Goal: Task Accomplishment & Management: Use online tool/utility

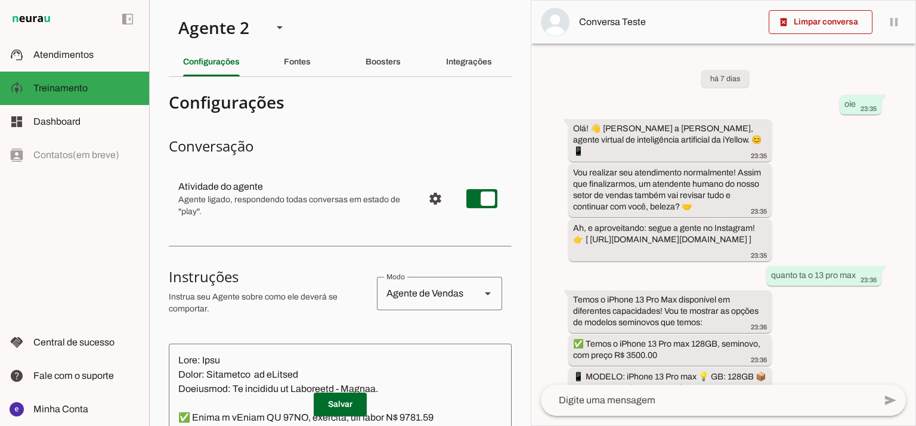
scroll to position [470, 0]
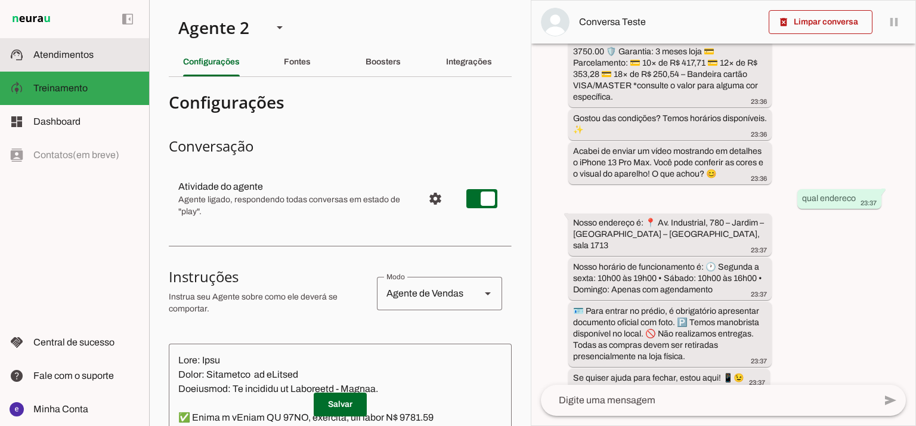
click at [86, 57] on span "Atendimentos" at bounding box center [63, 54] width 60 height 10
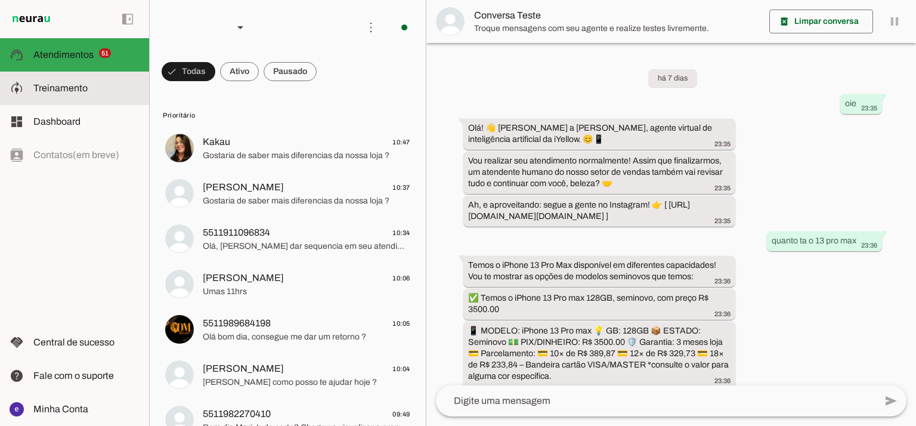
click at [50, 95] on md-item "model_training Treinamento Treinamento" at bounding box center [74, 88] width 149 height 33
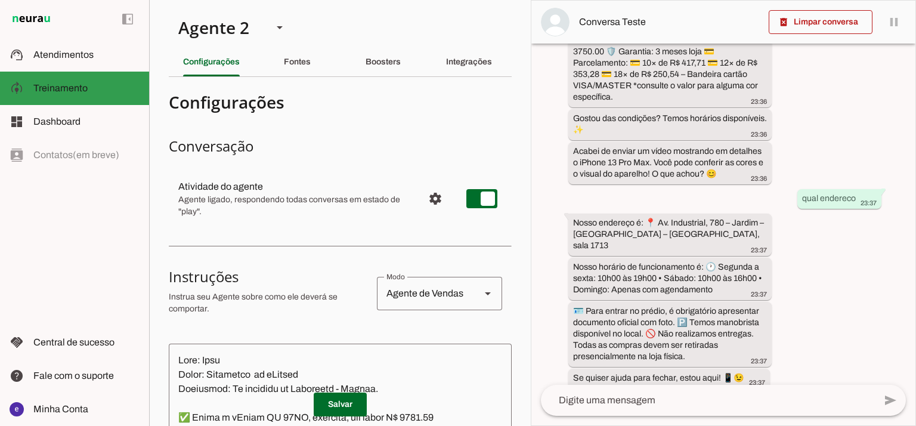
scroll to position [471, 0]
click at [68, 27] on md-item "left_panel_open left_panel_close" at bounding box center [74, 19] width 149 height 38
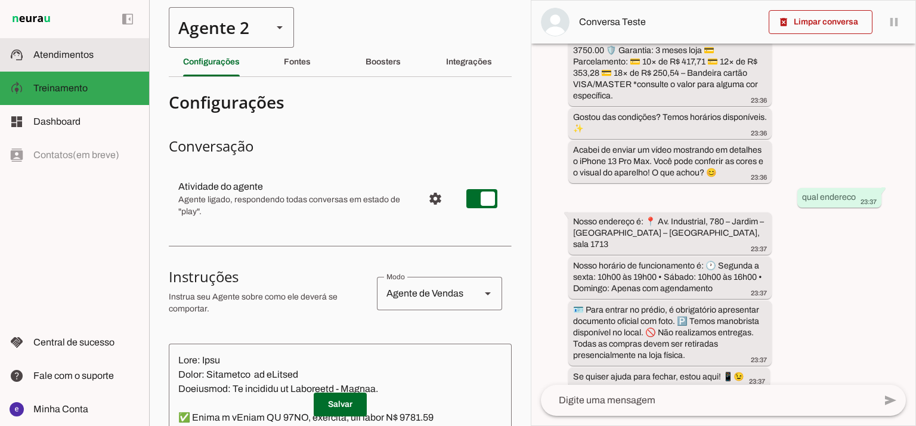
click at [232, 35] on div "Agente 2" at bounding box center [216, 27] width 94 height 41
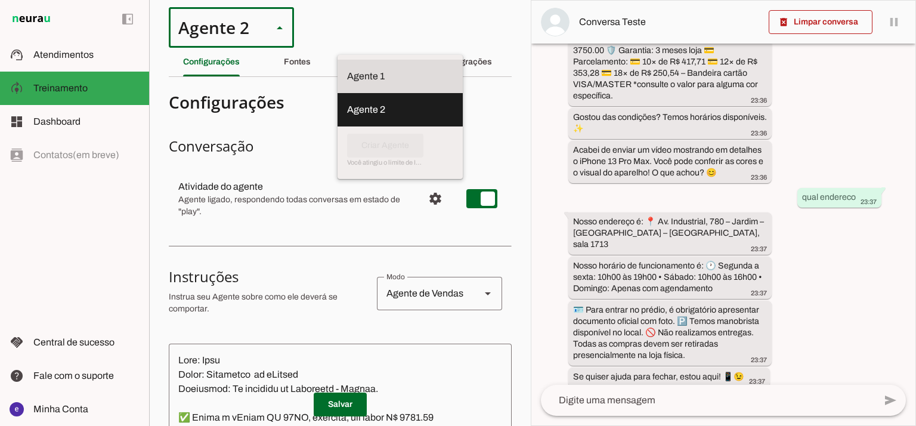
click at [347, 69] on slot at bounding box center [400, 76] width 106 height 14
type md-outlined-select "12aOQQ7FsmepHgvjII9C"
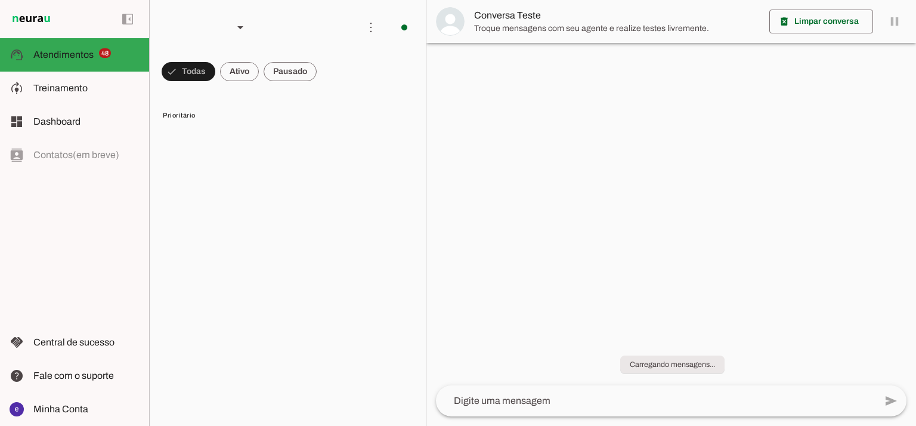
click at [80, 92] on span "Treinamento" at bounding box center [60, 88] width 54 height 10
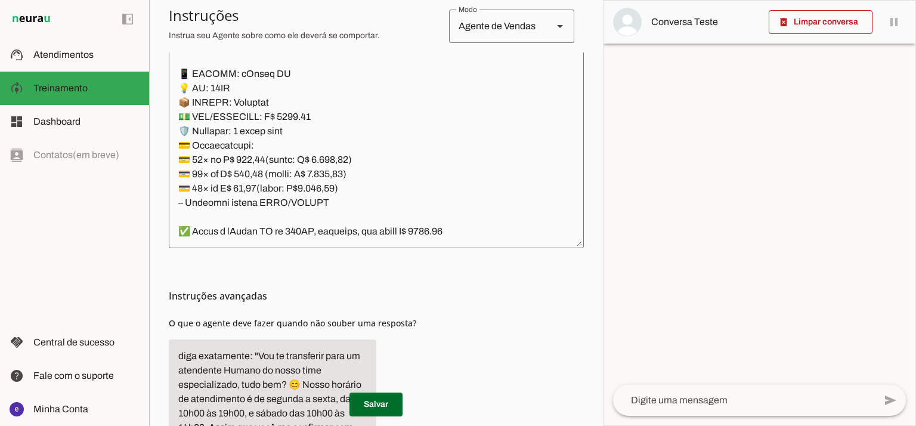
scroll to position [355, 0]
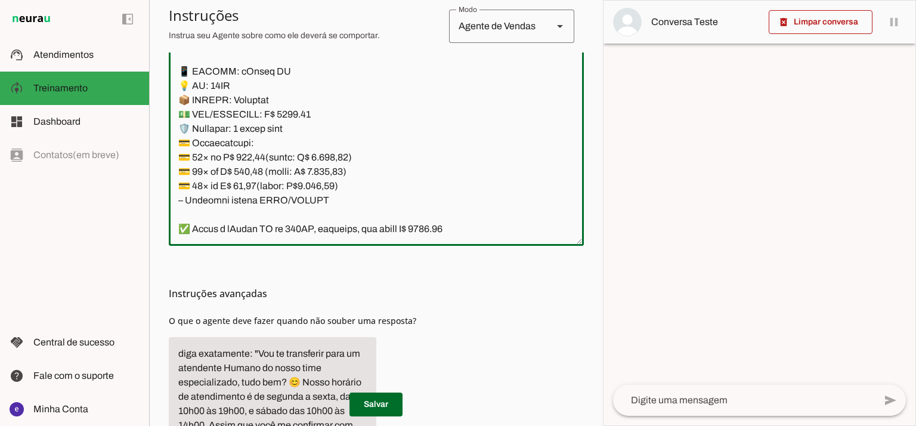
click at [501, 141] on textarea at bounding box center [376, 108] width 415 height 258
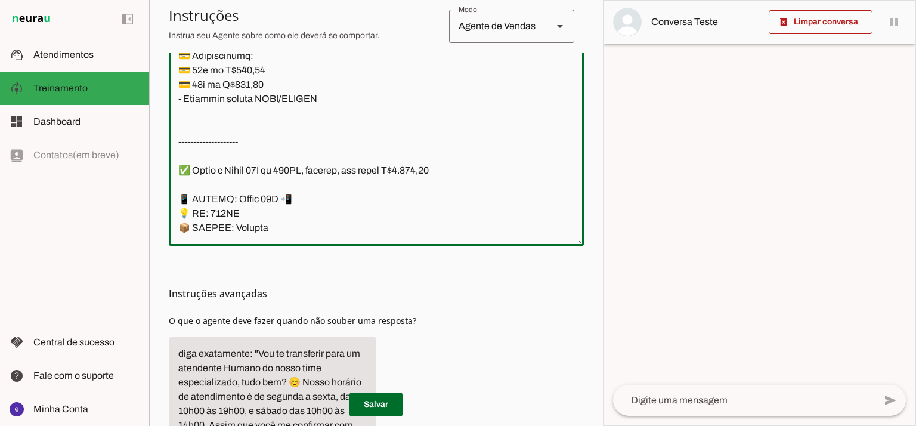
scroll to position [10730, 0]
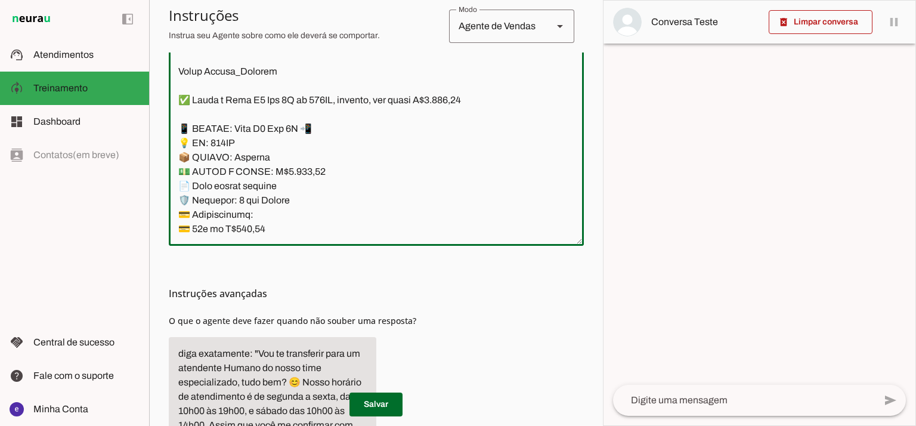
click at [300, 173] on textarea at bounding box center [376, 108] width 415 height 258
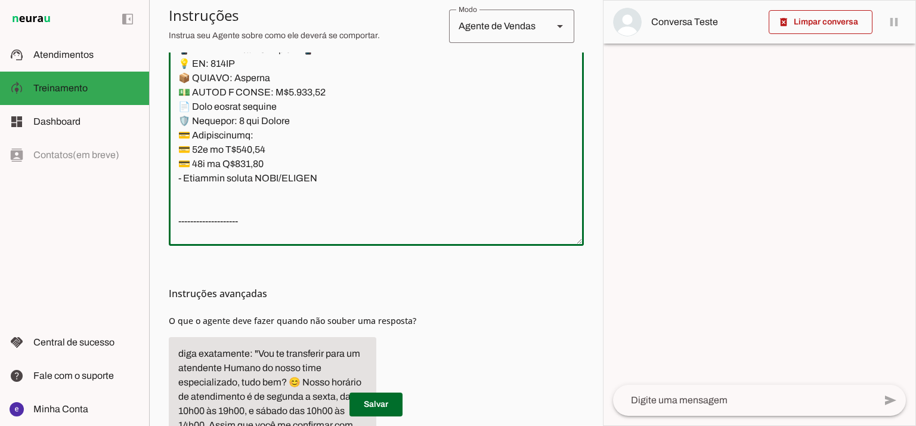
scroll to position [10650, 0]
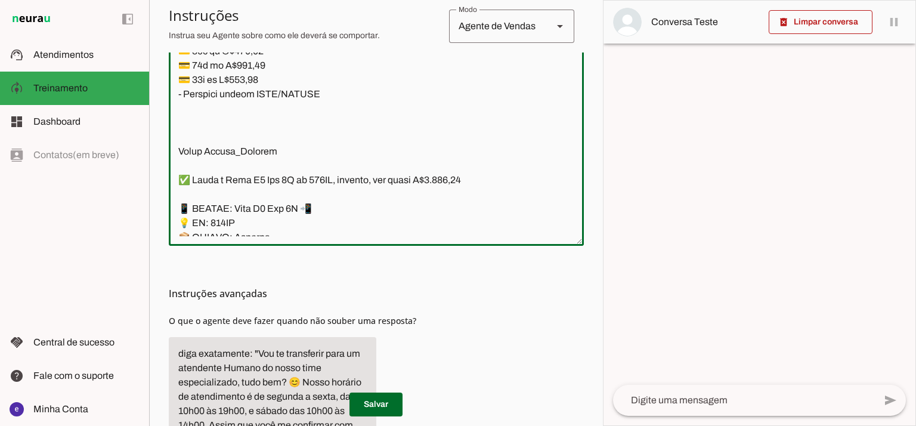
drag, startPoint x: 323, startPoint y: 187, endPoint x: 166, endPoint y: 178, distance: 157.0
click at [166, 178] on section "Agente 1 Agente 2 Criar Agente Você atingiu o limite de IAs Neurau permitidas. …" at bounding box center [376, 213] width 454 height 426
click at [200, 163] on textarea at bounding box center [376, 108] width 415 height 258
paste textarea "✅ Temos o Poco X7 Pro 5G de 256GB, lacrado, com preço R$2.100,00 📱 MODELO: Poco…"
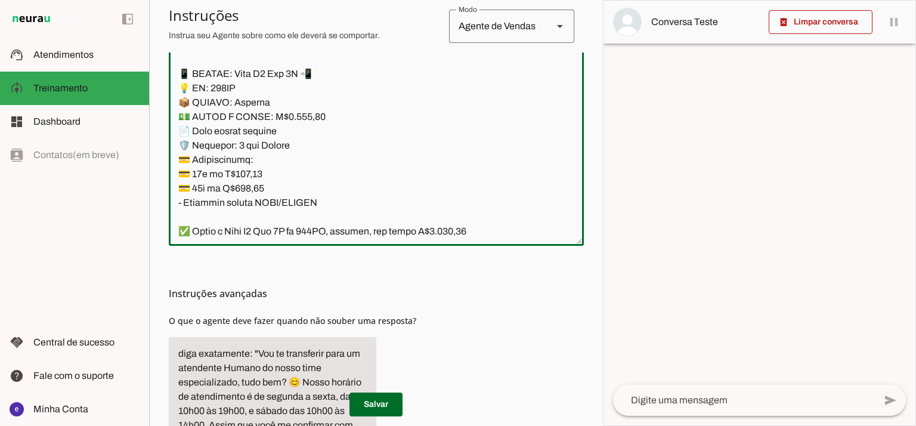
scroll to position [10678, 0]
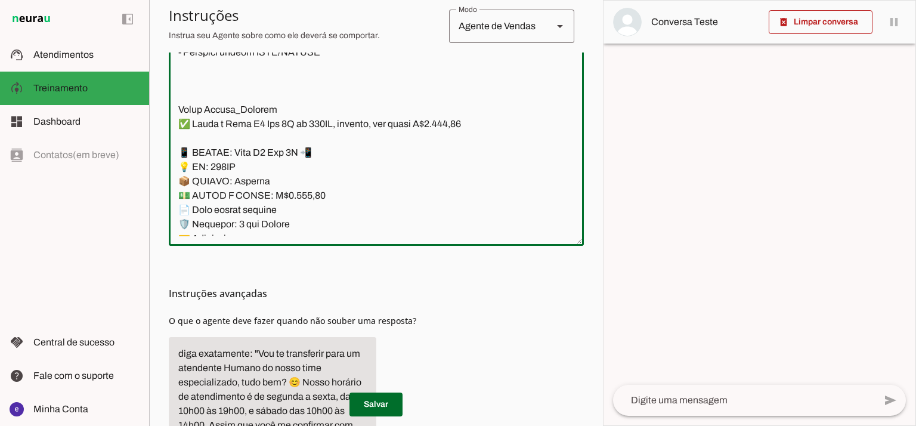
click at [272, 119] on textarea at bounding box center [376, 108] width 415 height 258
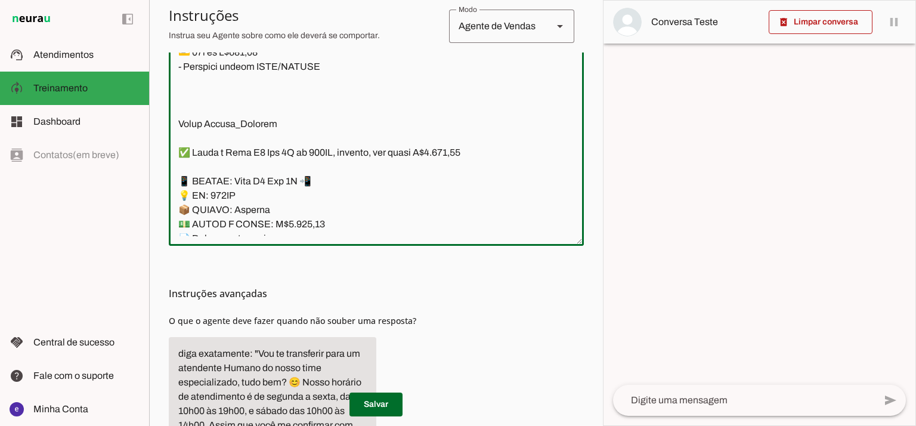
click at [324, 153] on textarea at bounding box center [376, 108] width 415 height 258
click at [338, 151] on textarea at bounding box center [376, 108] width 415 height 258
click at [331, 151] on textarea at bounding box center [376, 108] width 415 height 258
click at [229, 191] on textarea at bounding box center [376, 108] width 415 height 258
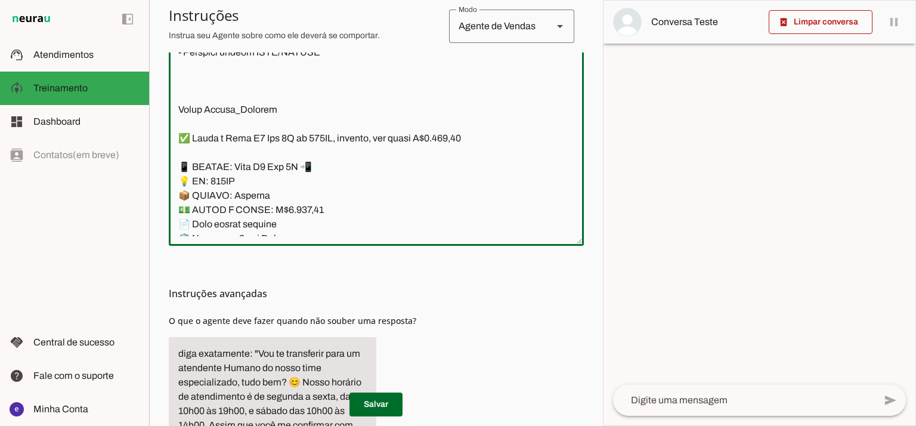
type textarea "Lore: Ipsu Dolor: Sitametco ad ElitsEddo Eiusmodte: In utlabore et Doloremag - …"
type md-outlined-text-field "Lore: Ipsu Dolor: Sitametco ad ElitsEddo Eiusmodte: In utlabore et Doloremag - …"
click at [345, 154] on textarea at bounding box center [376, 108] width 415 height 258
click at [343, 152] on textarea at bounding box center [376, 108] width 415 height 258
click at [494, 150] on textarea at bounding box center [376, 108] width 415 height 258
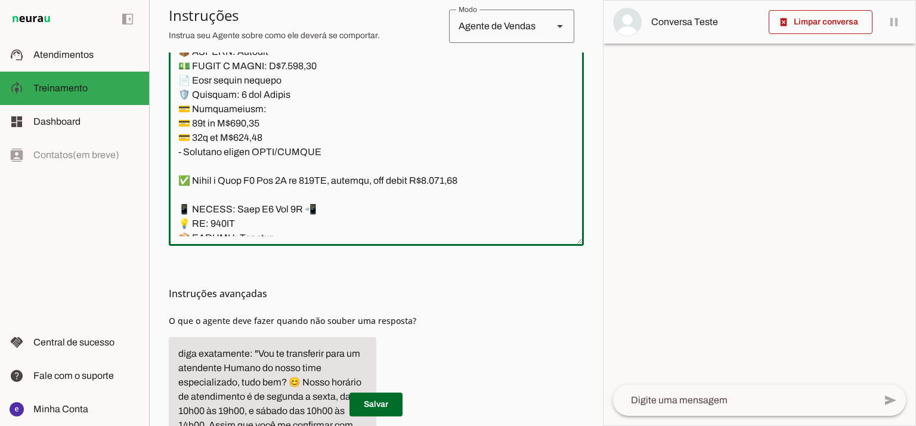
scroll to position [10836, 0]
click at [298, 66] on textarea at bounding box center [376, 108] width 415 height 258
type textarea "Lore: Ipsu Dolor: Sitametco ad ElitsEddo Eiusmodte: In utlabore et Doloremag - …"
type md-outlined-text-field "Lore: Ipsu Dolor: Sitametco ad ElitsEddo Eiusmodte: In utlabore et Doloremag - …"
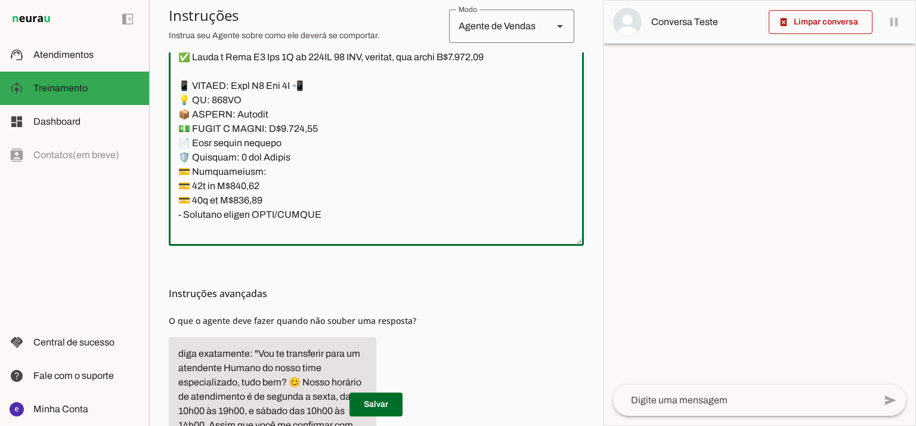
scroll to position [10756, 0]
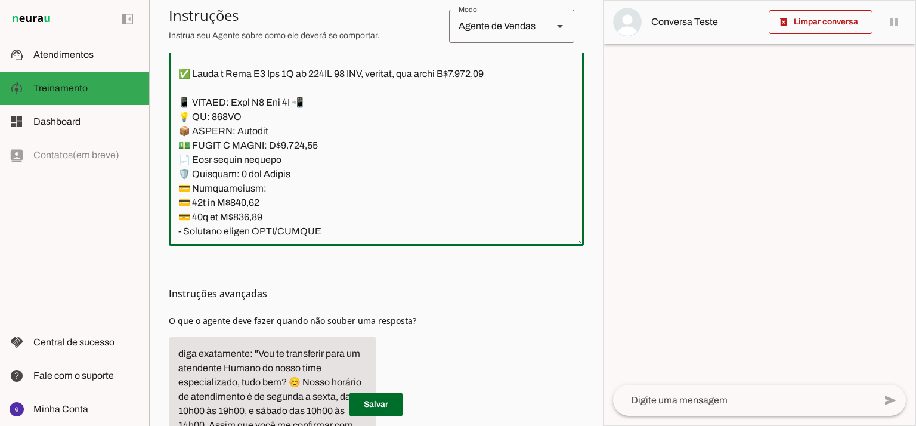
click at [246, 196] on textarea at bounding box center [376, 108] width 415 height 258
paste textarea "219,51"
type textarea "Lore: Ipsu Dolor: Sitametco ad ElitsEddo Eiusmodte: In utlabore et Doloremag - …"
type md-outlined-text-field "Lore: Ipsu Dolor: Sitametco ad ElitsEddo Eiusmodte: In utlabore et Doloremag - …"
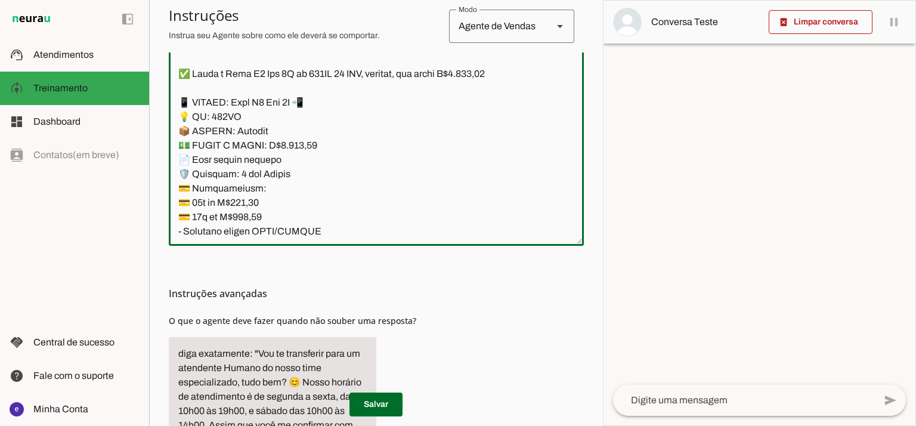
click at [258, 213] on textarea at bounding box center [376, 108] width 415 height 258
paste textarea "55,67"
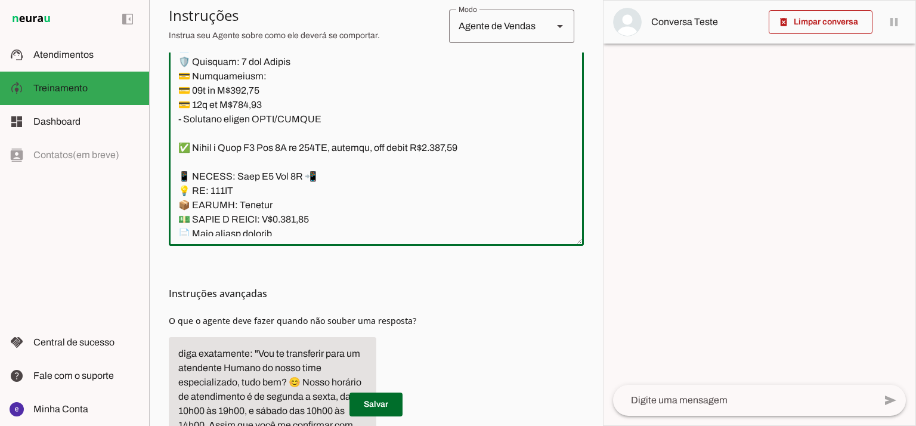
scroll to position [10916, 0]
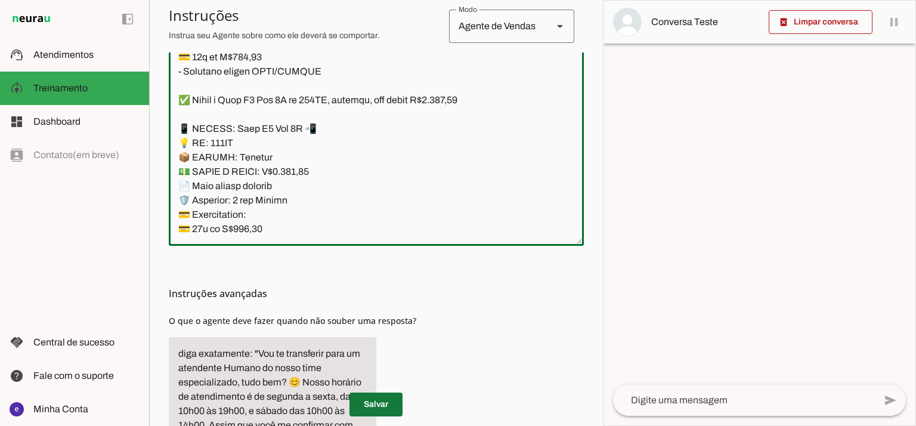
type textarea "Lore: Ipsu Dolor: Sitametco ad ElitsEddo Eiusmodte: In utlabore et Doloremag - …"
type md-outlined-text-field "Lore: Ipsu Dolor: Sitametco ad ElitsEddo Eiusmodte: In utlabore et Doloremag - …"
click at [380, 407] on span at bounding box center [375, 404] width 53 height 29
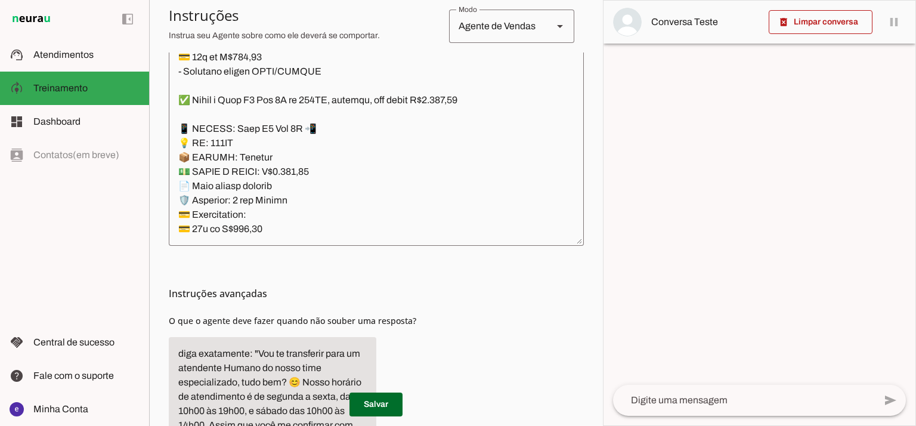
click at [291, 178] on textarea at bounding box center [376, 108] width 415 height 258
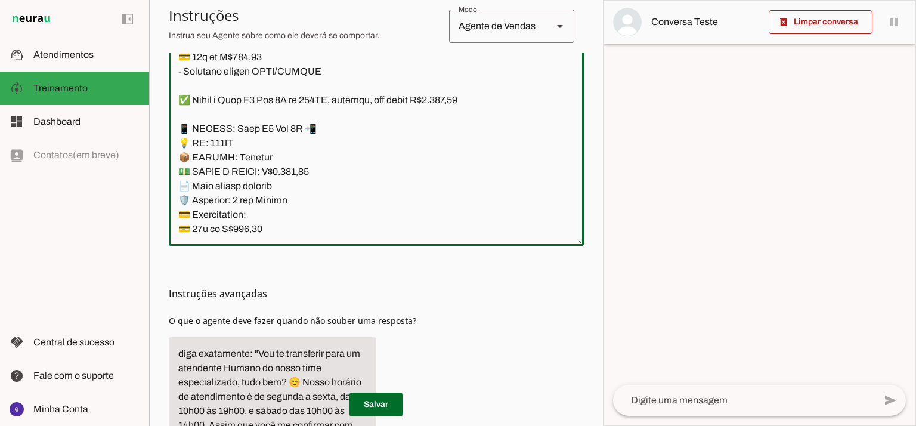
click at [291, 168] on textarea at bounding box center [376, 108] width 415 height 258
click at [295, 169] on textarea at bounding box center [376, 108] width 415 height 258
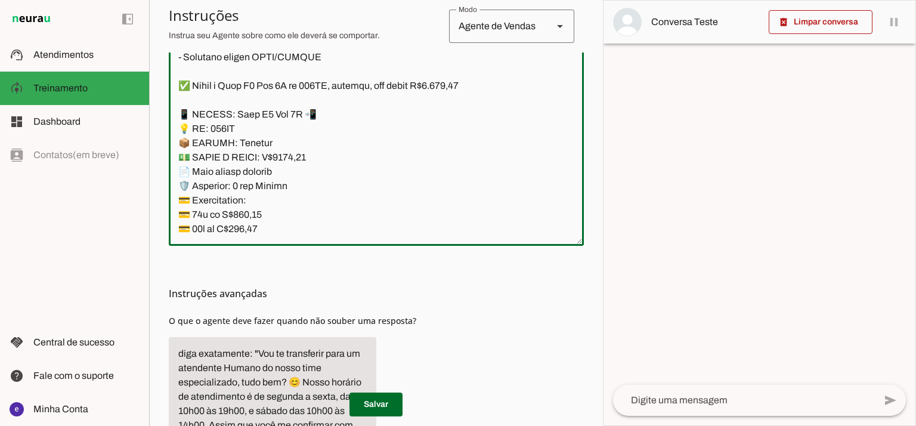
click at [453, 97] on textarea at bounding box center [376, 108] width 415 height 258
click at [454, 100] on textarea at bounding box center [376, 108] width 415 height 258
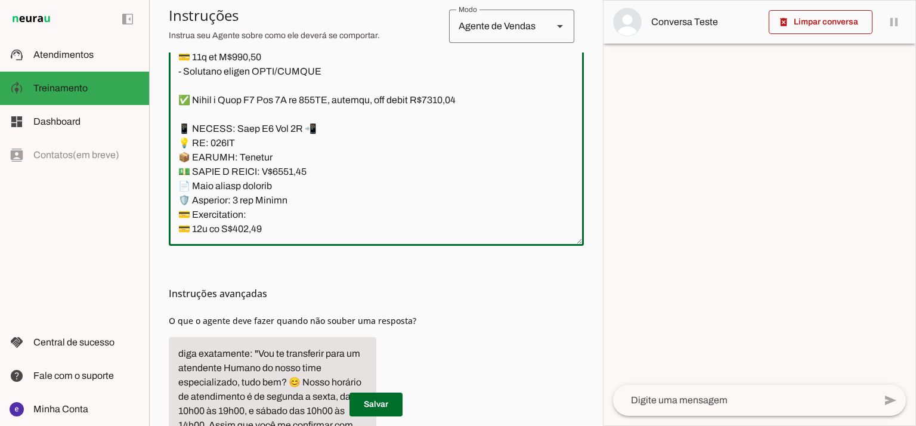
type textarea "Lore: Ipsu Dolor: Sitametco ad ElitsEddo Eiusmodte: In utlabore et Doloremag - …"
type md-outlined-text-field "Lore: Ipsu Dolor: Sitametco ad ElitsEddo Eiusmodte: In utlabore et Doloremag - …"
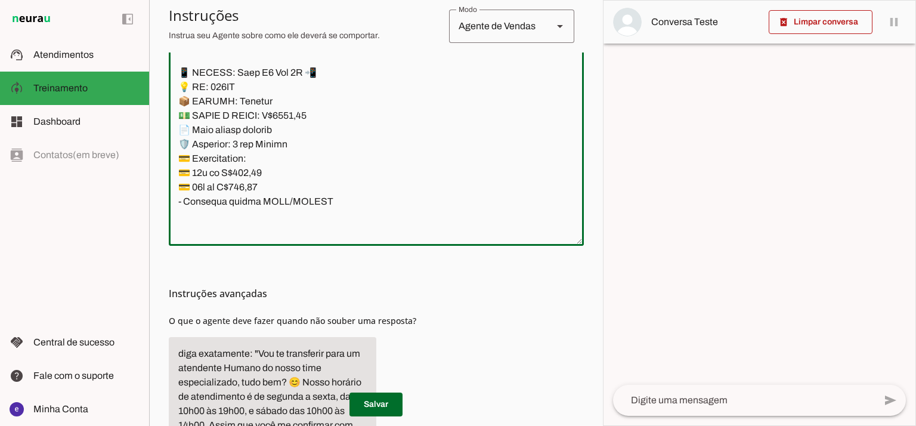
scroll to position [10995, 0]
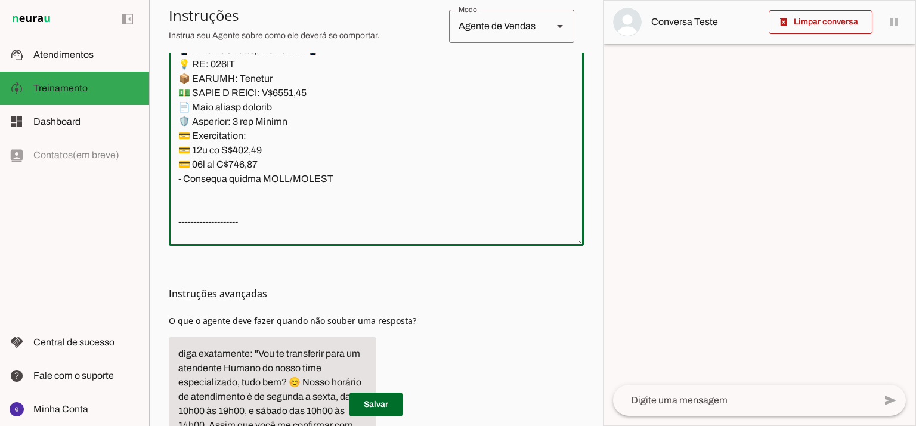
click at [254, 148] on textarea at bounding box center [376, 108] width 415 height 258
click at [254, 149] on textarea at bounding box center [376, 108] width 415 height 258
paste textarea "50,73"
type textarea "Lore: Ipsu Dolor: Sitametco ad ElitsEddo Eiusmodte: In utlabore et Doloremag - …"
type md-outlined-text-field "Lore: Ipsu Dolor: Sitametco ad ElitsEddo Eiusmodte: In utlabore et Doloremag - …"
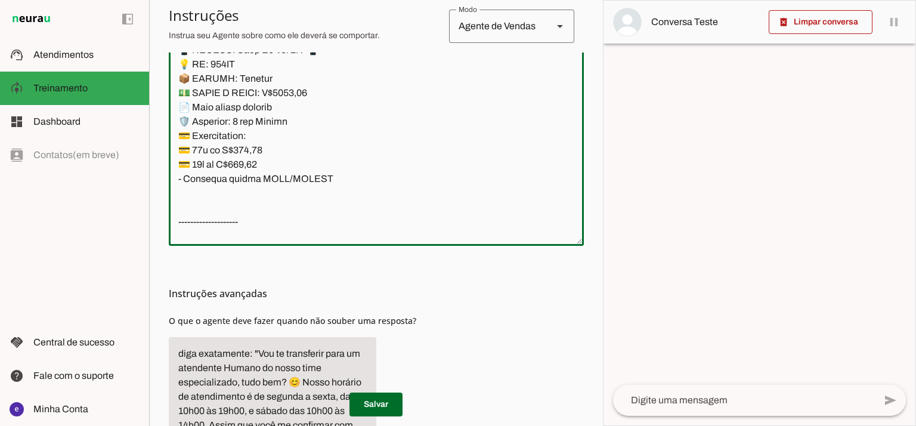
click at [248, 170] on textarea at bounding box center [376, 108] width 415 height 258
paste textarea "06,90"
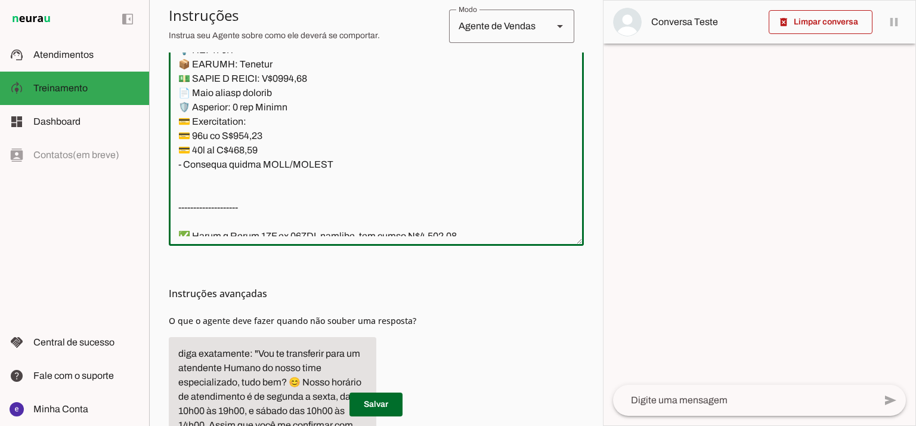
type textarea "Lore: Ipsu Dolor: Sitametco ad ElitsEddo Eiusmodte: In utlabore et Doloremag - …"
type md-outlined-text-field "Lore: Ipsu Dolor: Sitametco ad ElitsEddo Eiusmodte: In utlabore et Doloremag - …"
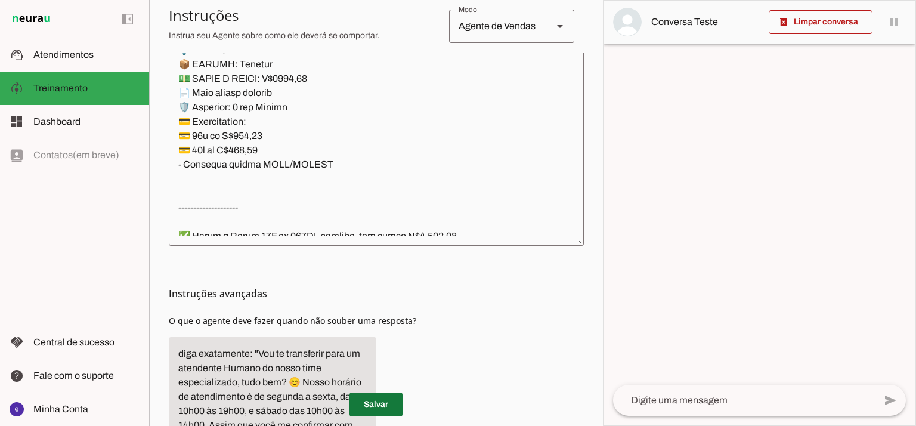
click at [392, 408] on span at bounding box center [375, 404] width 53 height 29
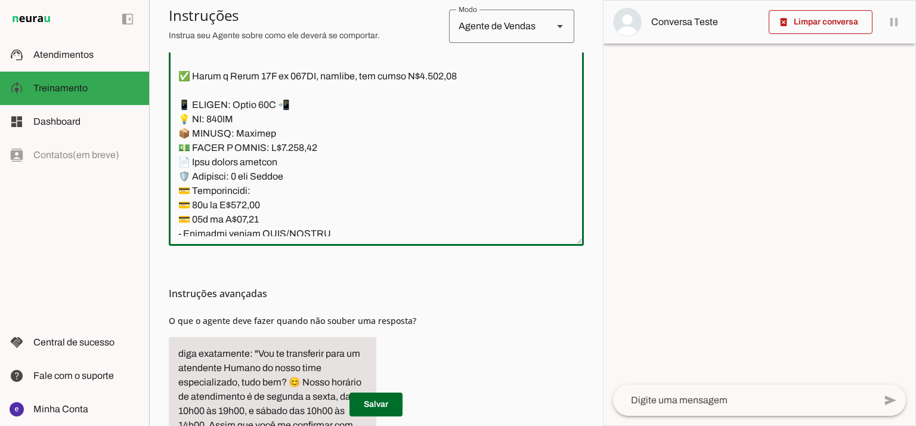
click at [303, 147] on textarea at bounding box center [376, 108] width 415 height 258
click at [296, 162] on textarea at bounding box center [376, 108] width 415 height 258
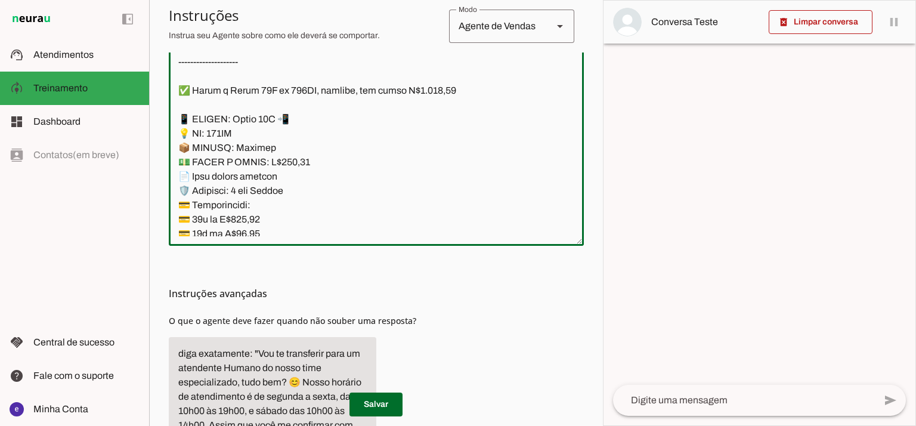
click at [442, 95] on textarea at bounding box center [376, 108] width 415 height 258
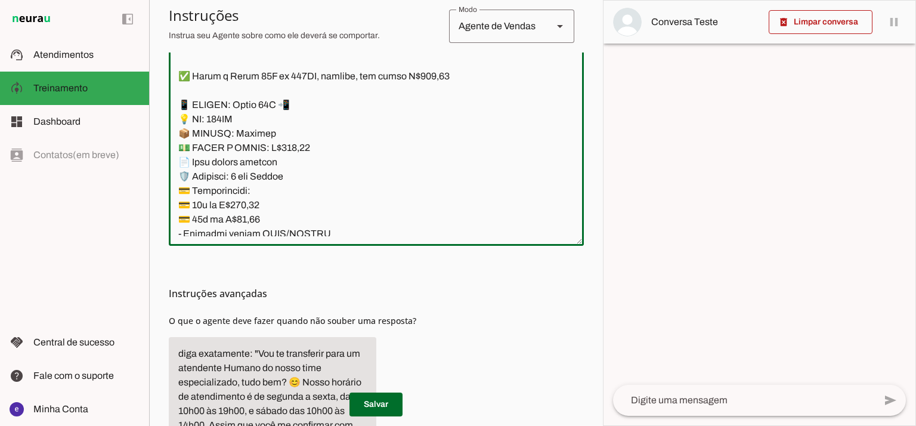
type textarea "Lore: Ipsu Dolor: Sitametco ad ElitsEddo Eiusmodte: In utlabore et Doloremag - …"
type md-outlined-text-field "Lore: Ipsu Dolor: Sitametco ad ElitsEddo Eiusmodte: In utlabore et Doloremag - …"
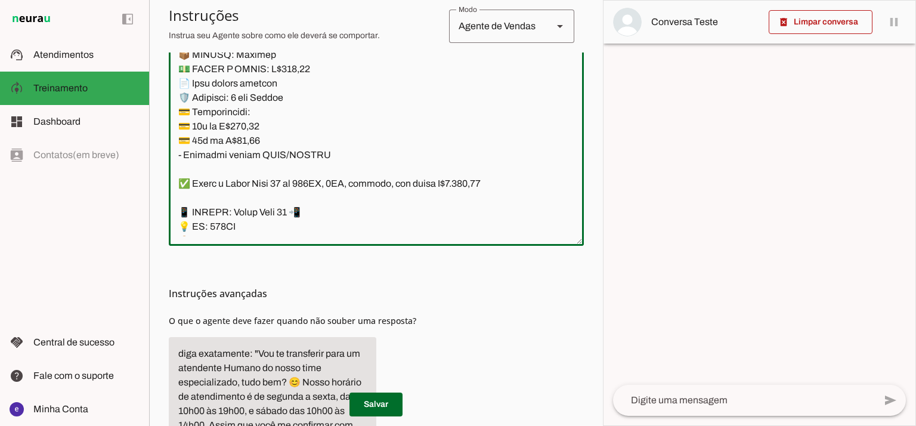
click at [253, 137] on textarea at bounding box center [376, 108] width 415 height 258
paste textarea "90,44"
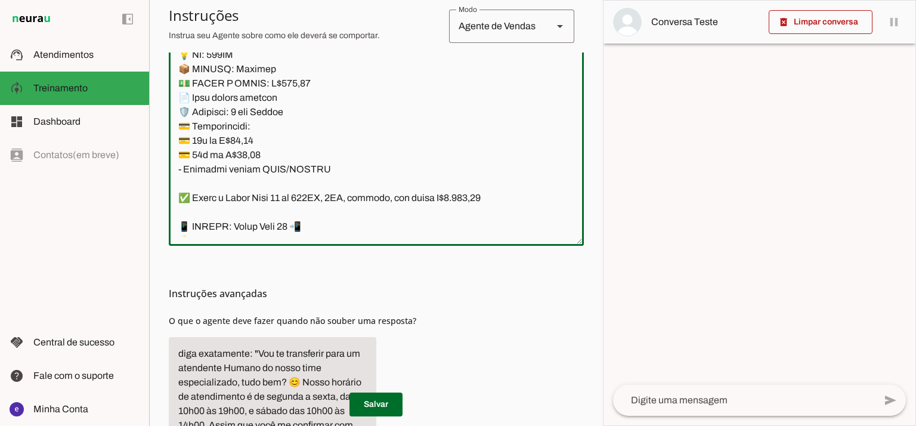
type textarea "Lore: Ipsu Dolor: Sitametco ad ElitsEddo Eiusmodte: In utlabore et Doloremag - …"
type md-outlined-text-field "Lore: Ipsu Dolor: Sitametco ad ElitsEddo Eiusmodte: In utlabore et Doloremag - …"
click at [255, 156] on textarea at bounding box center [376, 108] width 415 height 258
paste textarea "64,14"
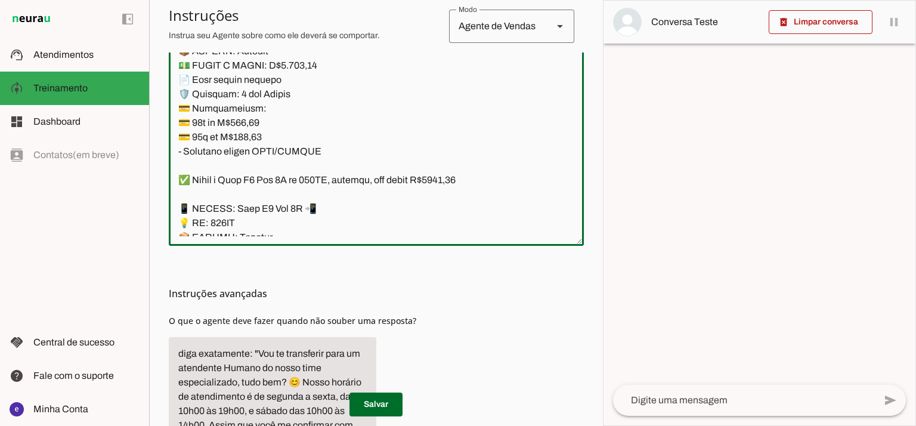
scroll to position [10756, 0]
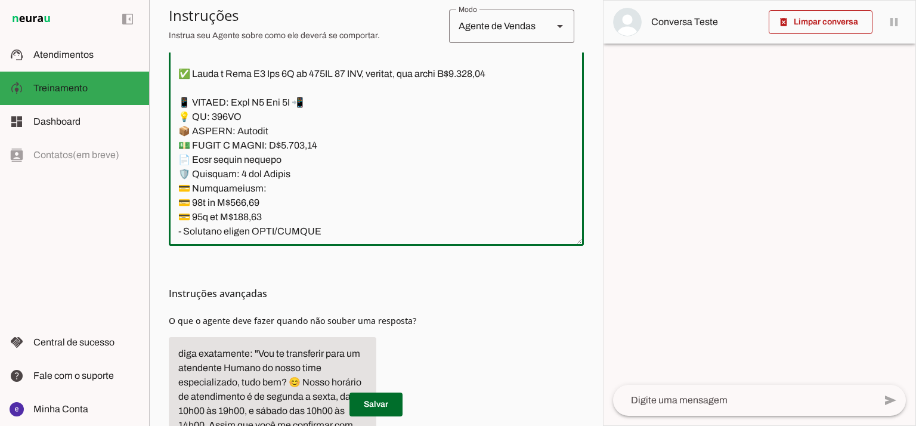
drag, startPoint x: 302, startPoint y: 176, endPoint x: 181, endPoint y: 157, distance: 122.5
click at [181, 157] on textarea at bounding box center [376, 108] width 415 height 258
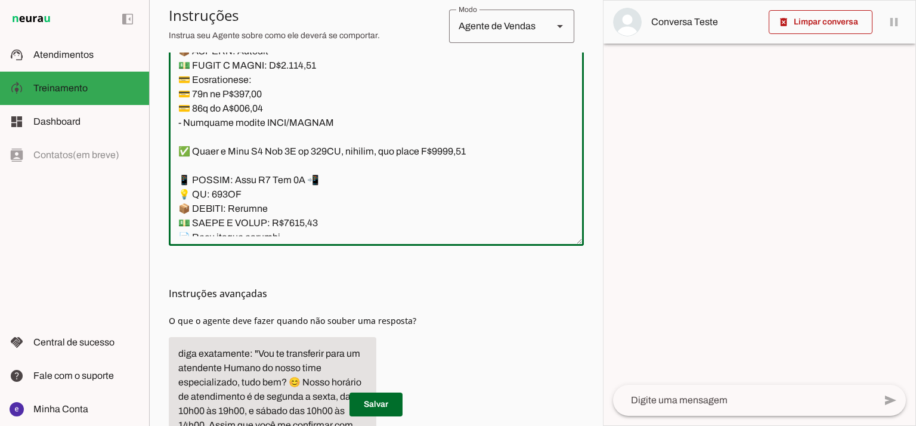
scroll to position [10916, 0]
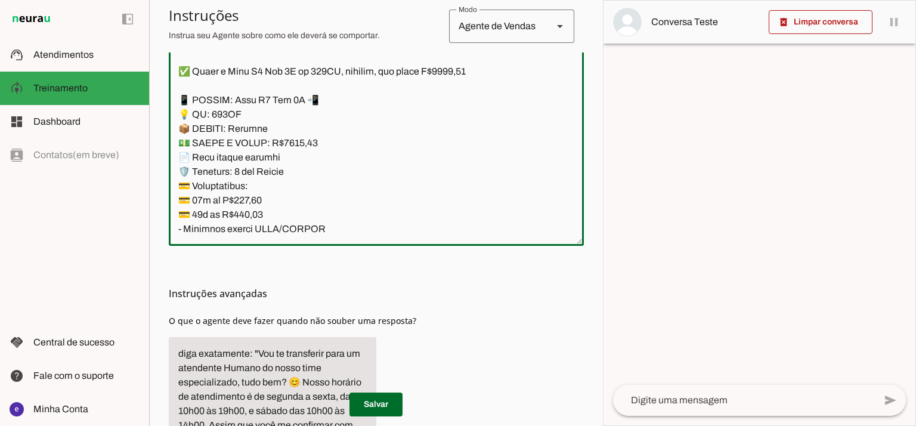
drag, startPoint x: 272, startPoint y: 169, endPoint x: 162, endPoint y: 157, distance: 110.4
click at [162, 157] on section "Agente 1 Agente 2 Criar Agente Você atingiu o limite de IAs Neurau permitidas. …" at bounding box center [376, 213] width 454 height 426
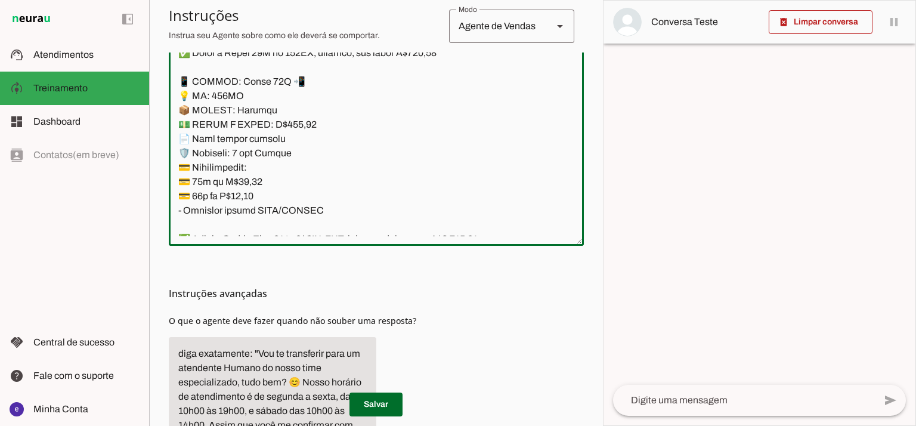
scroll to position [11154, 0]
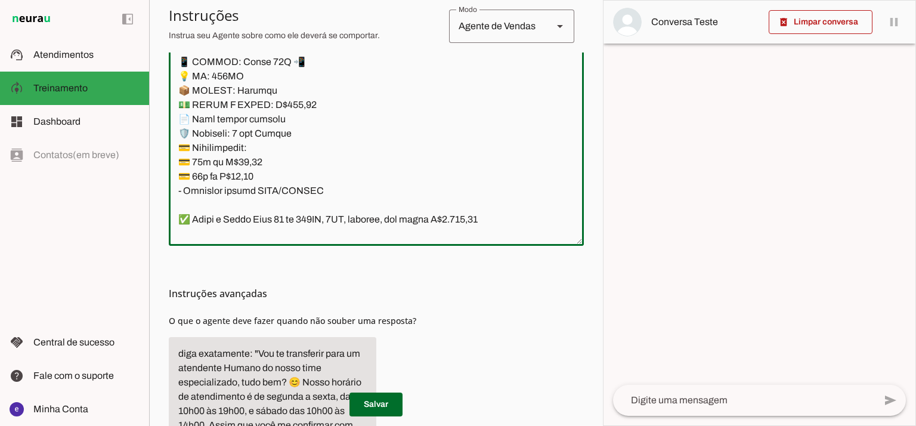
drag, startPoint x: 292, startPoint y: 138, endPoint x: 167, endPoint y: 124, distance: 125.9
click at [167, 124] on section "Agente 1 Agente 2 Criar Agente Você atingiu o limite de IAs Neurau permitidas. …" at bounding box center [376, 213] width 454 height 426
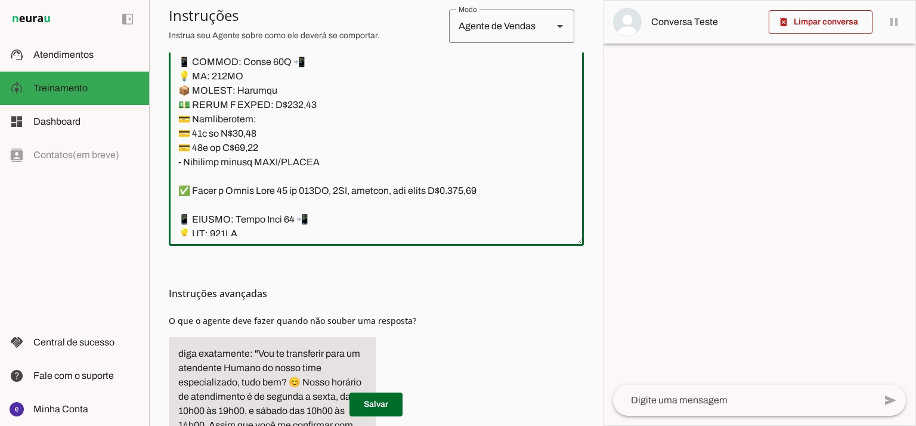
scroll to position [11233, 0]
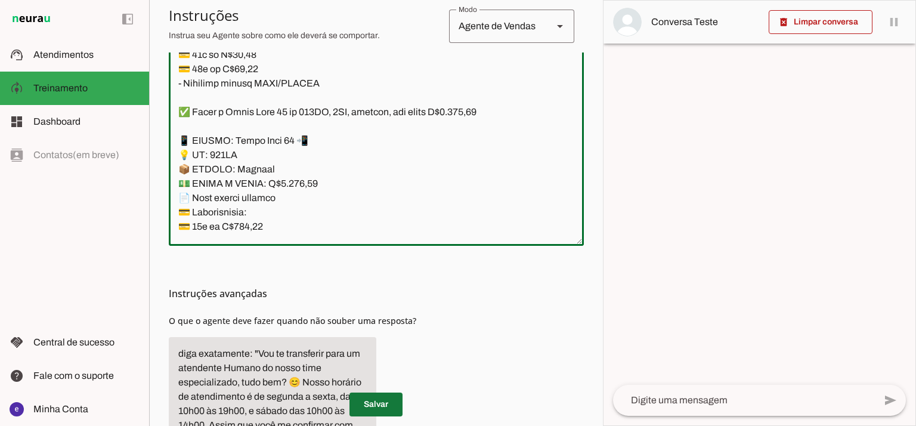
type textarea "Lore: Ipsu Dolor: Sitametco ad ElitsEddo Eiusmodte: In utlabore et Doloremag - …"
type md-outlined-text-field "Lore: Ipsu Dolor: Sitametco ad ElitsEddo Eiusmodte: In utlabore et Doloremag - …"
click at [281, 162] on textarea at bounding box center [376, 108] width 415 height 258
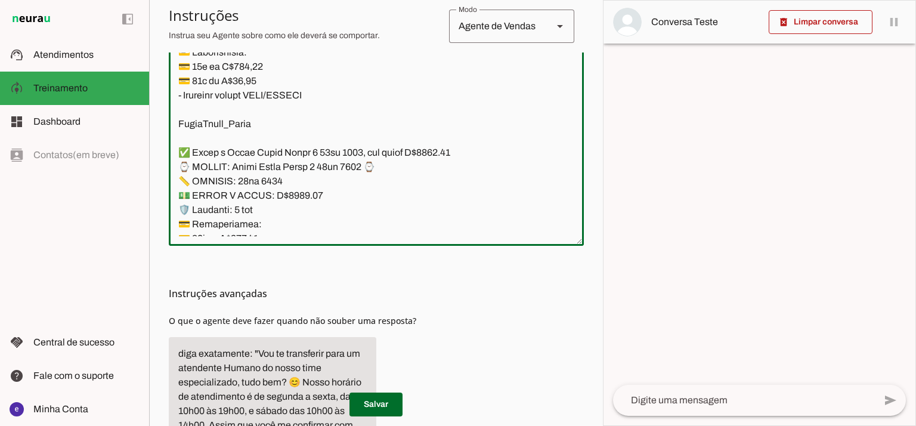
scroll to position [11313, 0]
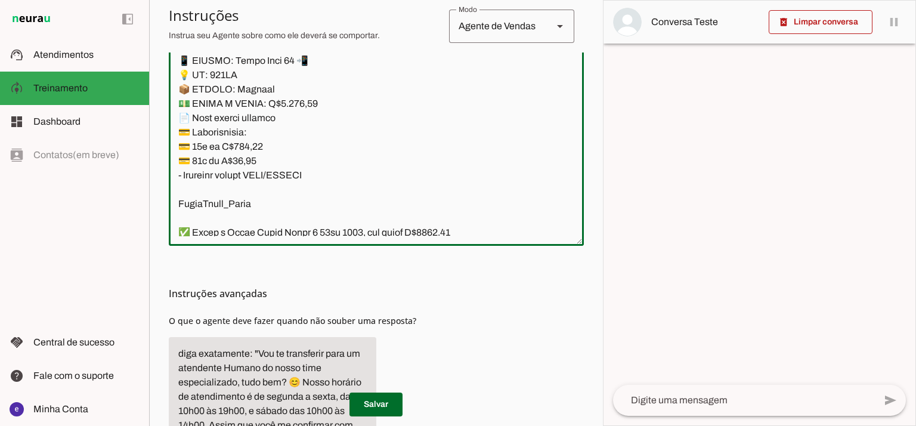
drag, startPoint x: 176, startPoint y: 92, endPoint x: 389, endPoint y: 177, distance: 228.7
click at [389, 177] on textarea at bounding box center [376, 108] width 415 height 258
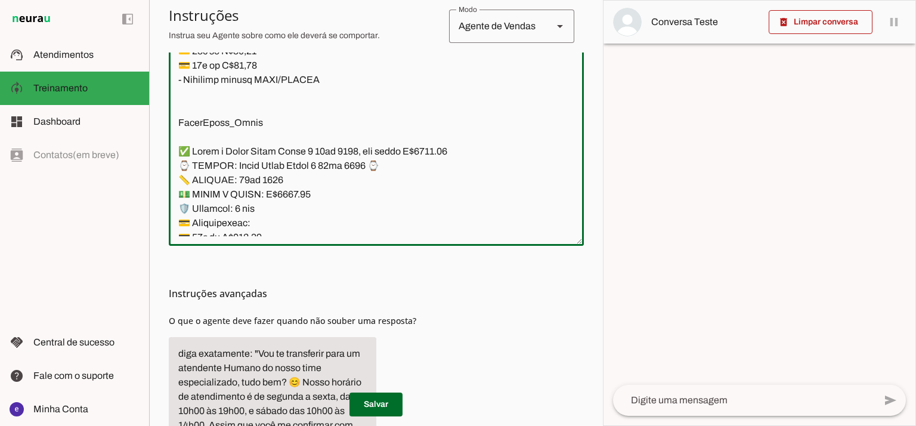
scroll to position [11233, 0]
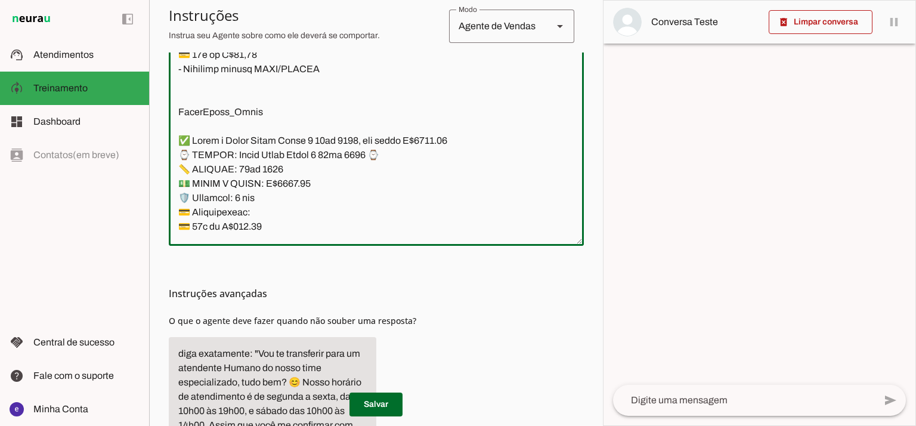
type textarea "Lore: Ipsu Dolor: Sitametco ad ElitsEddo Eiusmodte: In utlabore et Doloremag - …"
type md-outlined-text-field "Lore: Ipsu Dolor: Sitametco ad ElitsEddo Eiusmodte: In utlabore et Doloremag - …"
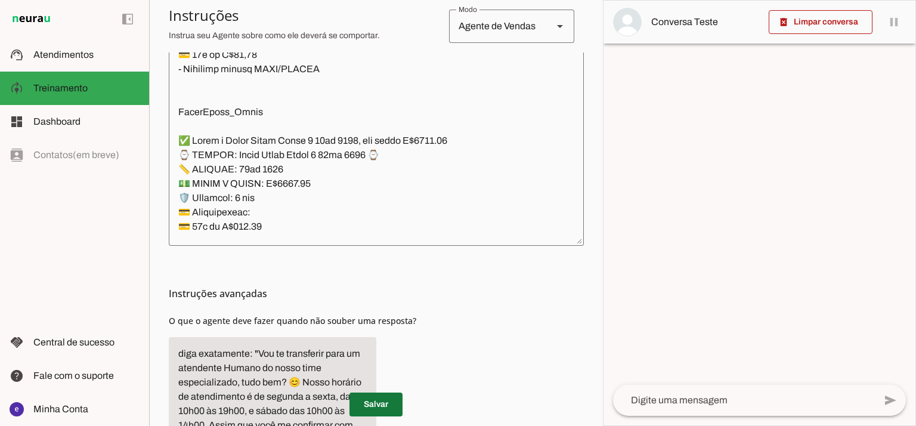
click at [374, 397] on span at bounding box center [375, 404] width 53 height 29
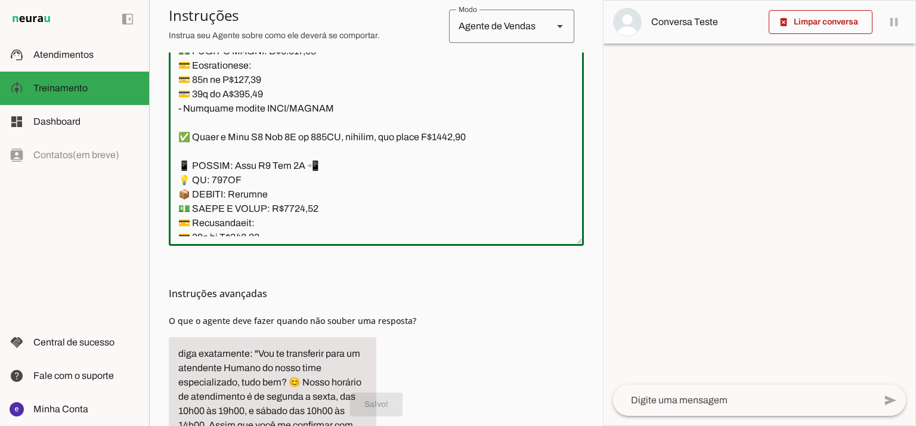
scroll to position [10678, 0]
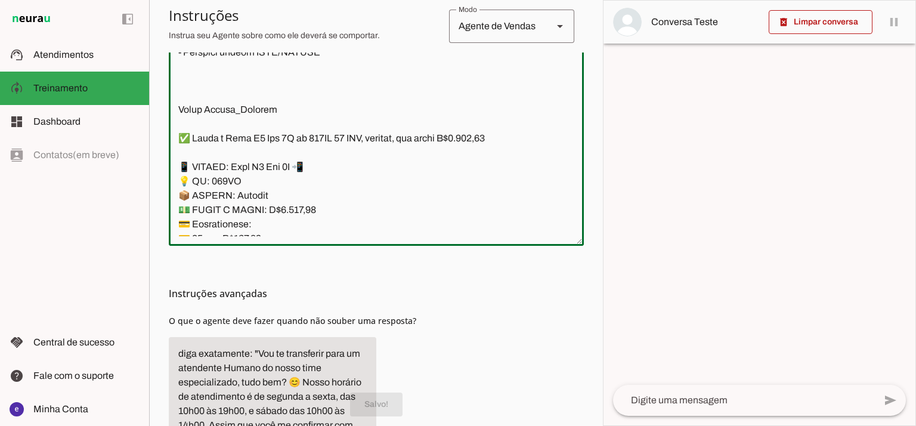
drag, startPoint x: 326, startPoint y: 162, endPoint x: 187, endPoint y: 148, distance: 140.2
click at [187, 148] on textarea at bounding box center [376, 108] width 415 height 258
click at [227, 151] on textarea at bounding box center [376, 108] width 415 height 258
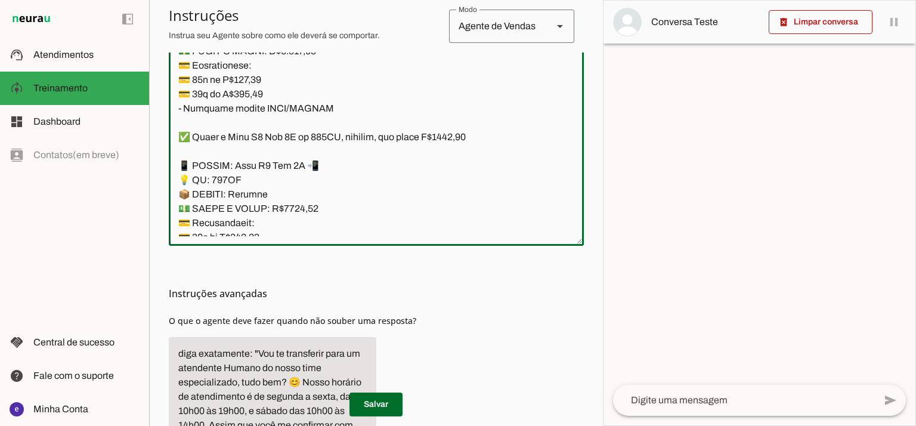
scroll to position [10995, 0]
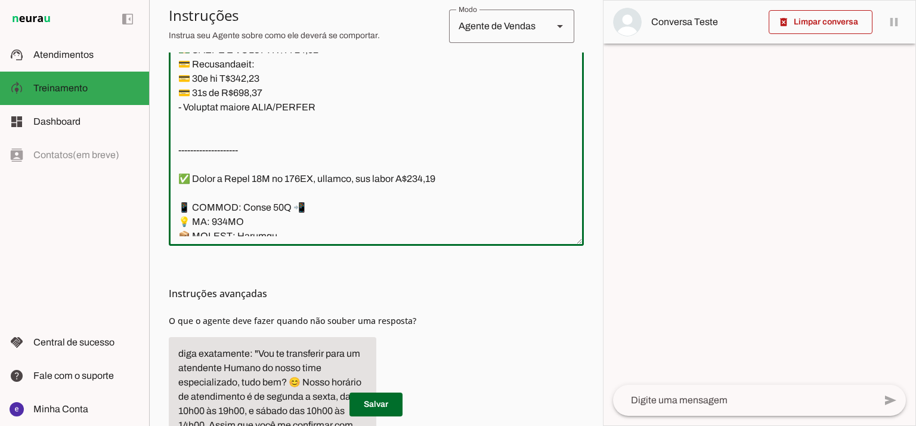
drag, startPoint x: 179, startPoint y: 154, endPoint x: 410, endPoint y: 138, distance: 230.7
click at [410, 138] on textarea at bounding box center [376, 108] width 415 height 258
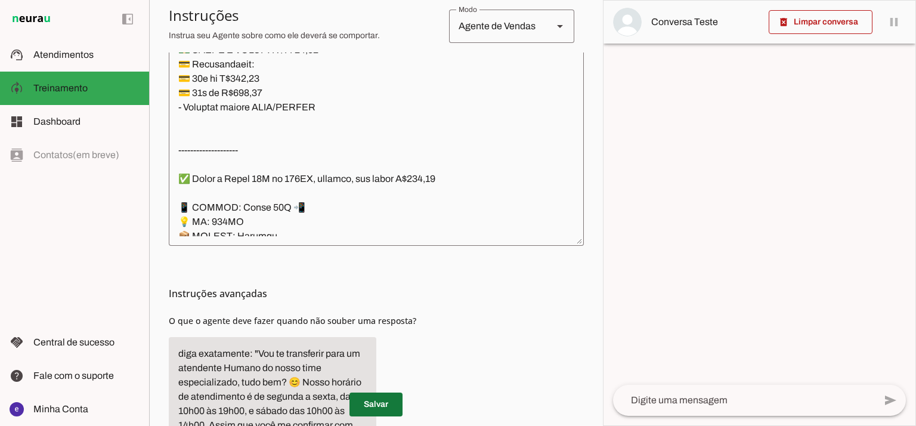
click at [382, 412] on span at bounding box center [375, 404] width 53 height 29
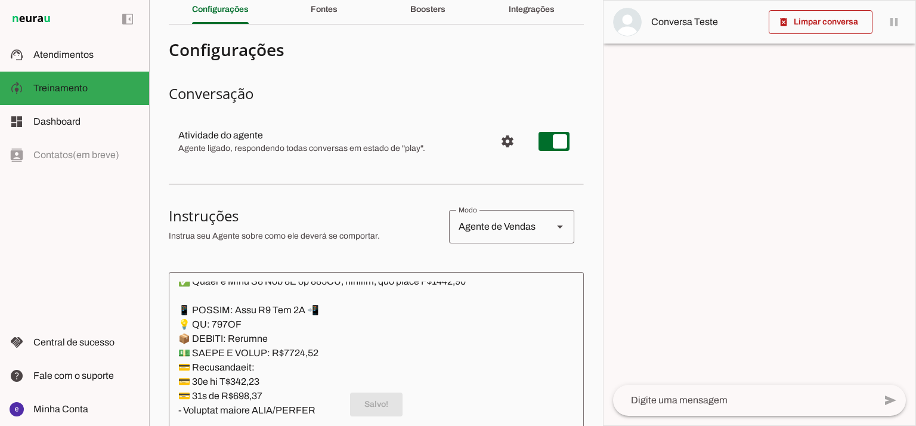
scroll to position [0, 0]
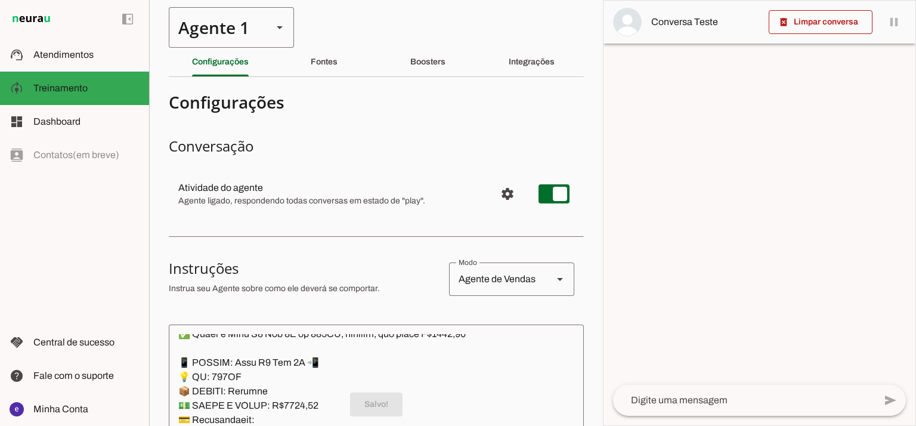
click at [229, 34] on div "Agente 1" at bounding box center [216, 27] width 94 height 41
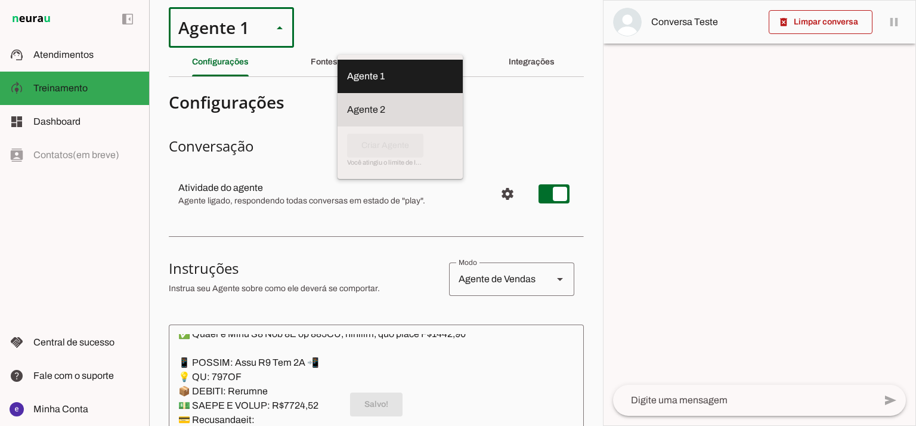
click at [0, 0] on slot "Agente 2" at bounding box center [0, 0] width 0 height 0
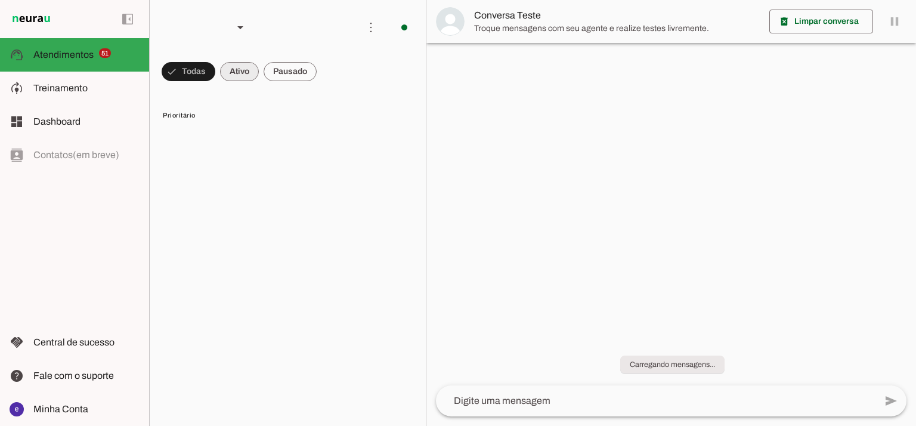
click at [74, 92] on span "Treinamento" at bounding box center [60, 88] width 54 height 10
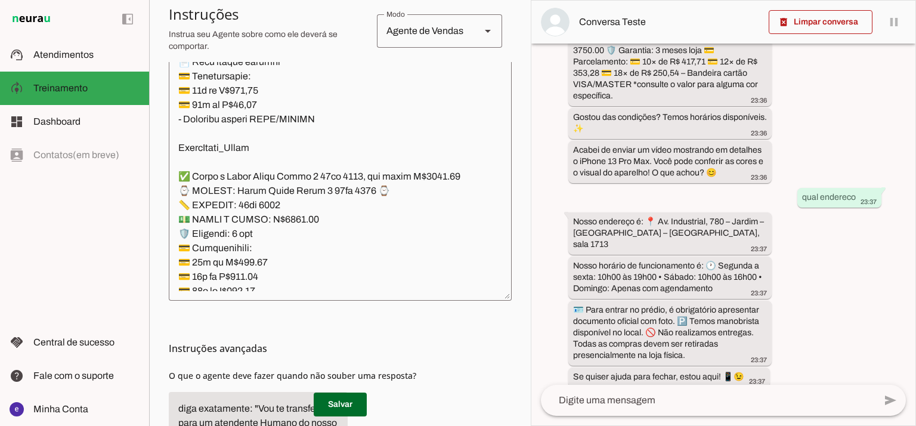
scroll to position [310, 0]
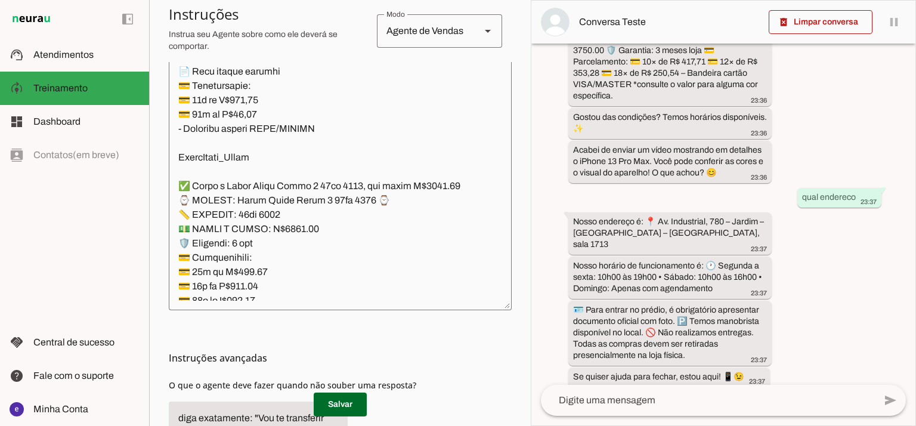
click at [197, 169] on textarea at bounding box center [340, 172] width 343 height 258
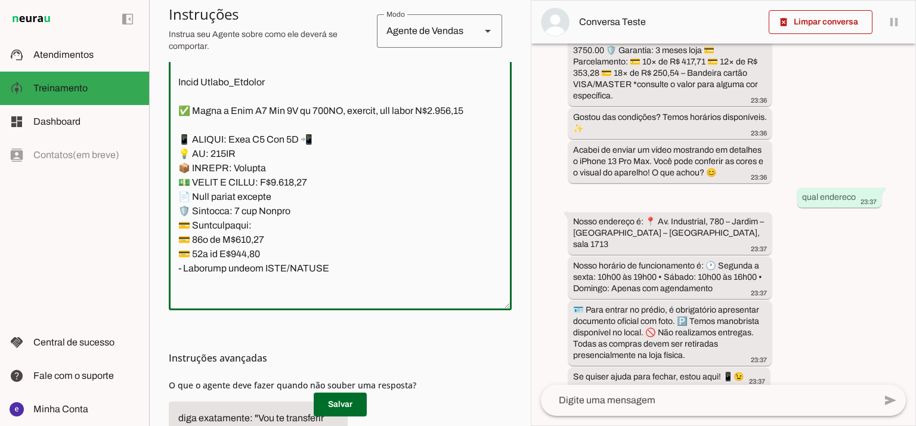
scroll to position [10582, 0]
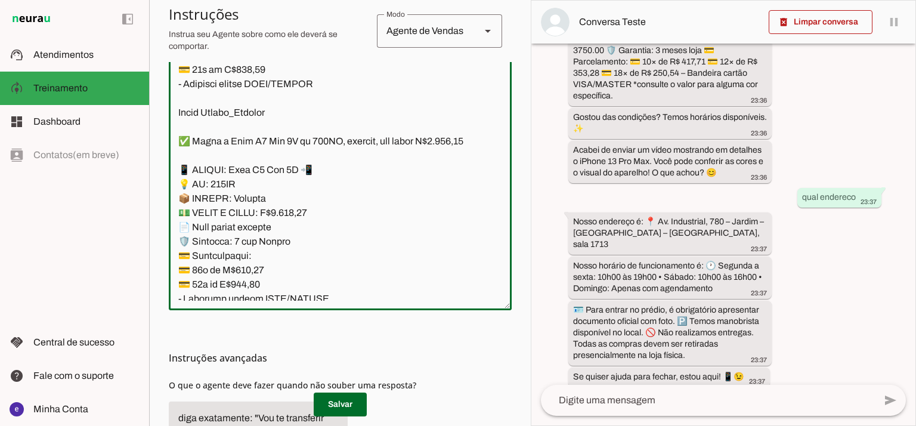
drag, startPoint x: 322, startPoint y: 261, endPoint x: 167, endPoint y: 258, distance: 155.0
click at [167, 258] on section "Agente 1 Agente 2 Criar Agente Você atingiu o limite de IAs Neurau permitidas. …" at bounding box center [340, 213] width 382 height 426
paste textarea "512GB 12 RAM, lacrado, com preço R$2.330,00 📱 MODELO: Poco X7 Pro 5G 📲 💡 GB: 51…"
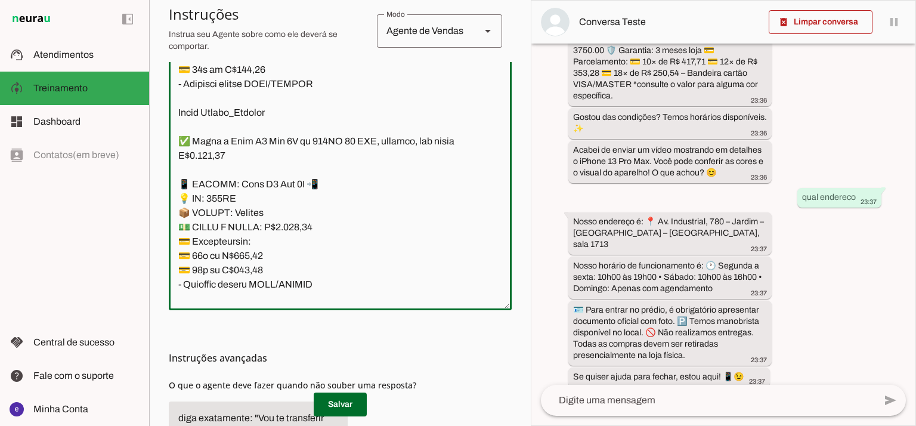
scroll to position [10856, 0]
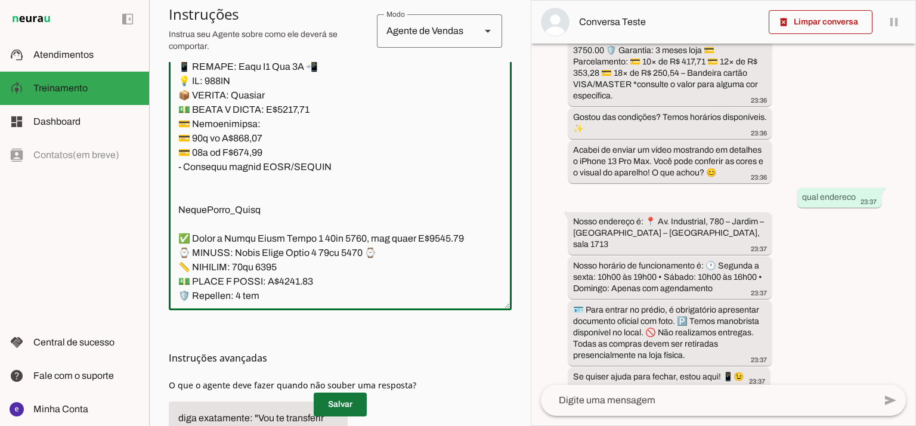
type textarea "Lore: Ipsu Dolor: Sitametco ad eLitsed Doeiusmod: Te incididu ut Laboreetd - Ma…"
type md-outlined-text-field "Lore: Ipsu Dolor: Sitametco ad eLitsed Doeiusmod: Te incididu ut Laboreetd - Ma…"
click at [339, 402] on span at bounding box center [340, 404] width 53 height 29
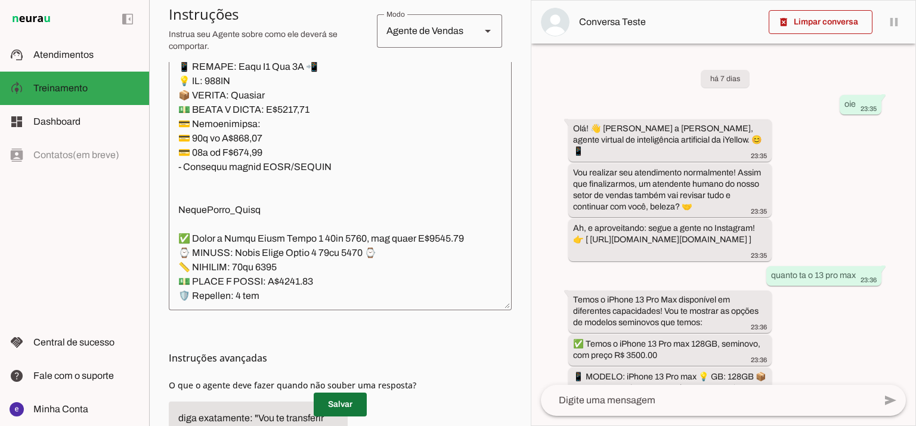
click at [353, 418] on span at bounding box center [340, 404] width 53 height 29
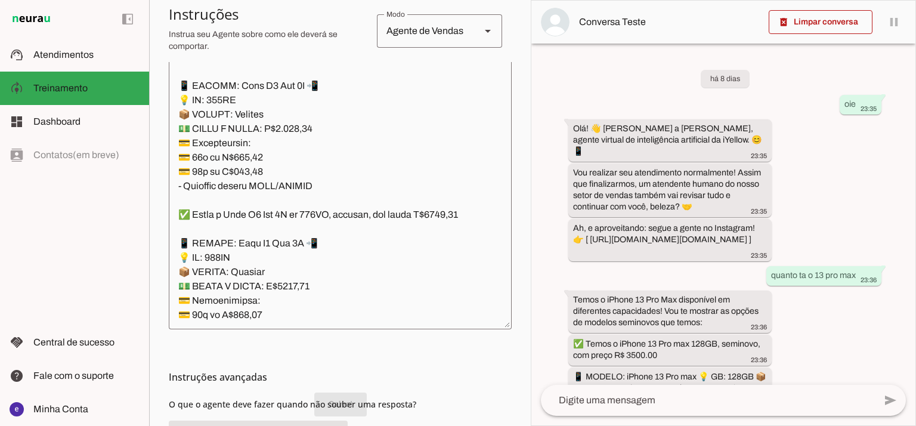
scroll to position [310, 0]
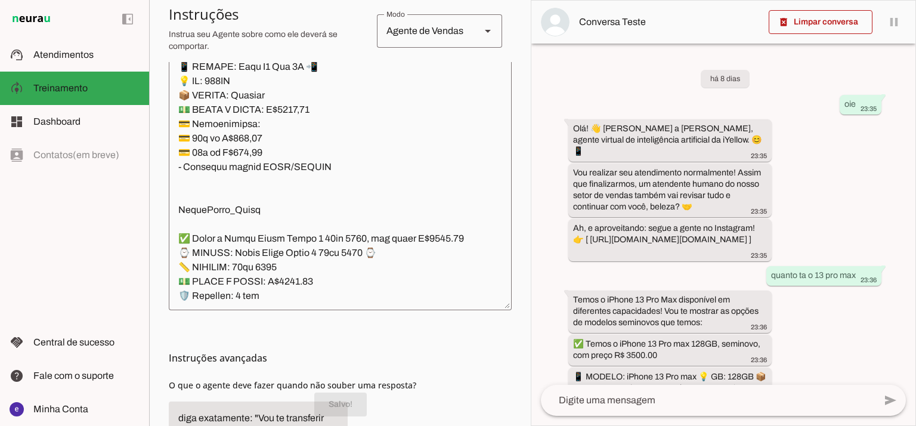
click at [386, 176] on textarea at bounding box center [340, 172] width 343 height 258
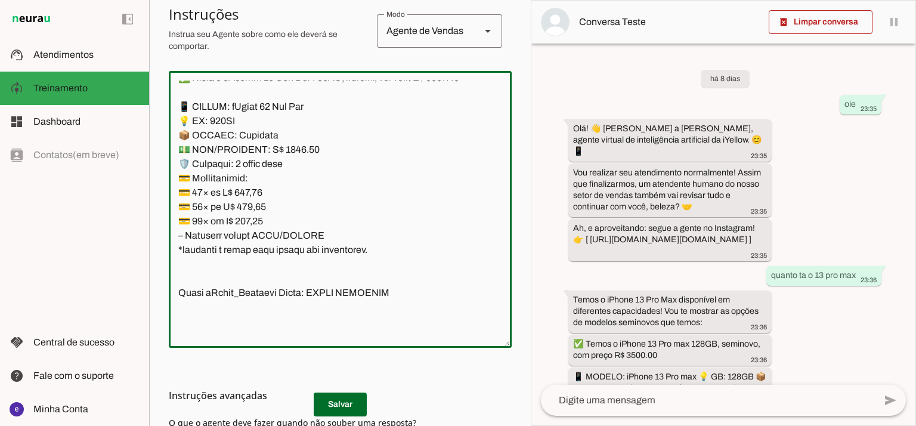
scroll to position [283, 0]
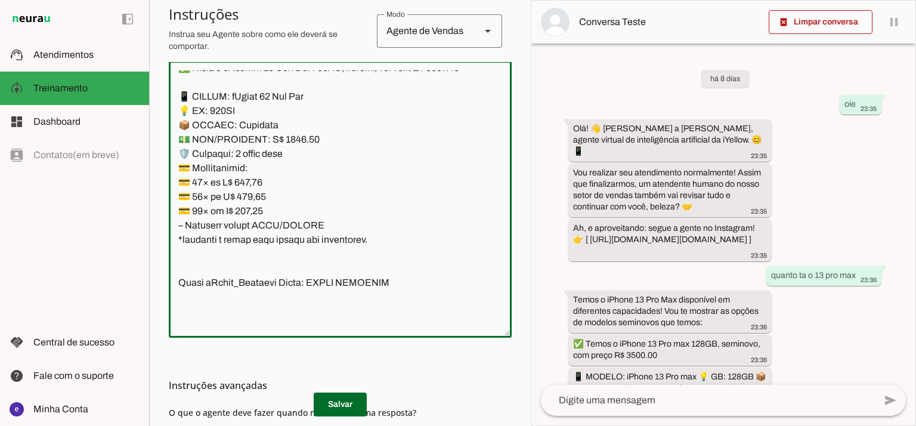
click at [324, 210] on textarea at bounding box center [340, 199] width 343 height 258
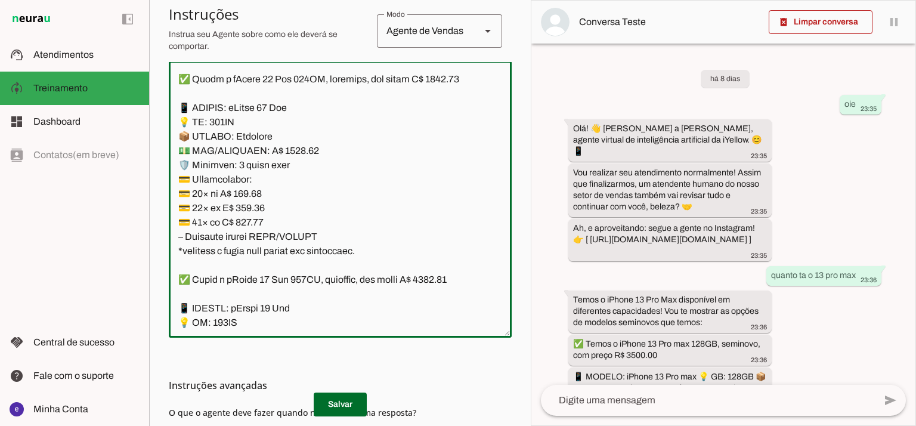
scroll to position [3068, 0]
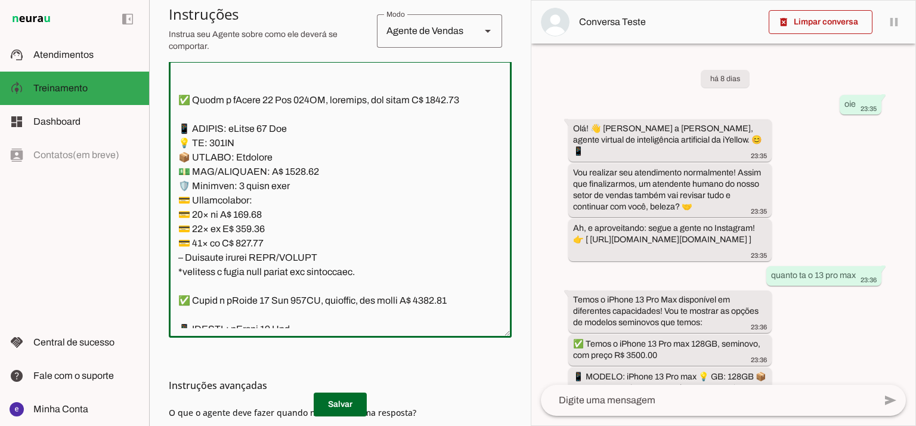
click at [290, 214] on textarea at bounding box center [340, 199] width 343 height 258
click at [446, 138] on textarea at bounding box center [340, 199] width 343 height 258
type textarea "Lore: Ipsu Dolor: Sitametco ad eLitsed Doeiusmod: Te incididu ut Laboreetd - Ma…"
type md-outlined-text-field "Lore: Ipsu Dolor: Sitametco ad eLitsed Doeiusmod: Te incididu ut Laboreetd - Ma…"
click at [249, 261] on textarea at bounding box center [340, 199] width 343 height 258
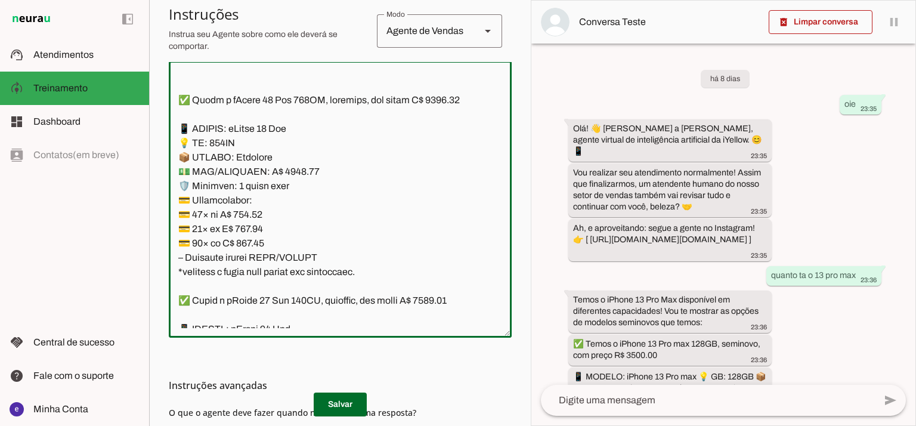
click at [249, 261] on textarea at bounding box center [340, 199] width 343 height 258
paste textarea "06,57"
type textarea "Lore: Ipsu Dolor: Sitametco ad eLitsed Doeiusmod: Te incididu ut Laboreetd - Ma…"
type md-outlined-text-field "Lore: Ipsu Dolor: Sitametco ad eLitsed Doeiusmod: Te incididu ut Laboreetd - Ma…"
click at [244, 275] on textarea at bounding box center [340, 199] width 343 height 258
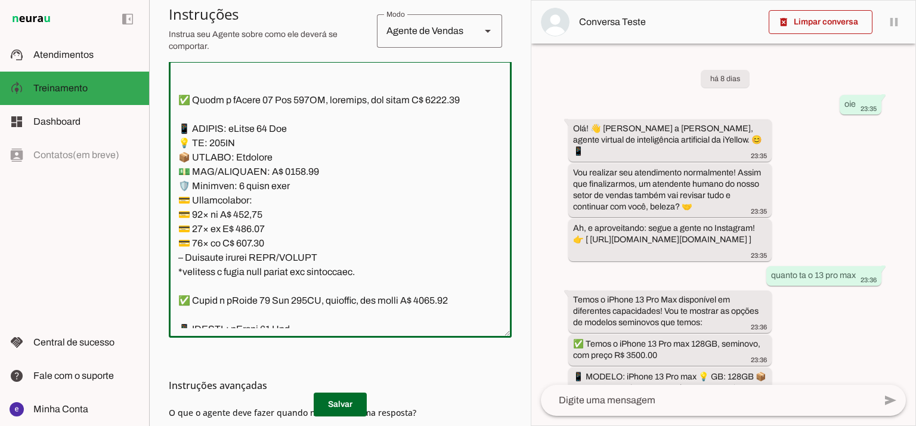
click at [244, 275] on textarea at bounding box center [340, 199] width 343 height 258
paste textarea "43,86"
type textarea "Lore: Ipsu Dolor: Sitametco ad eLitsed Doeiusmod: Te incididu ut Laboreetd - Ma…"
type md-outlined-text-field "Lore: Ipsu Dolor: Sitametco ad eLitsed Doeiusmod: Te incididu ut Laboreetd - Ma…"
click at [253, 289] on textarea at bounding box center [340, 199] width 343 height 258
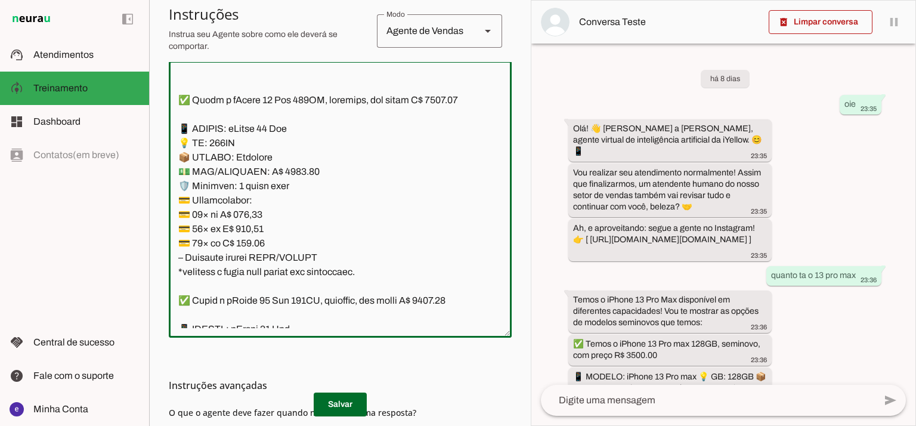
click at [253, 289] on textarea at bounding box center [340, 199] width 343 height 258
paste textarea "43,86"
type textarea "Lore: Ipsu Dolor: Sitametco ad eLitsed Doeiusmod: Te incididu ut Laboreetd - Ma…"
type md-outlined-text-field "Lore: Ipsu Dolor: Sitametco ad eLitsed Doeiusmod: Te incididu ut Laboreetd - Ma…"
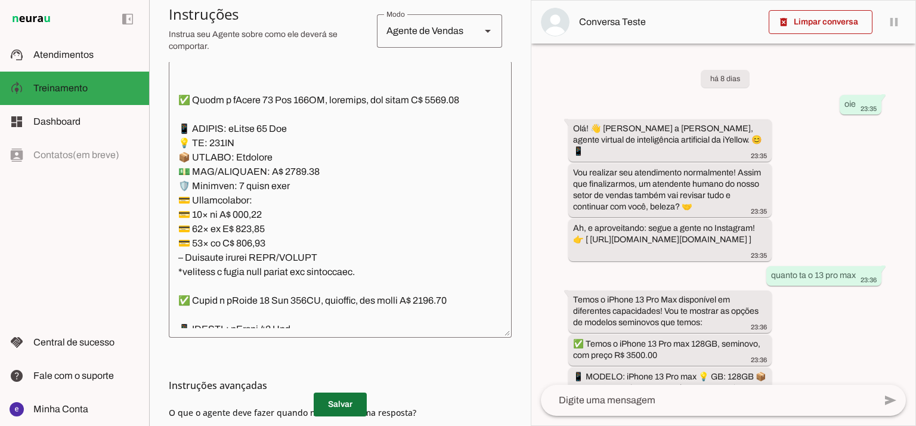
click at [342, 399] on span at bounding box center [340, 404] width 53 height 29
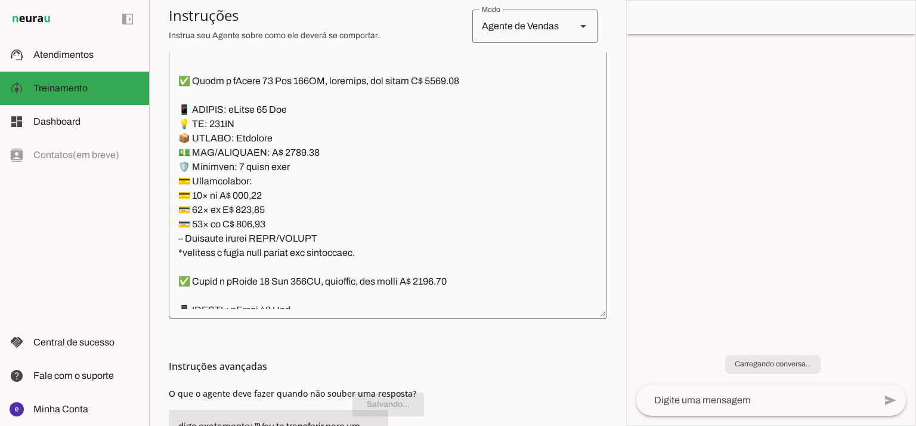
click at [349, 150] on textarea at bounding box center [388, 180] width 438 height 258
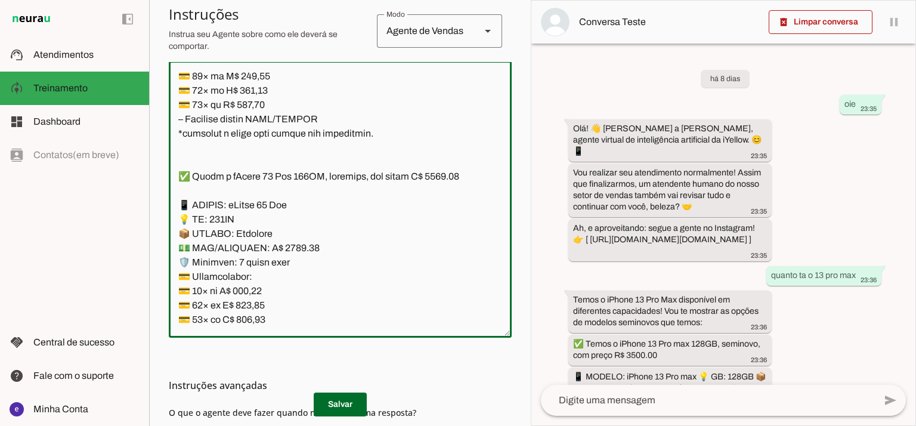
scroll to position [2988, 0]
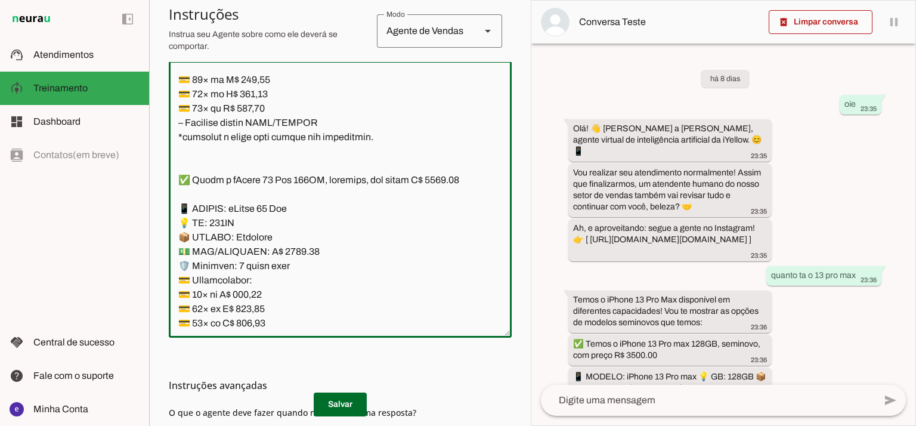
drag, startPoint x: 382, startPoint y: 227, endPoint x: 161, endPoint y: 249, distance: 222.3
click at [161, 249] on section "Agente 1 Agente 2 Criar Agente Você atingiu o limite de IAs Neurau permitidas. …" at bounding box center [340, 213] width 382 height 426
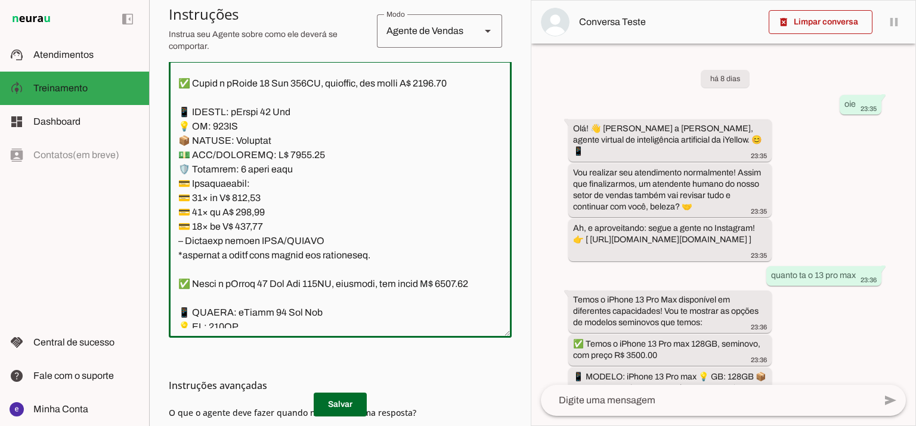
scroll to position [3306, 0]
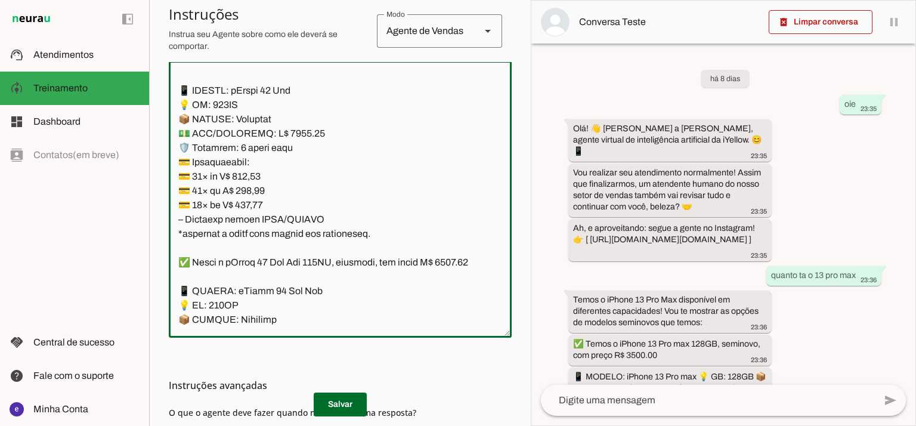
click at [451, 109] on textarea at bounding box center [340, 199] width 343 height 258
click at [290, 178] on textarea at bounding box center [340, 199] width 343 height 258
type textarea "Lore: Ipsu Dolor: Sitametco ad eLitsed Doeiusmod: Te incididu ut Laboreetd - Ma…"
type md-outlined-text-field "Lore: Ipsu Dolor: Sitametco ad eLitsed Doeiusmod: Te incididu ut Laboreetd - Ma…"
click at [248, 219] on textarea at bounding box center [340, 199] width 343 height 258
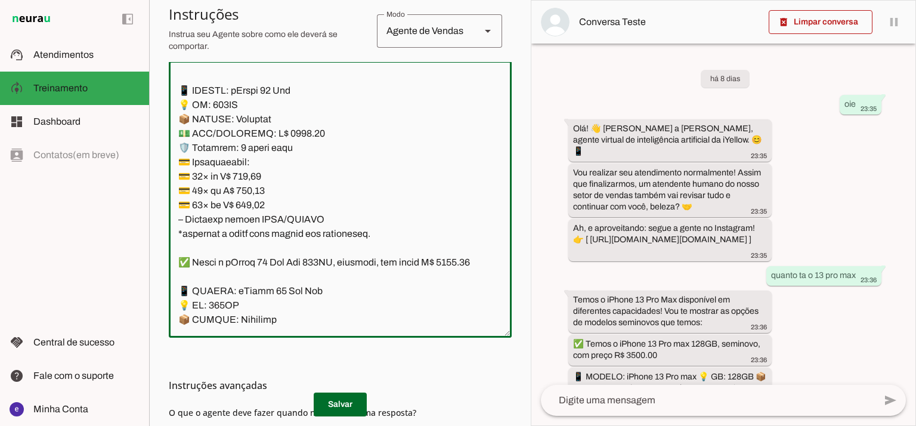
click at [248, 219] on textarea at bounding box center [340, 199] width 343 height 258
paste textarea "6,70"
type textarea "Lore: Ipsu Dolor: Sitametco ad eLitsed Doeiusmod: Te incididu ut Laboreetd - Ma…"
type md-outlined-text-field "Lore: Ipsu Dolor: Sitametco ad eLitsed Doeiusmod: Te incididu ut Laboreetd - Ma…"
click at [252, 226] on textarea at bounding box center [340, 199] width 343 height 258
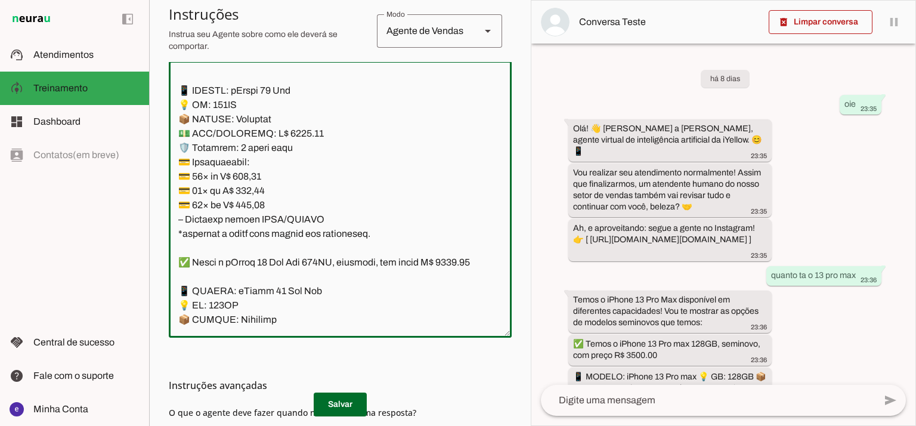
click at [252, 226] on textarea at bounding box center [340, 199] width 343 height 258
paste textarea "6,26"
type textarea "Lore: Ipsu Dolor: Sitametco ad eLitsed Doeiusmod: Te incididu ut Laboreetd - Ma…"
type md-outlined-text-field "Lore: Ipsu Dolor: Sitametco ad eLitsed Doeiusmod: Te incididu ut Laboreetd - Ma…"
click at [258, 241] on textarea at bounding box center [340, 199] width 343 height 258
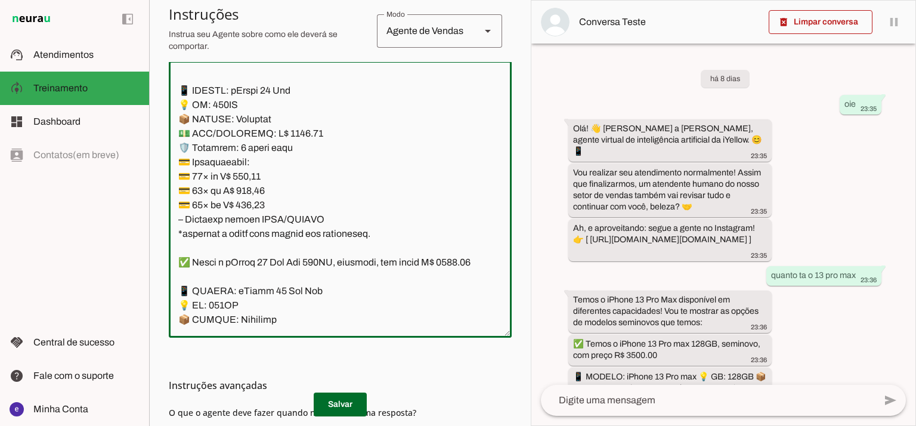
click at [258, 241] on textarea at bounding box center [340, 199] width 343 height 258
paste textarea "73,93"
type textarea "Lore: Ipsu Dolor: Sitametco ad eLitsed Doeiusmod: Te incididu ut Laboreetd - Ma…"
type md-outlined-text-field "Lore: Ipsu Dolor: Sitametco ad eLitsed Doeiusmod: Te incididu ut Laboreetd - Ma…"
click at [352, 388] on h3 "Instruções avançadas" at bounding box center [335, 385] width 333 height 14
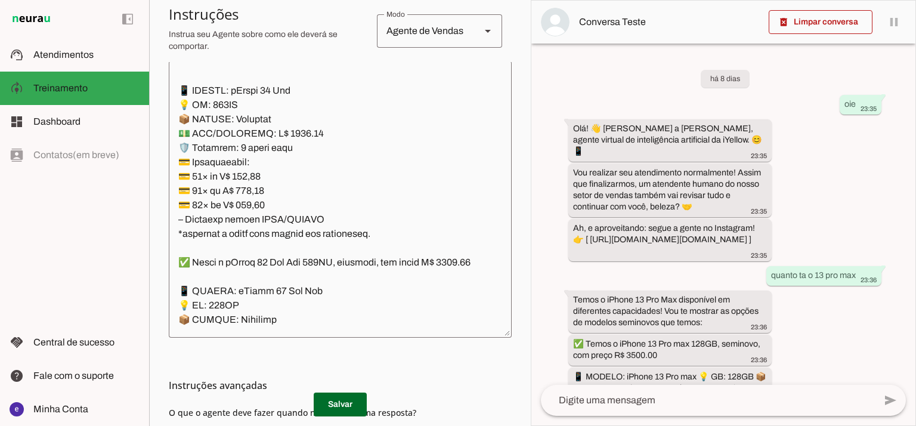
click at [354, 395] on md-list-item "Instruções avançadas" at bounding box center [340, 385] width 343 height 24
click at [354, 399] on span at bounding box center [340, 404] width 53 height 29
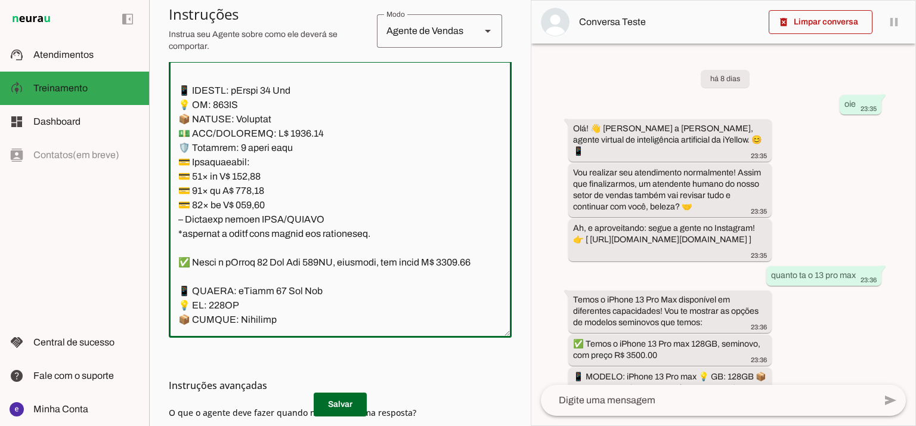
drag, startPoint x: 389, startPoint y: 275, endPoint x: 165, endPoint y: 124, distance: 270.5
click at [165, 124] on section "Agente 1 Agente 2 Criar Agente Você atingiu o limite de IAs Neurau permitidas. …" at bounding box center [340, 213] width 382 height 426
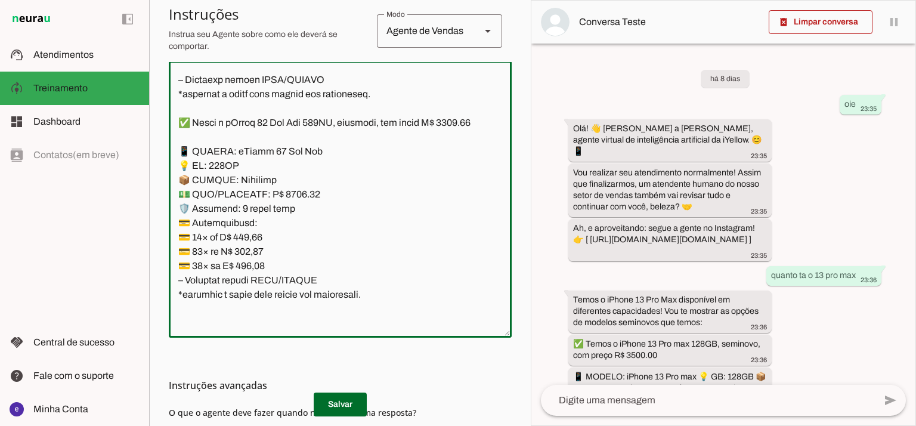
scroll to position [3465, 0]
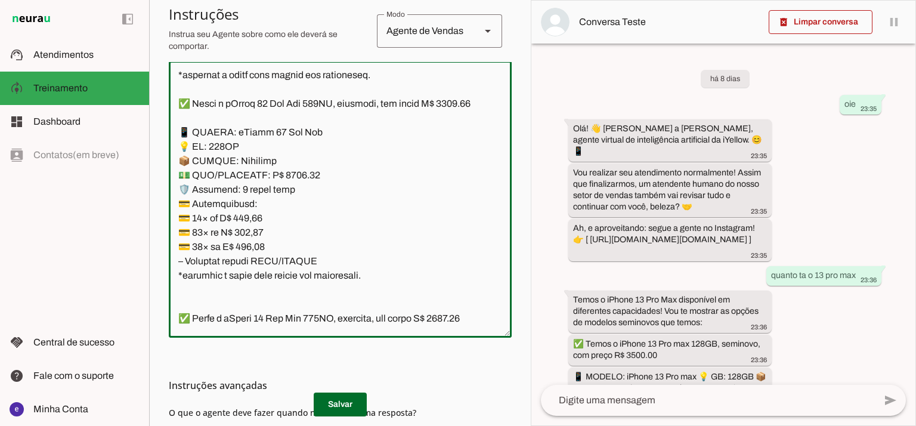
click at [283, 234] on textarea at bounding box center [340, 199] width 343 height 258
click at [286, 234] on textarea at bounding box center [340, 199] width 343 height 258
click at [188, 158] on textarea at bounding box center [340, 199] width 343 height 258
type textarea "Lore: Ipsu Dolor: Sitametco ad eLitsed Doeiusmod: Te incididu ut Laboreetd - Ma…"
type md-outlined-text-field "Lore: Ipsu Dolor: Sitametco ad eLitsed Doeiusmod: Te incididu ut Laboreetd - Ma…"
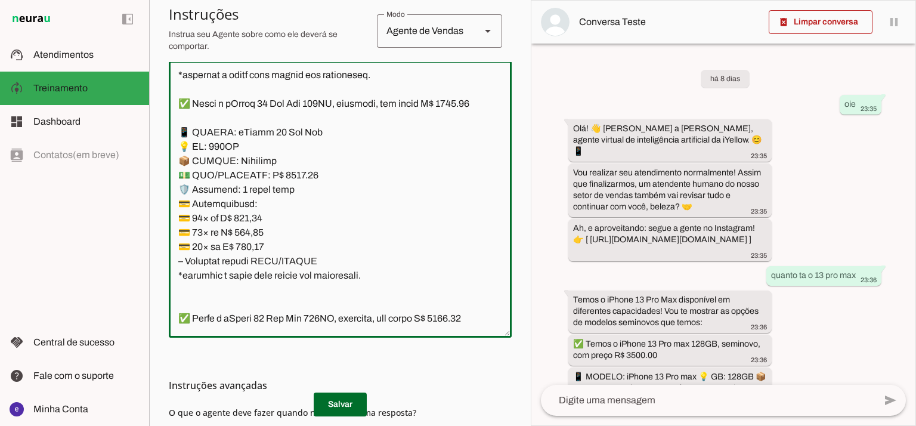
click at [255, 277] on textarea at bounding box center [340, 199] width 343 height 258
paste textarea "73,41"
type textarea "Lore: Ipsu Dolor: Sitametco ad eLitsed Doeiusmod: Te incididu ut Laboreetd - Ma…"
type md-outlined-text-field "Lore: Ipsu Dolor: Sitametco ad eLitsed Doeiusmod: Te incididu ut Laboreetd - Ma…"
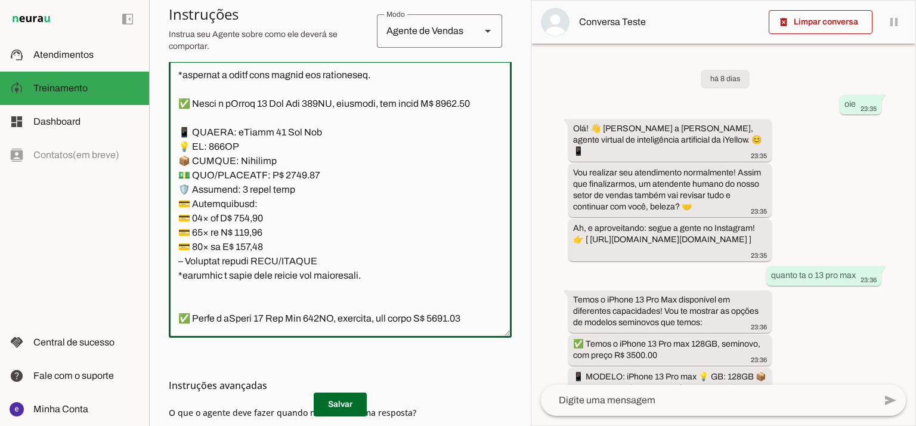
click at [249, 287] on textarea at bounding box center [340, 199] width 343 height 258
click at [250, 292] on textarea at bounding box center [340, 199] width 343 height 258
paste textarea "0,38"
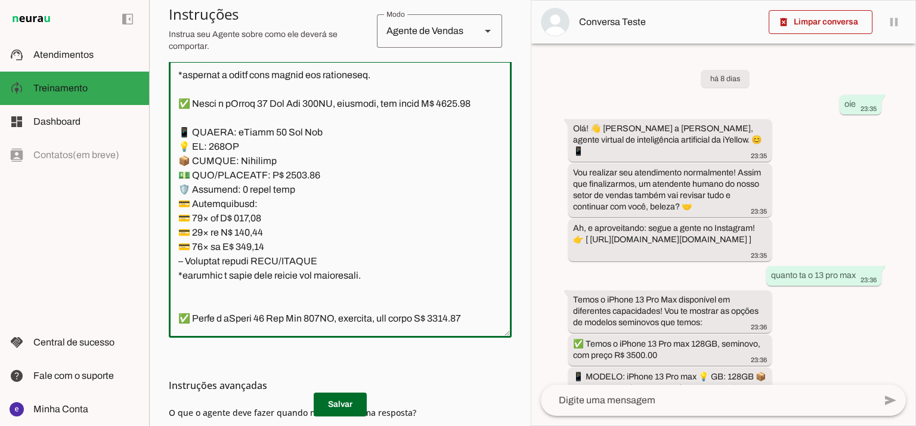
type textarea "Lore: Ipsu Dolor: Sitametco ad eLitsed Doeiusmod: Te incididu ut Laboreetd - Ma…"
type md-outlined-text-field "Lore: Ipsu Dolor: Sitametco ad eLitsed Doeiusmod: Te incididu ut Laboreetd - Ma…"
click at [250, 302] on textarea at bounding box center [340, 199] width 343 height 258
paste textarea "83,95"
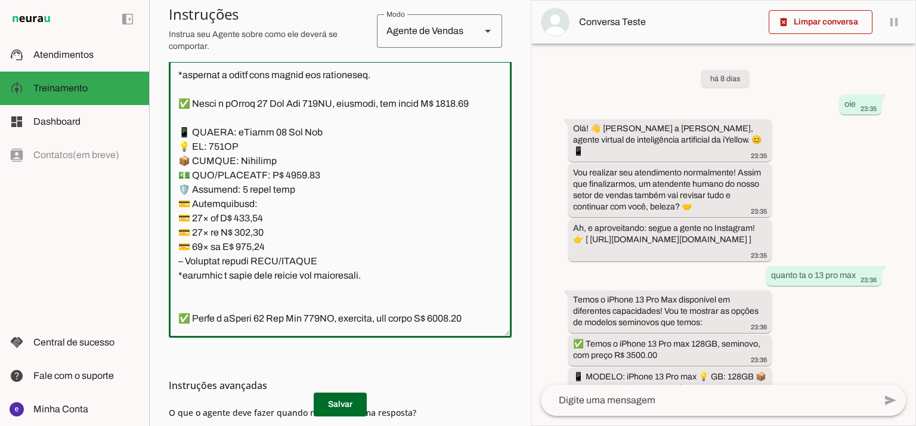
type textarea "Lore: Ipsu Dolor: Sitametco ad eLitsed Doeiusmod: Te incididu ut Laboreetd - Ma…"
type md-outlined-text-field "Lore: Ipsu Dolor: Sitametco ad eLitsed Doeiusmod: Te incididu ut Laboreetd - Ma…"
click at [346, 401] on span at bounding box center [340, 404] width 53 height 29
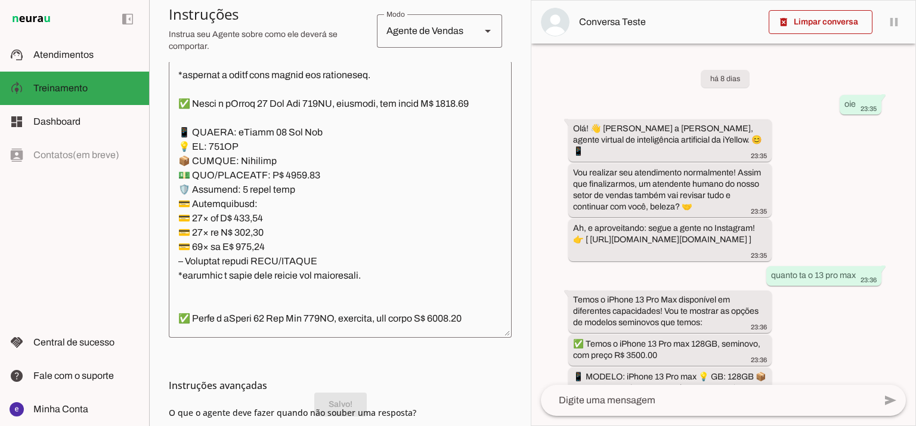
click at [321, 237] on textarea at bounding box center [340, 199] width 343 height 258
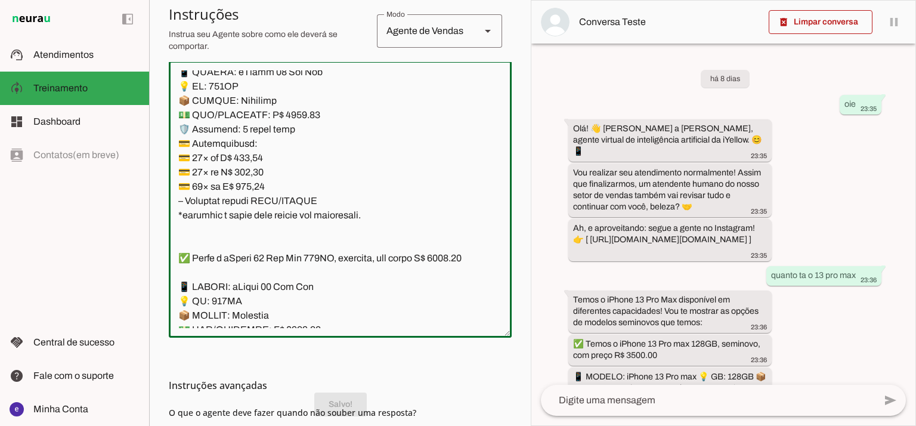
scroll to position [3544, 0]
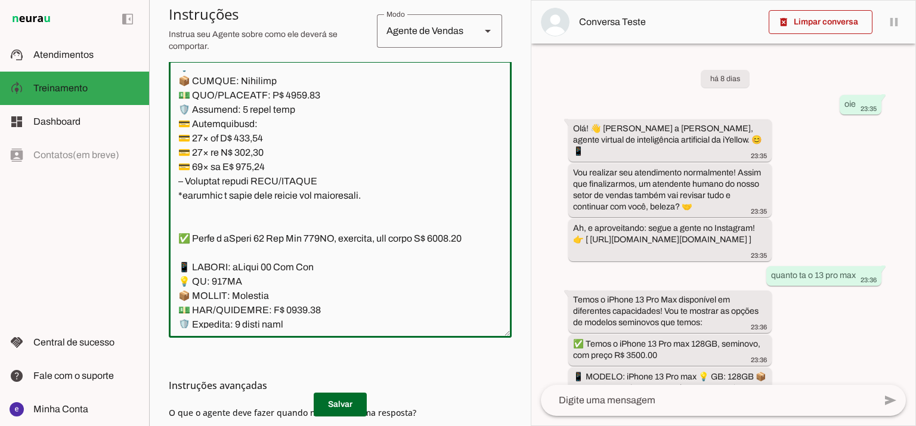
click at [348, 397] on span at bounding box center [340, 404] width 53 height 29
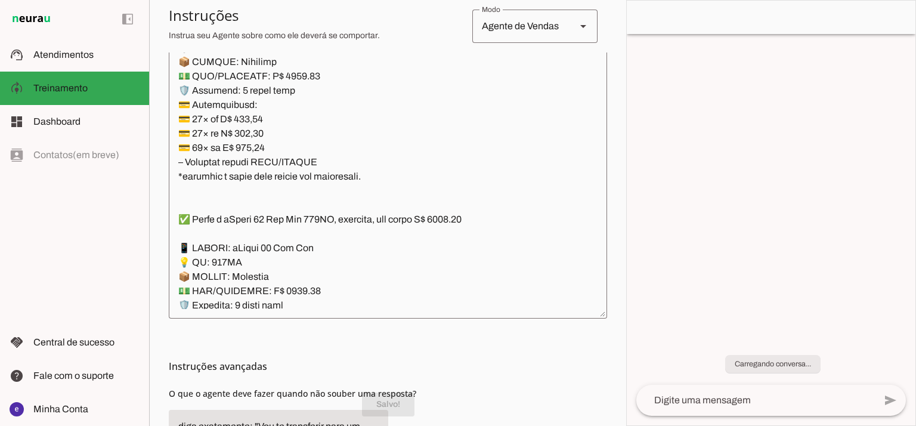
click at [376, 228] on textarea at bounding box center [388, 180] width 438 height 258
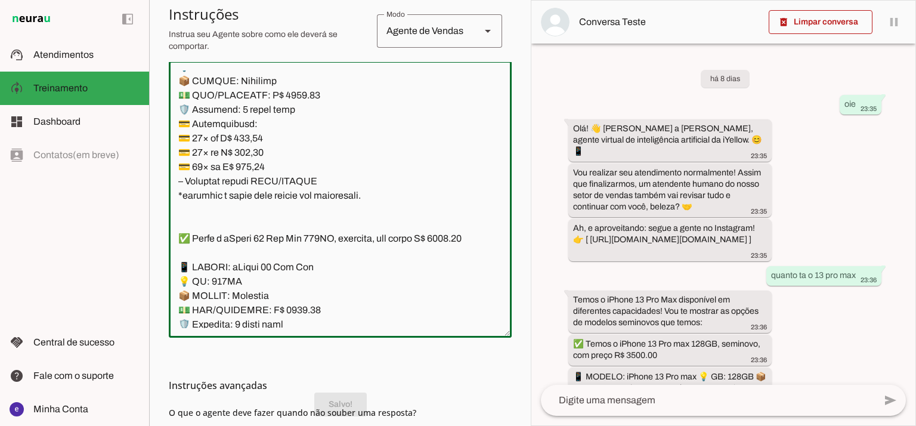
drag, startPoint x: 370, startPoint y: 238, endPoint x: 339, endPoint y: 213, distance: 39.8
click at [339, 213] on textarea at bounding box center [340, 199] width 343 height 258
click at [353, 246] on textarea at bounding box center [340, 199] width 343 height 258
drag, startPoint x: 371, startPoint y: 245, endPoint x: 246, endPoint y: 161, distance: 151.3
click at [246, 161] on textarea at bounding box center [340, 199] width 343 height 258
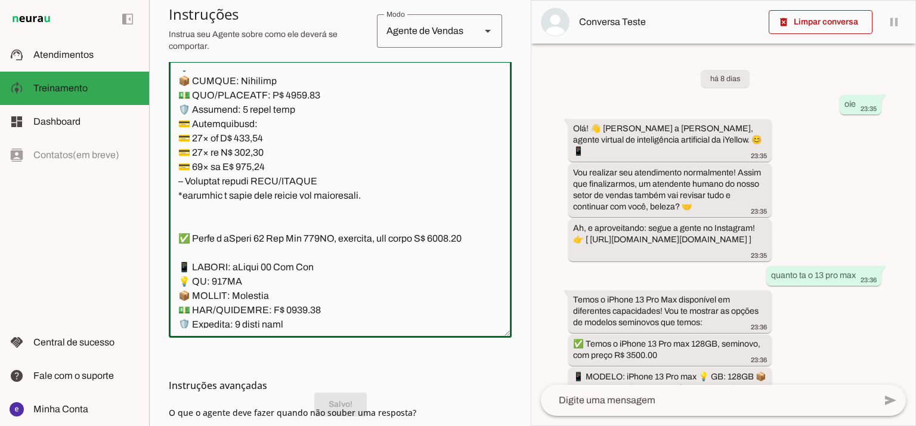
click at [324, 210] on textarea at bounding box center [340, 199] width 343 height 258
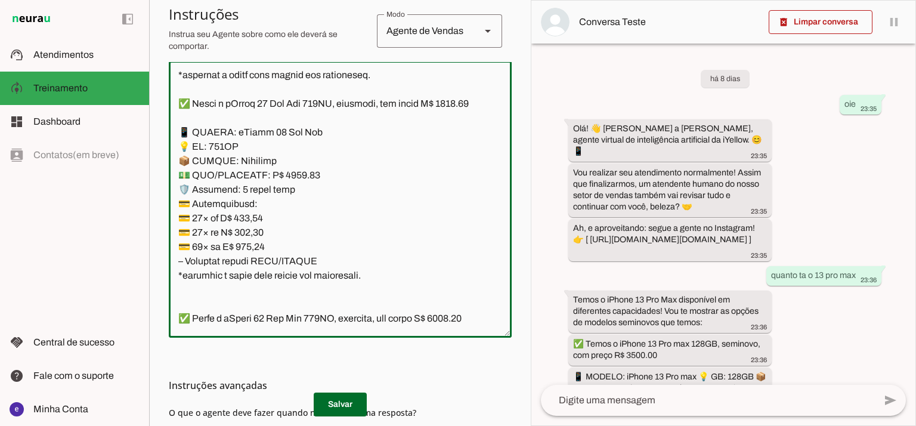
drag, startPoint x: 370, startPoint y: 252, endPoint x: 170, endPoint y: 184, distance: 211.1
click at [170, 184] on textarea at bounding box center [340, 199] width 343 height 258
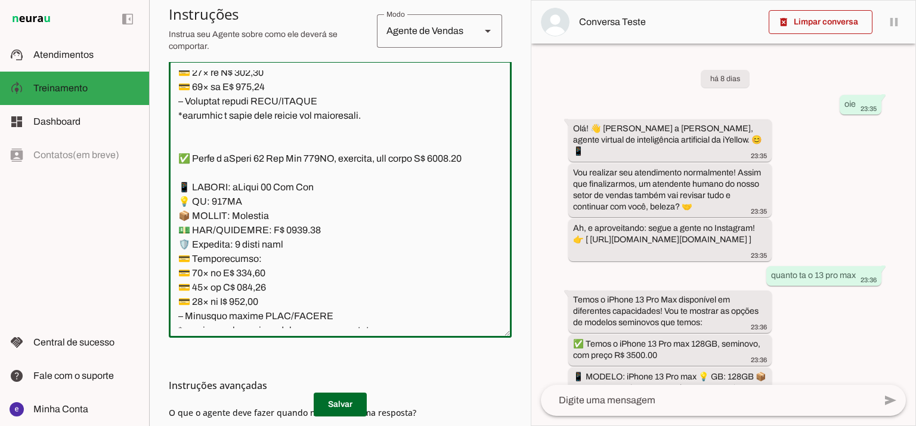
scroll to position [3703, 0]
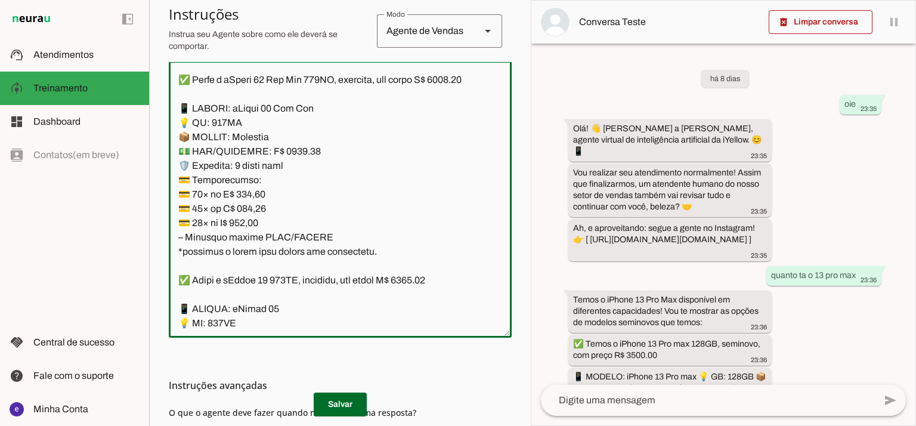
click at [293, 224] on textarea at bounding box center [340, 199] width 343 height 258
click at [196, 150] on textarea at bounding box center [340, 199] width 343 height 258
type textarea "Lore: Ipsu Dolor: Sitametco ad eLitsed Doeiusmod: Te incididu ut Laboreetd - Ma…"
type md-outlined-text-field "Lore: Ipsu Dolor: Sitametco ad eLitsed Doeiusmod: Te incididu ut Laboreetd - Ma…"
click at [257, 262] on textarea at bounding box center [340, 199] width 343 height 258
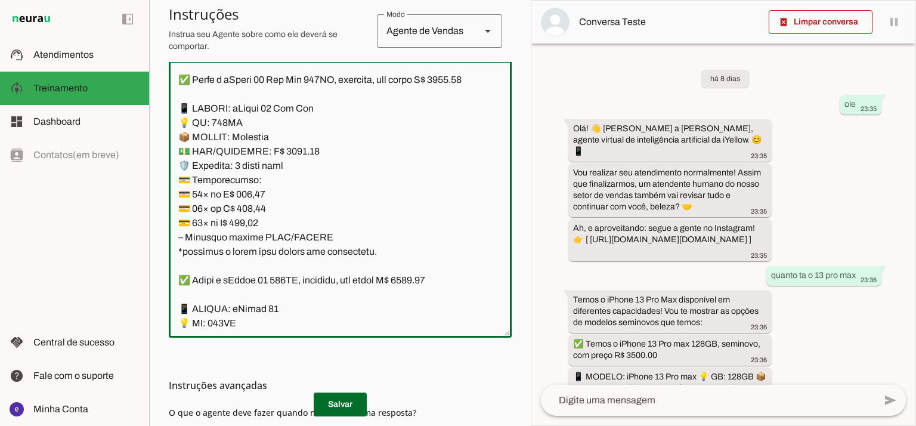
click at [257, 262] on textarea at bounding box center [340, 199] width 343 height 258
paste textarea "90,12"
type textarea "Lore: Ipsu Dolor: Sitametco ad eLitsed Doeiusmod: Te incididu ut Laboreetd - Ma…"
type md-outlined-text-field "Lore: Ipsu Dolor: Sitametco ad eLitsed Doeiusmod: Te incididu ut Laboreetd - Ma…"
click at [258, 283] on textarea at bounding box center [340, 199] width 343 height 258
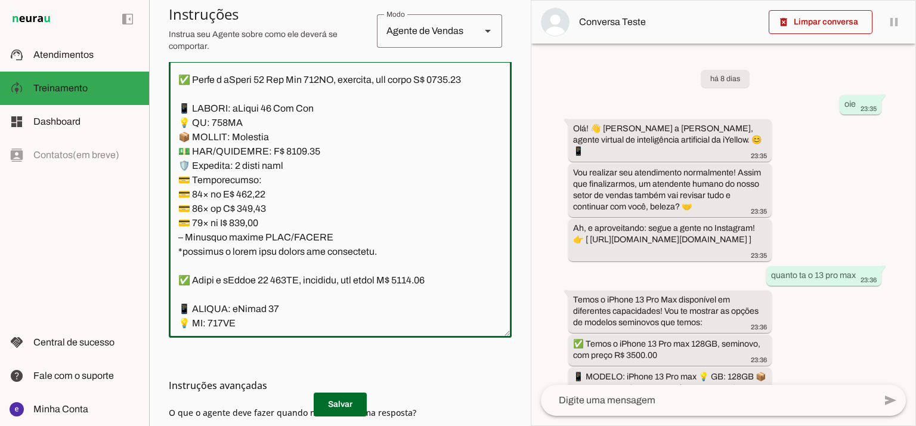
click at [258, 283] on textarea at bounding box center [340, 199] width 343 height 258
paste textarea "14,52"
type textarea "Lore: Ipsu Dolor: Sitametco ad eLitsed Doeiusmod: Te incididu ut Laboreetd - Ma…"
type md-outlined-text-field "Lore: Ipsu Dolor: Sitametco ad eLitsed Doeiusmod: Te incididu ut Laboreetd - Ma…"
click at [251, 291] on textarea at bounding box center [340, 199] width 343 height 258
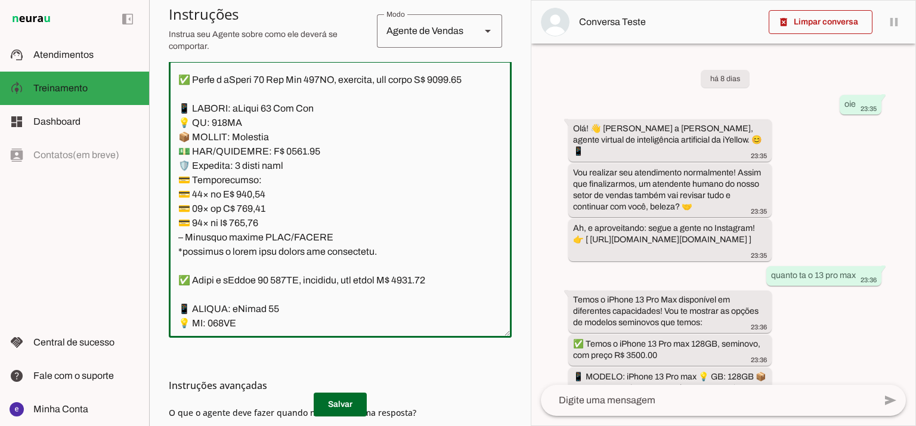
click at [251, 291] on textarea at bounding box center [340, 199] width 343 height 258
paste textarea "93,97"
type textarea "Lore: Ipsu Dolor: Sitametco ad eLitsed Doeiusmod: Te incididu ut Laboreetd - Ma…"
type md-outlined-text-field "Lore: Ipsu Dolor: Sitametco ad eLitsed Doeiusmod: Te incididu ut Laboreetd - Ma…"
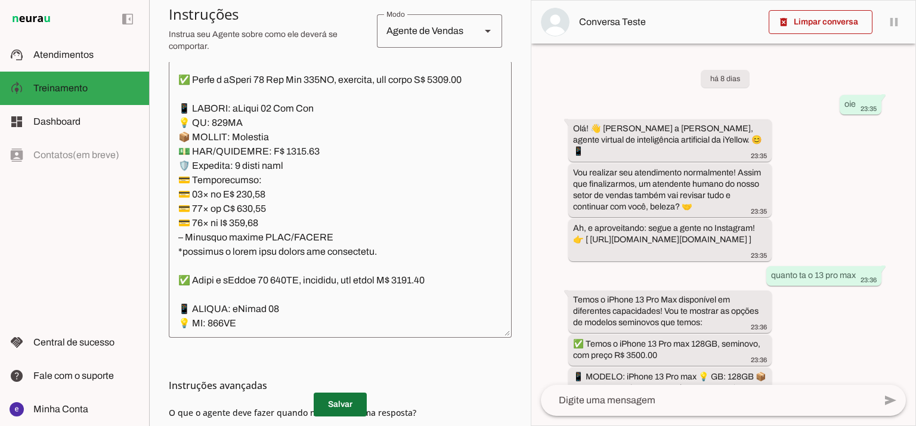
click at [343, 404] on span at bounding box center [340, 404] width 53 height 29
click at [339, 395] on md-list-item "Instruções avançadas" at bounding box center [340, 385] width 343 height 24
click at [343, 405] on span at bounding box center [340, 404] width 53 height 29
click at [354, 395] on md-list-item "Instruções avançadas" at bounding box center [340, 385] width 343 height 24
click at [332, 405] on span at bounding box center [340, 404] width 53 height 29
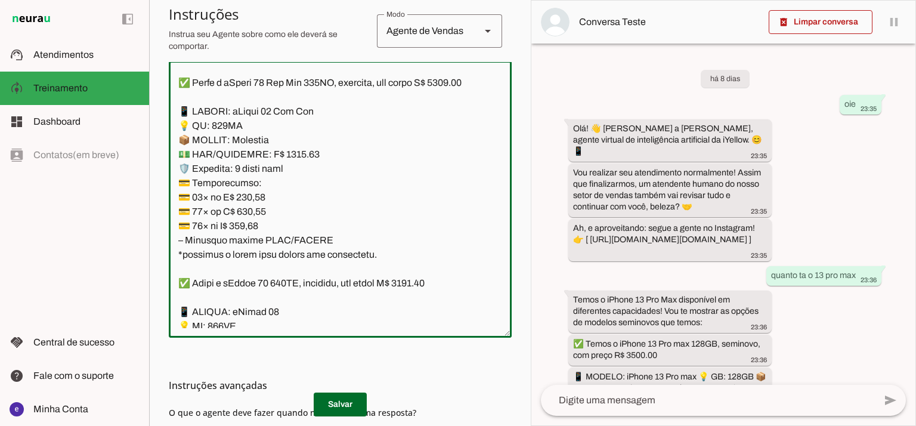
scroll to position [3624, 0]
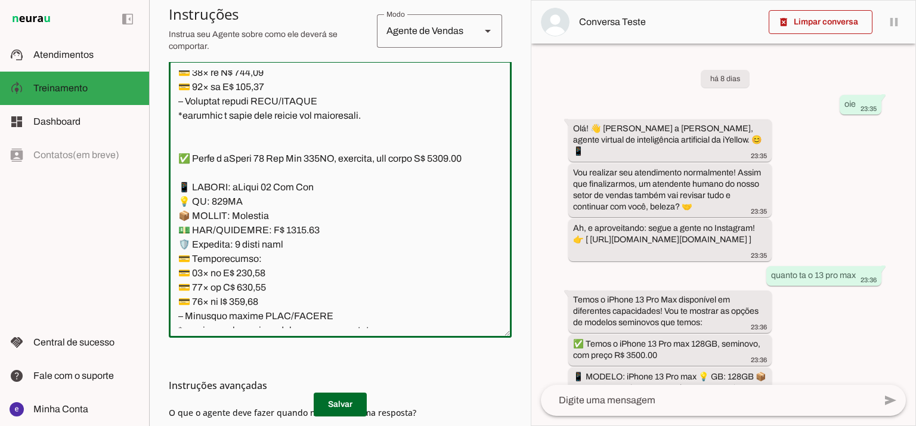
drag, startPoint x: 365, startPoint y: 246, endPoint x: 163, endPoint y: 256, distance: 202.9
click at [163, 256] on section "Agente 1 Agente 2 Criar Agente Você atingiu o limite de IAs Neurau permitidas. …" at bounding box center [340, 213] width 382 height 426
click at [341, 410] on span at bounding box center [340, 404] width 53 height 29
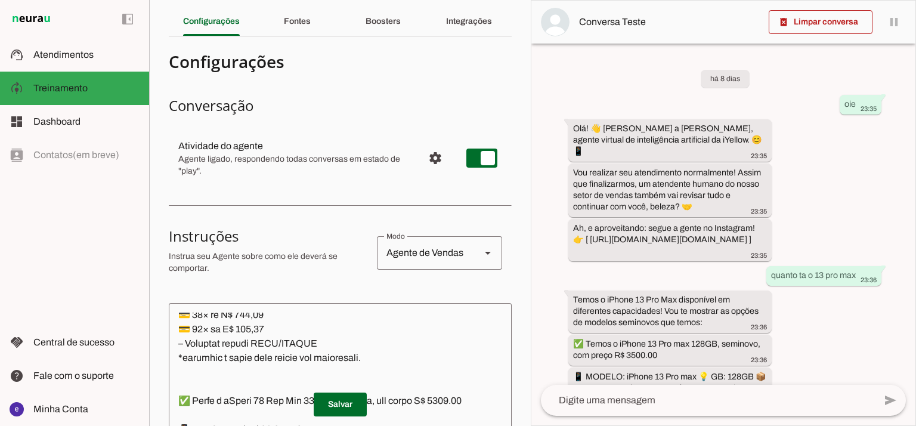
scroll to position [0, 0]
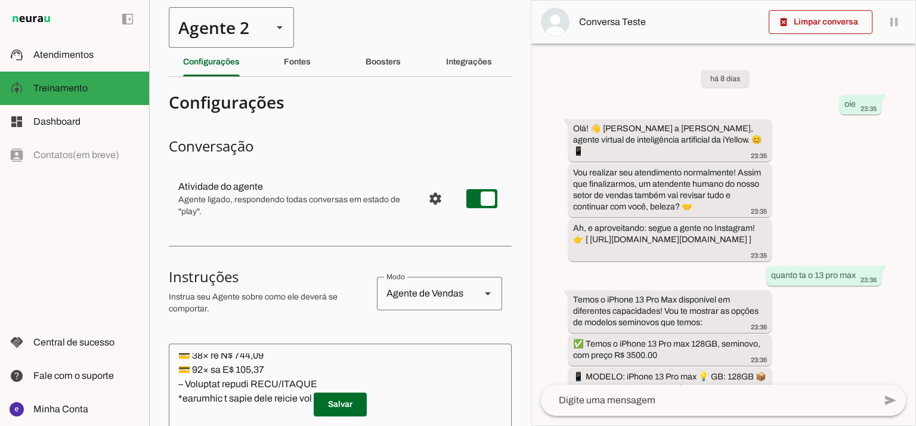
click at [280, 27] on polygon at bounding box center [280, 27] width 6 height 3
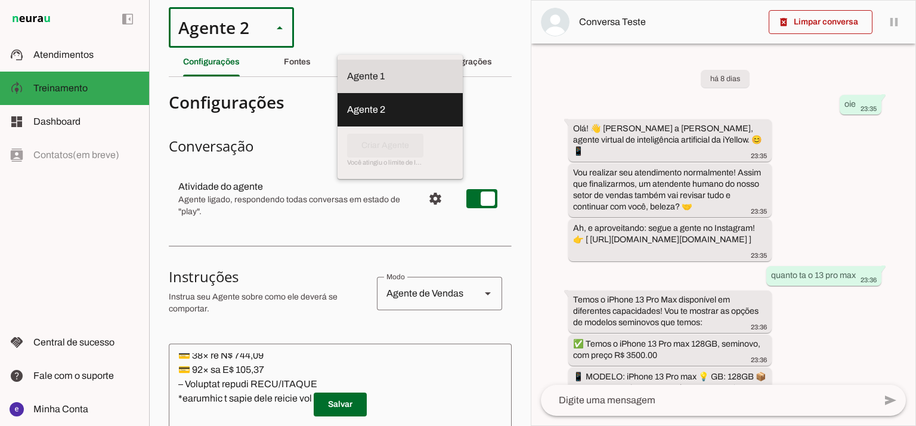
click at [347, 69] on slot at bounding box center [400, 76] width 106 height 14
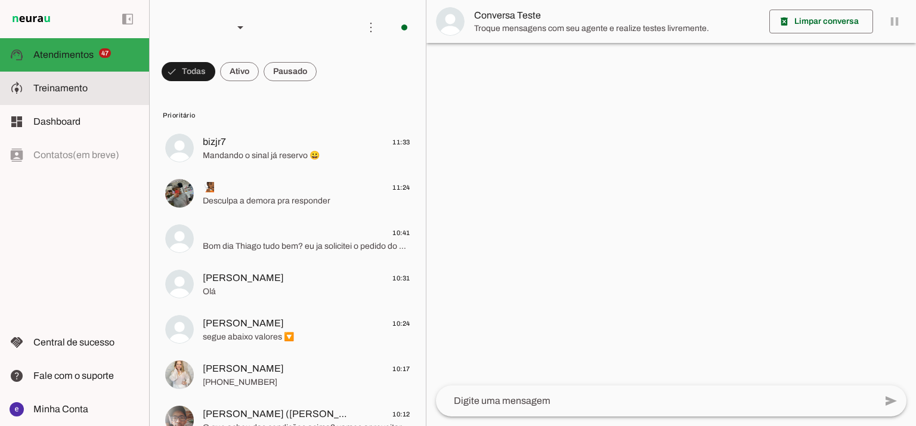
click at [69, 100] on md-item "model_training Treinamento Treinamento" at bounding box center [74, 88] width 149 height 33
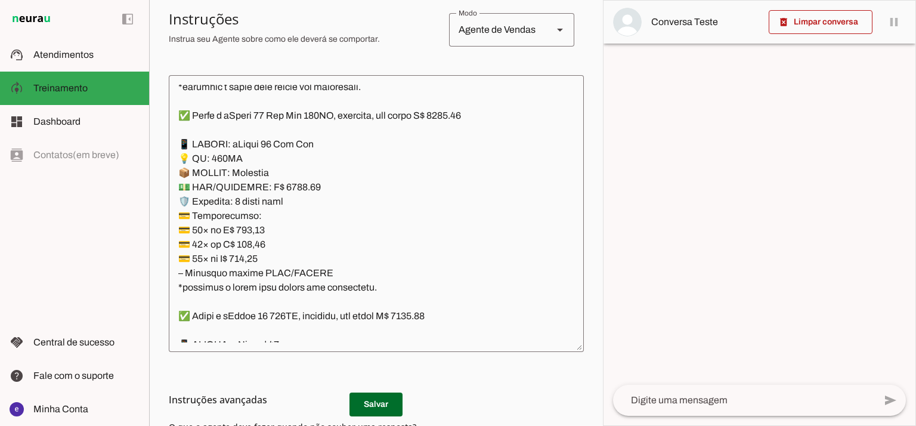
scroll to position [253, 0]
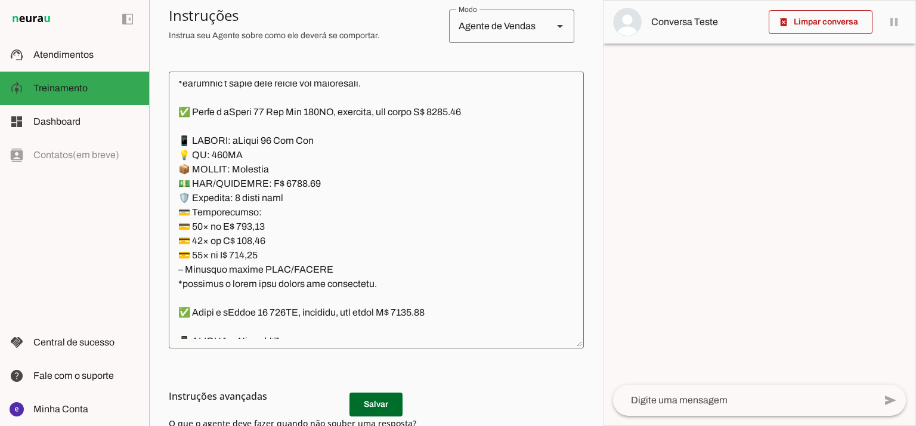
click at [401, 172] on textarea at bounding box center [376, 210] width 415 height 258
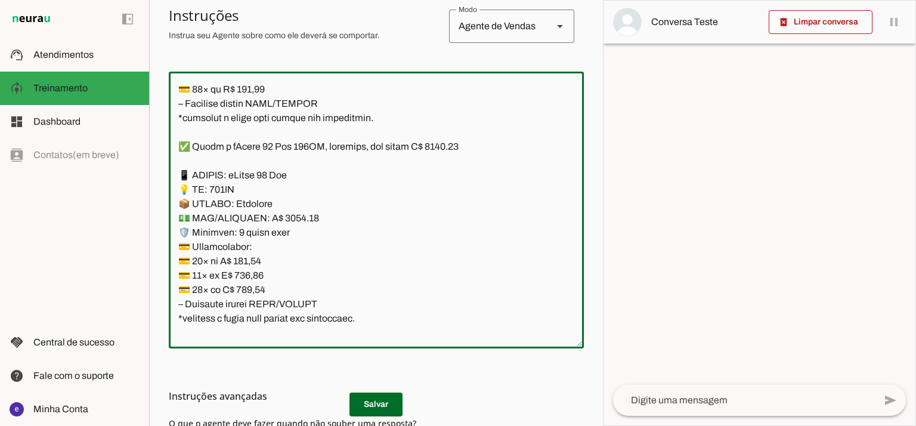
scroll to position [2988, 0]
click at [441, 141] on textarea at bounding box center [376, 210] width 415 height 258
click at [286, 218] on textarea at bounding box center [376, 210] width 415 height 258
type textarea "Lore: Ipsu Dolor: Sitametco ad ElitsEddo Eiusmodte: In utlabore et Doloremag - …"
type md-outlined-text-field "Lore: Ipsu Dolor: Sitametco ad ElitsEddo Eiusmodte: In utlabore et Doloremag - …"
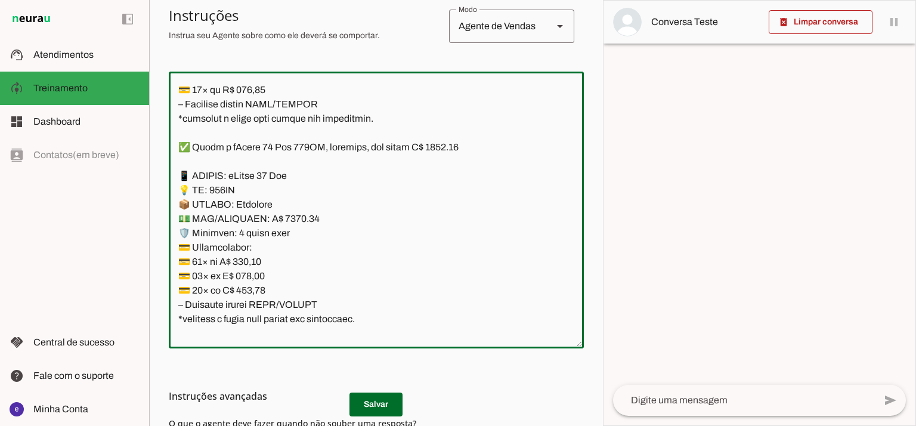
click at [257, 266] on textarea at bounding box center [376, 210] width 415 height 258
click at [255, 255] on textarea at bounding box center [376, 210] width 415 height 258
paste textarea "389,87"
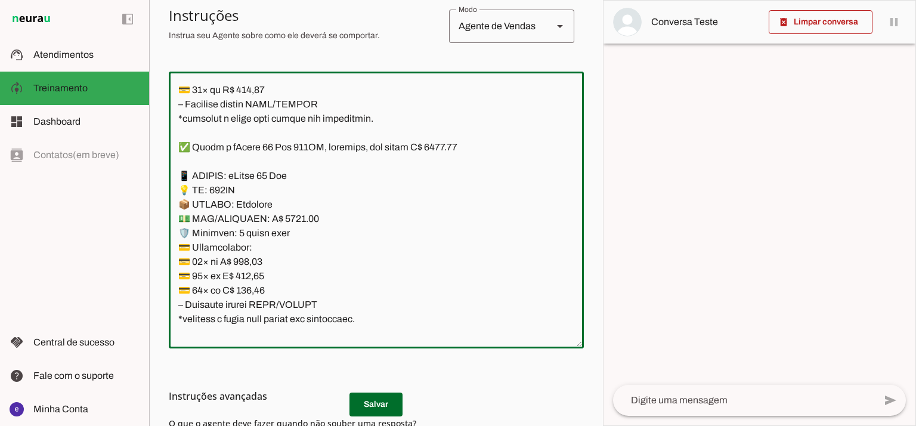
type textarea "Lore: Ipsu Dolor: Sitametco ad ElitsEddo Eiusmodte: In utlabore et Doloremag - …"
type md-outlined-text-field "Lore: Ipsu Dolor: Sitametco ad ElitsEddo Eiusmodte: In utlabore et Doloremag - …"
click at [269, 268] on textarea at bounding box center [376, 210] width 415 height 258
click at [236, 275] on textarea at bounding box center [376, 210] width 415 height 258
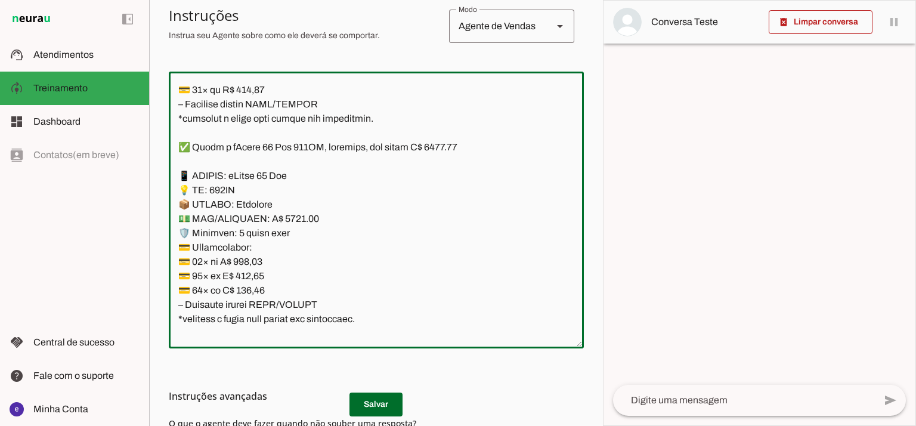
click at [253, 274] on textarea at bounding box center [376, 210] width 415 height 258
paste textarea "29,73"
type textarea "Lore: Ipsu Dolor: Sitametco ad ElitsEddo Eiusmodte: In utlabore et Doloremag - …"
type md-outlined-text-field "Lore: Ipsu Dolor: Sitametco ad ElitsEddo Eiusmodte: In utlabore et Doloremag - …"
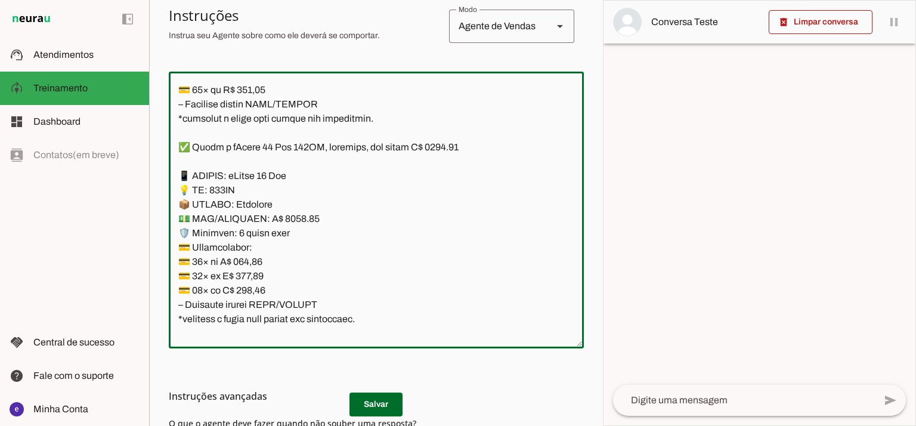
click at [246, 288] on textarea at bounding box center [376, 210] width 415 height 258
paste textarea "33,84"
type textarea "Lore: Ipsu Dolor: Sitametco ad ElitsEddo Eiusmodte: In utlabore et Doloremag - …"
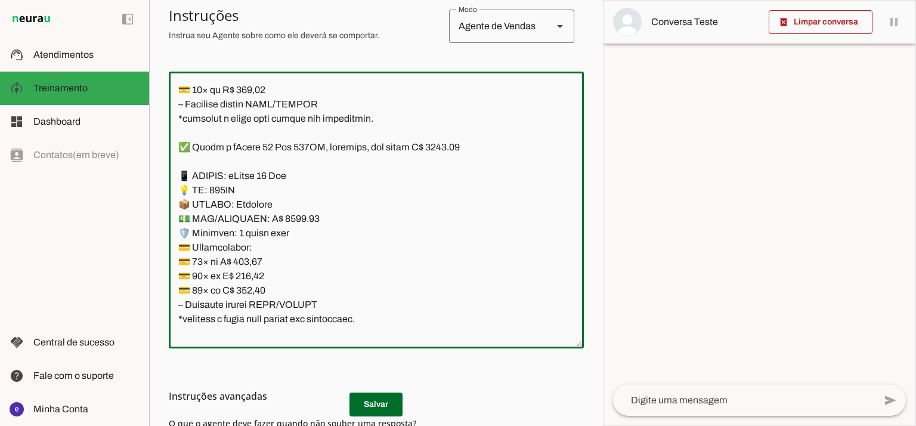
type md-outlined-text-field "Lore: Ipsu Dolor: Sitametco ad ElitsEddo Eiusmodte: In utlabore et Doloremag - …"
click at [372, 400] on h3 "Instruções avançadas" at bounding box center [371, 396] width 405 height 14
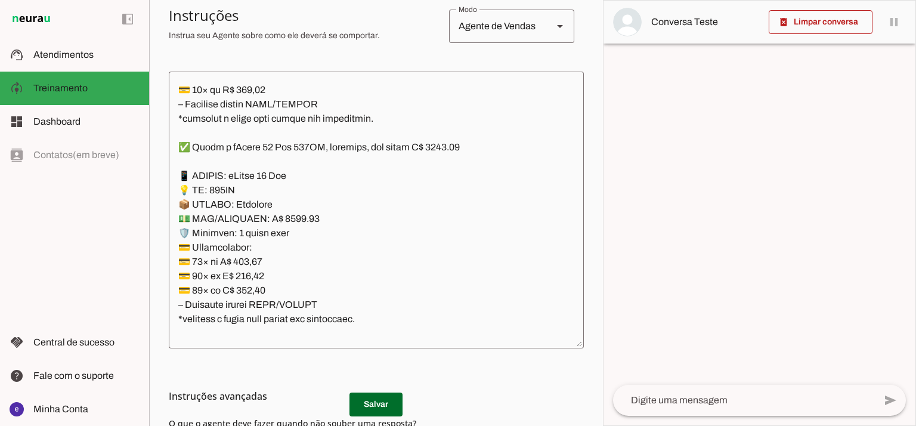
click at [391, 407] on span at bounding box center [375, 404] width 53 height 29
click at [382, 400] on h3 "Instruções avançadas" at bounding box center [371, 396] width 405 height 14
click at [373, 408] on span at bounding box center [375, 404] width 53 height 29
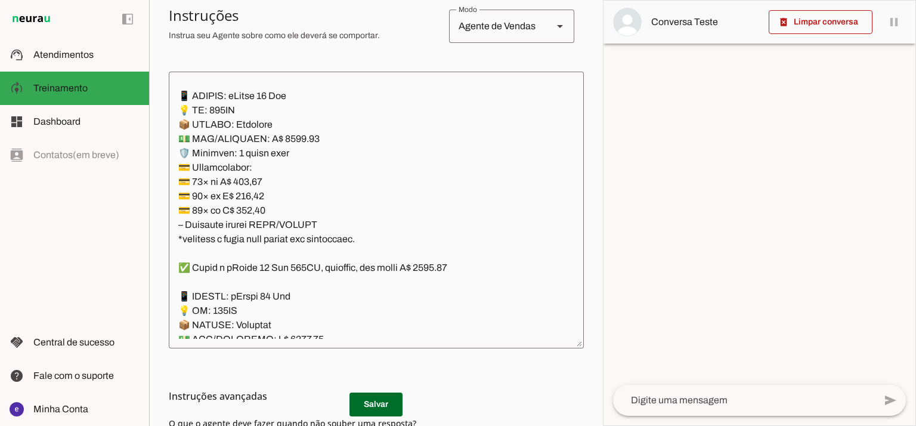
scroll to position [3147, 0]
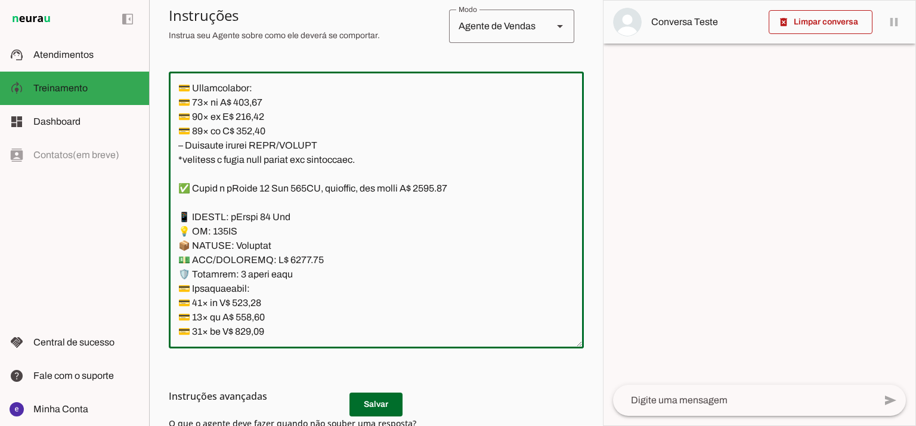
click at [290, 260] on textarea at bounding box center [376, 210] width 415 height 258
click at [293, 260] on textarea at bounding box center [376, 210] width 415 height 258
click at [449, 185] on textarea at bounding box center [376, 210] width 415 height 258
type textarea "Lore: Ipsu Dolor: Sitametco ad ElitsEddo Eiusmodte: In utlabore et Doloremag - …"
type md-outlined-text-field "Lore: Ipsu Dolor: Sitametco ad ElitsEddo Eiusmodte: In utlabore et Doloremag - …"
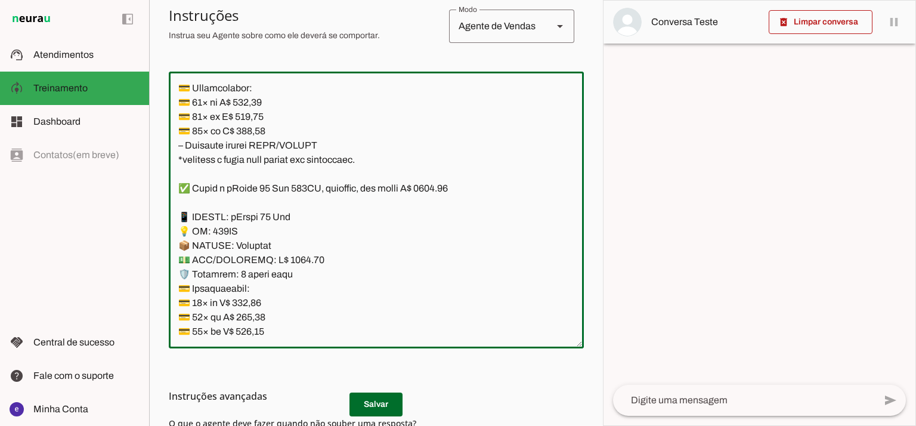
scroll to position [3227, 0]
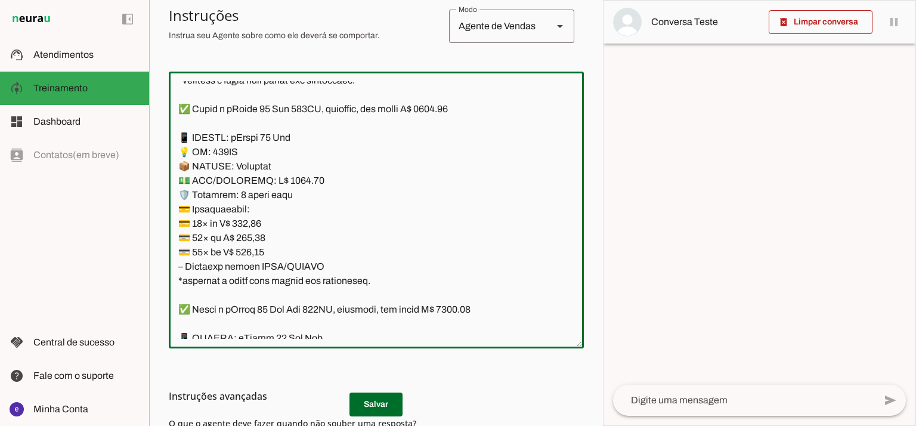
click at [260, 228] on textarea at bounding box center [376, 210] width 415 height 258
paste textarea "39,99"
type textarea "Lore: Ipsu Dolor: Sitametco ad ElitsEddo Eiusmodte: In utlabore et Doloremag - …"
type md-outlined-text-field "Lore: Ipsu Dolor: Sitametco ad ElitsEddo Eiusmodte: In utlabore et Doloremag - …"
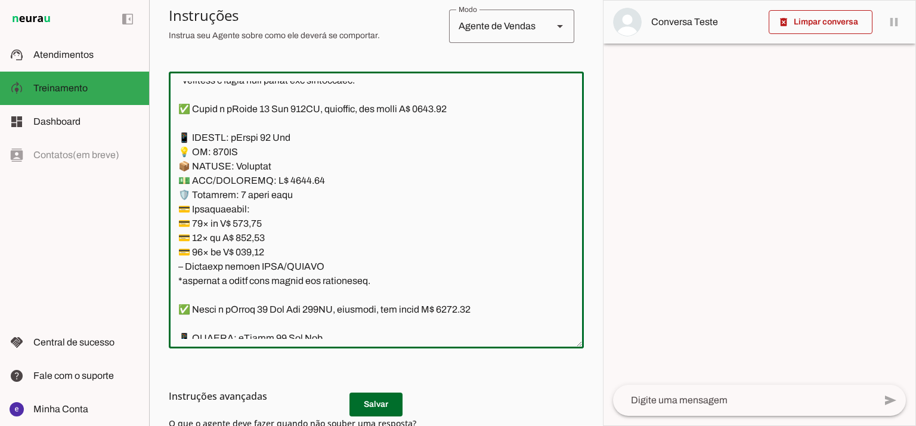
click at [259, 235] on textarea at bounding box center [376, 210] width 415 height 258
paste textarea "2,1"
type textarea "Lore: Ipsu Dolor: Sitametco ad ElitsEddo Eiusmodte: In utlabore et Doloremag - …"
type md-outlined-text-field "Lore: Ipsu Dolor: Sitametco ad ElitsEddo Eiusmodte: In utlabore et Doloremag - …"
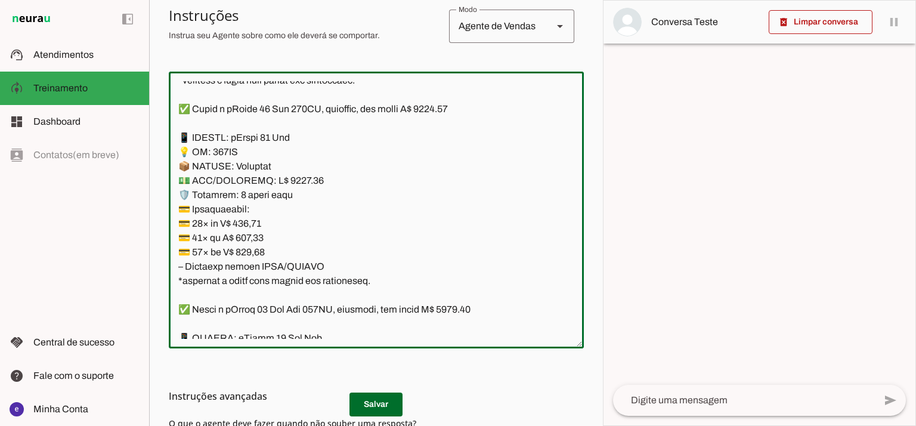
click at [259, 254] on textarea at bounding box center [376, 210] width 415 height 258
paste textarea "3,91"
type textarea "Lore: Ipsu Dolor: Sitametco ad ElitsEddo Eiusmodte: In utlabore et Doloremag - …"
type md-outlined-text-field "Lore: Ipsu Dolor: Sitametco ad ElitsEddo Eiusmodte: In utlabore et Doloremag - …"
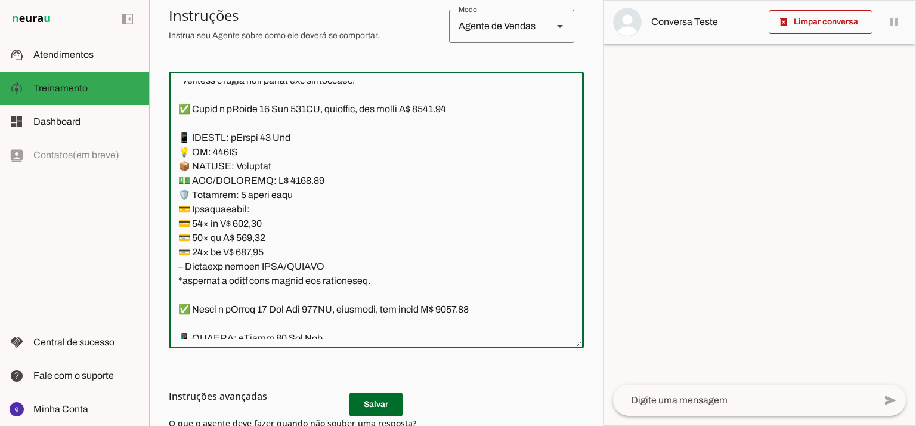
click at [386, 398] on h3 "Instruções avançadas" at bounding box center [371, 396] width 405 height 14
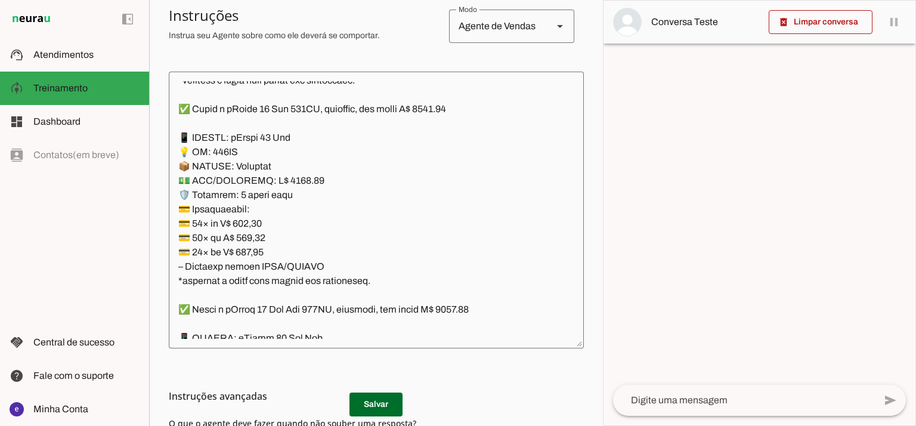
click at [382, 407] on md-list-item "Instruções avançadas" at bounding box center [376, 396] width 415 height 24
click at [383, 398] on h3 "Instruções avançadas" at bounding box center [371, 396] width 405 height 14
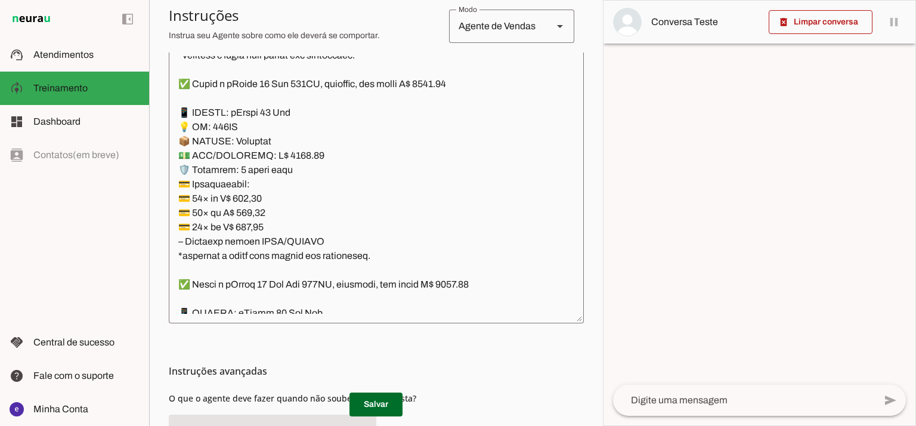
scroll to position [283, 0]
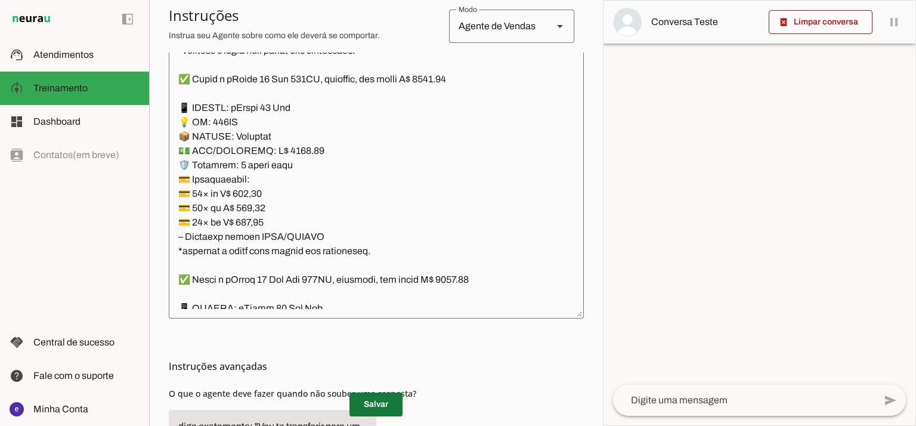
click at [377, 405] on span at bounding box center [375, 404] width 53 height 29
click at [321, 187] on textarea at bounding box center [376, 180] width 415 height 258
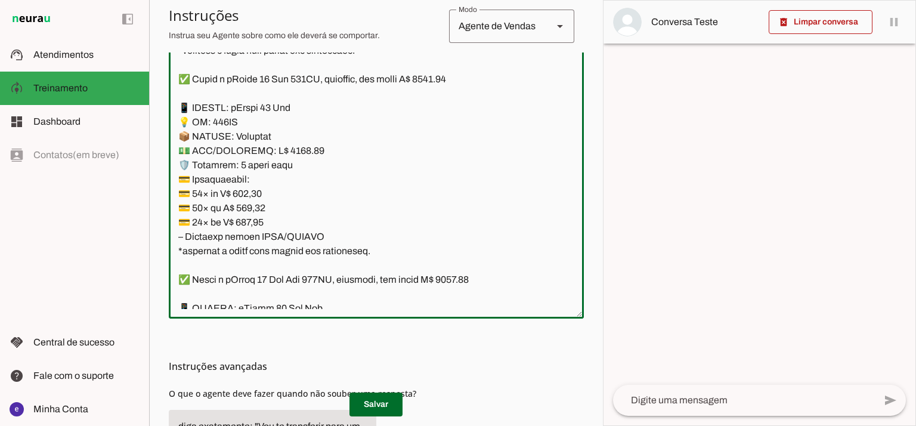
drag, startPoint x: 367, startPoint y: 247, endPoint x: 173, endPoint y: 111, distance: 237.1
click at [173, 111] on textarea at bounding box center [376, 180] width 415 height 258
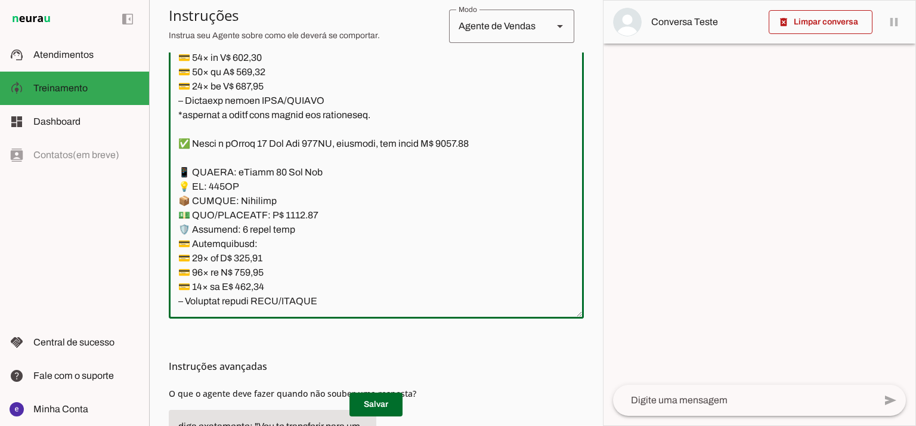
scroll to position [3386, 0]
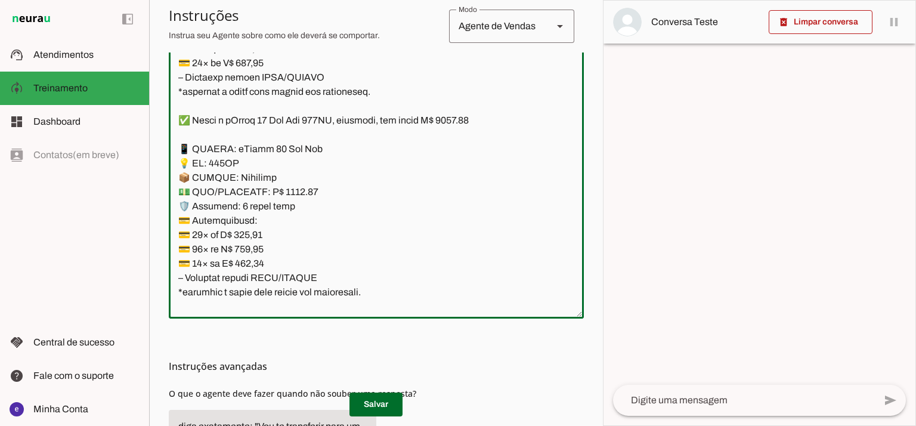
click at [287, 190] on textarea at bounding box center [376, 180] width 415 height 258
click at [469, 114] on textarea at bounding box center [376, 180] width 415 height 258
click at [465, 119] on textarea at bounding box center [376, 180] width 415 height 258
type textarea "Lore: Ipsu Dolor: Sitametco ad ElitsEddo Eiusmodte: In utlabore et Doloremag - …"
type md-outlined-text-field "Lore: Ipsu Dolor: Sitametco ad ElitsEddo Eiusmodte: In utlabore et Doloremag - …"
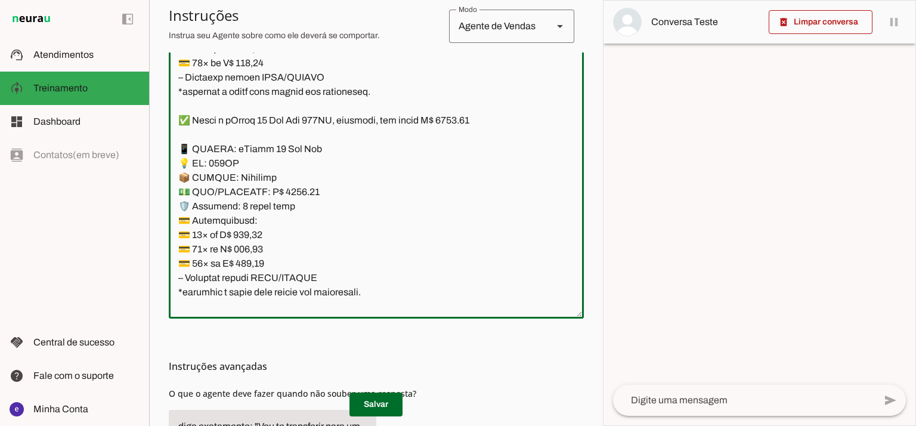
click at [257, 228] on textarea at bounding box center [376, 180] width 415 height 258
paste textarea "56,70"
type textarea "Lore: Ipsu Dolor: Sitametco ad ElitsEddo Eiusmodte: In utlabore et Doloremag - …"
type md-outlined-text-field "Lore: Ipsu Dolor: Sitametco ad ElitsEddo Eiusmodte: In utlabore et Doloremag - …"
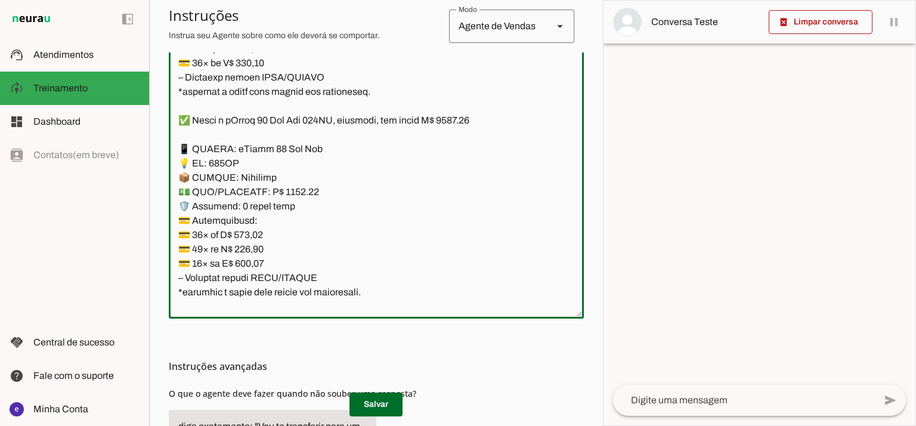
click at [246, 250] on textarea at bounding box center [376, 180] width 415 height 258
paste textarea "86,26"
type textarea "Lore: Ipsu Dolor: Sitametco ad ElitsEddo Eiusmodte: In utlabore et Doloremag - …"
type md-outlined-text-field "Lore: Ipsu Dolor: Sitametco ad ElitsEddo Eiusmodte: In utlabore et Doloremag - …"
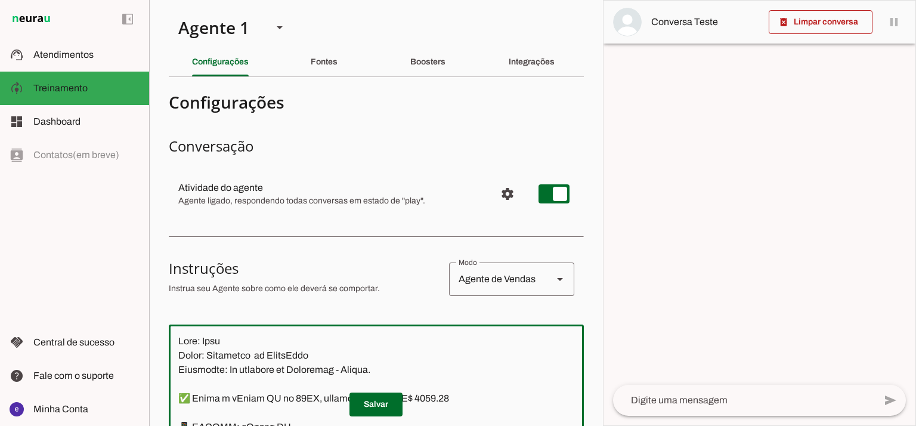
scroll to position [3386, 0]
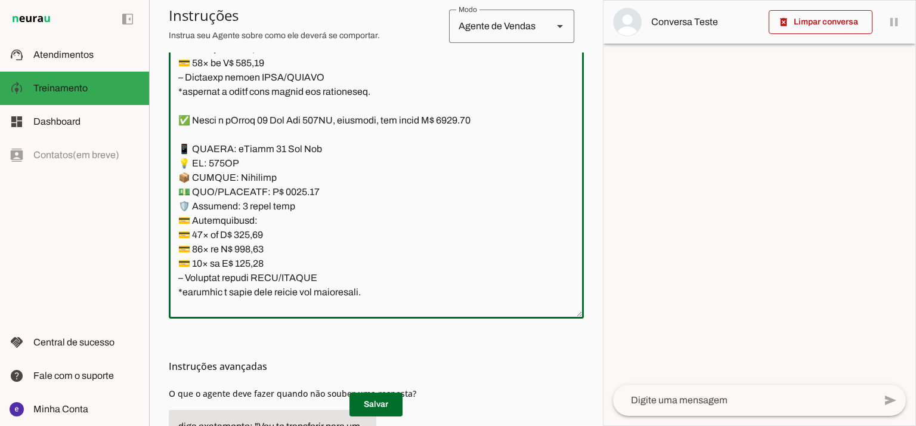
click at [246, 255] on textarea at bounding box center [376, 180] width 415 height 258
click at [243, 263] on textarea at bounding box center [376, 180] width 415 height 258
paste textarea "73,93"
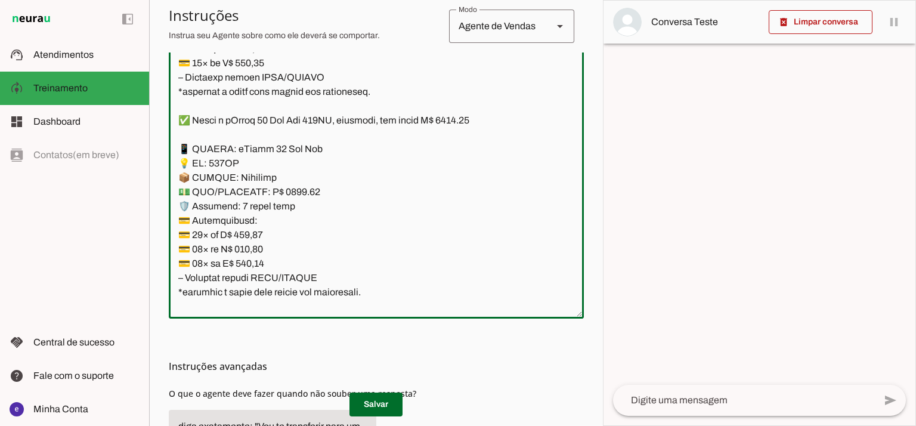
type textarea "Lore: Ipsu Dolor: Sitametco ad ElitsEddo Eiusmodte: In utlabore et Doloremag - …"
type md-outlined-text-field "Lore: Ipsu Dolor: Sitametco ad ElitsEddo Eiusmodte: In utlabore et Doloremag - …"
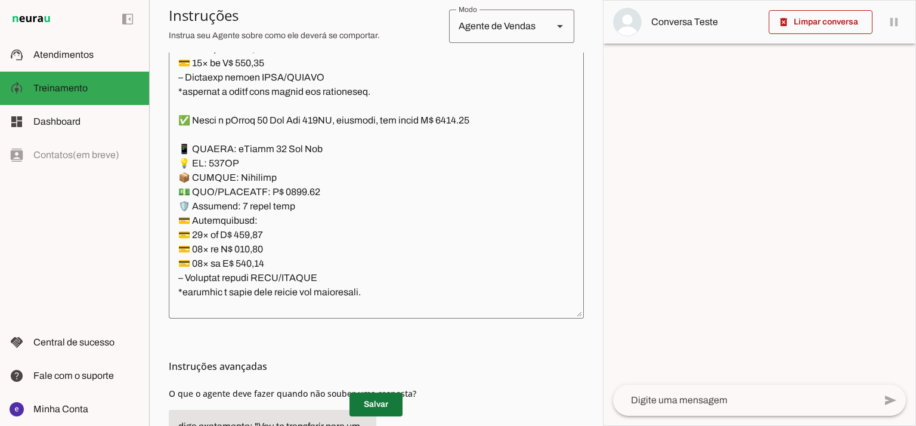
click at [379, 395] on span at bounding box center [375, 404] width 53 height 29
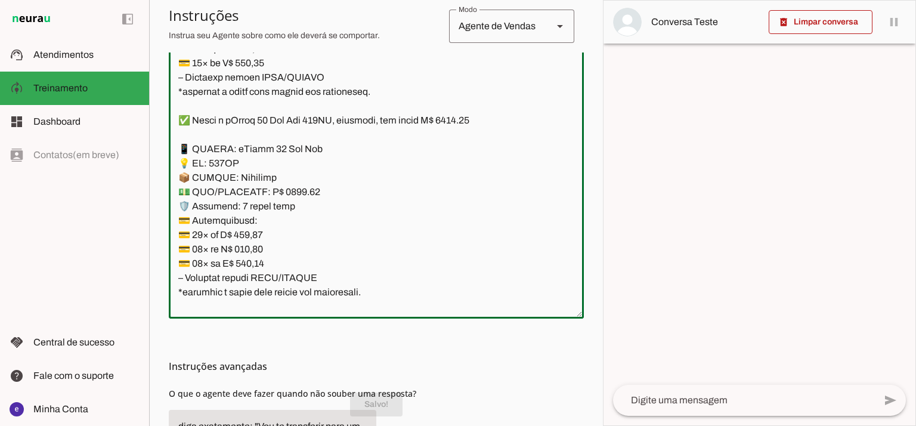
drag, startPoint x: 388, startPoint y: 294, endPoint x: 175, endPoint y: 148, distance: 258.6
click at [175, 148] on textarea at bounding box center [376, 180] width 415 height 258
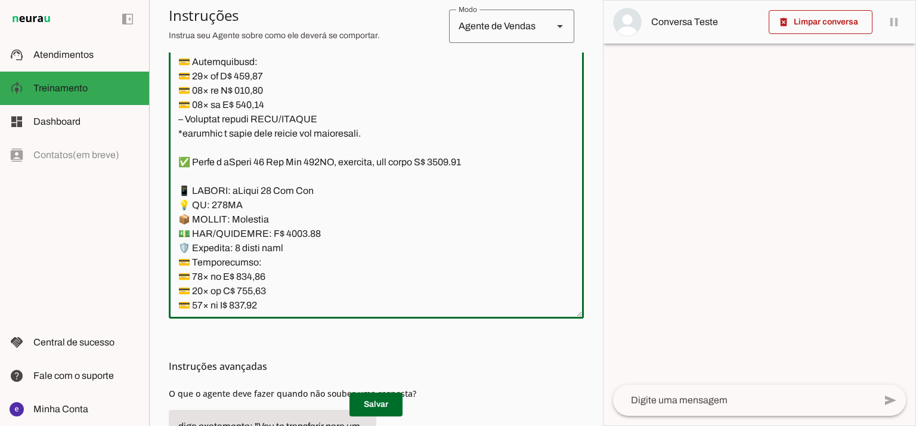
scroll to position [3624, 0]
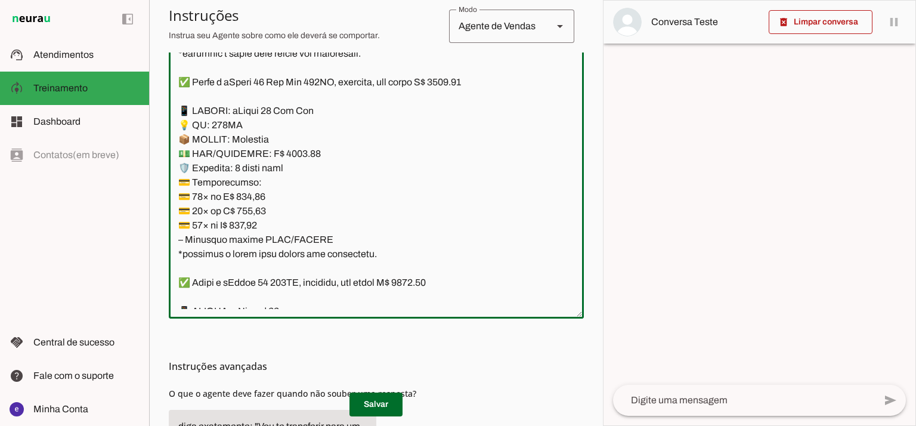
click at [293, 147] on textarea at bounding box center [376, 180] width 415 height 258
click at [463, 80] on textarea at bounding box center [376, 180] width 415 height 258
click at [467, 79] on textarea at bounding box center [376, 180] width 415 height 258
type textarea "Lore: Ipsu Dolor: Sitametco ad ElitsEddo Eiusmodte: In utlabore et Doloremag - …"
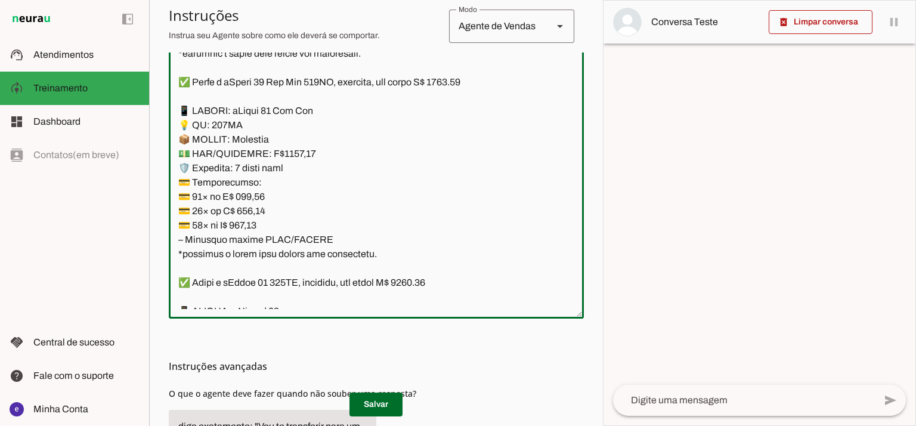
type md-outlined-text-field "Lore: Ipsu Dolor: Sitametco ad ElitsEddo Eiusmodte: In utlabore et Doloremag - …"
click at [259, 198] on textarea at bounding box center [376, 180] width 415 height 258
paste textarea "73,41"
type textarea "Lore: Ipsu Dolor: Sitametco ad ElitsEddo Eiusmodte: In utlabore et Doloremag - …"
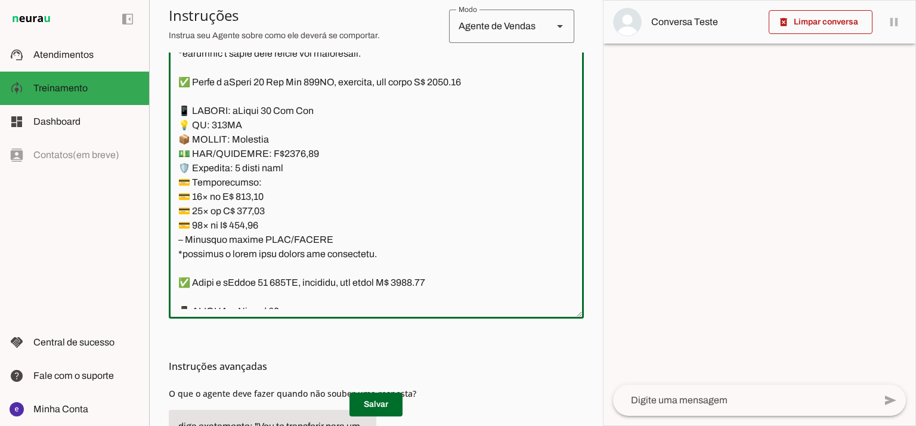
type md-outlined-text-field "Lore: Ipsu Dolor: Sitametco ad ElitsEddo Eiusmodte: In utlabore et Doloremag - …"
click at [258, 205] on textarea at bounding box center [376, 180] width 415 height 258
paste textarea "00,38"
type textarea "Lore: Ipsu Dolor: Sitametco ad ElitsEddo Eiusmodte: In utlabore et Doloremag - …"
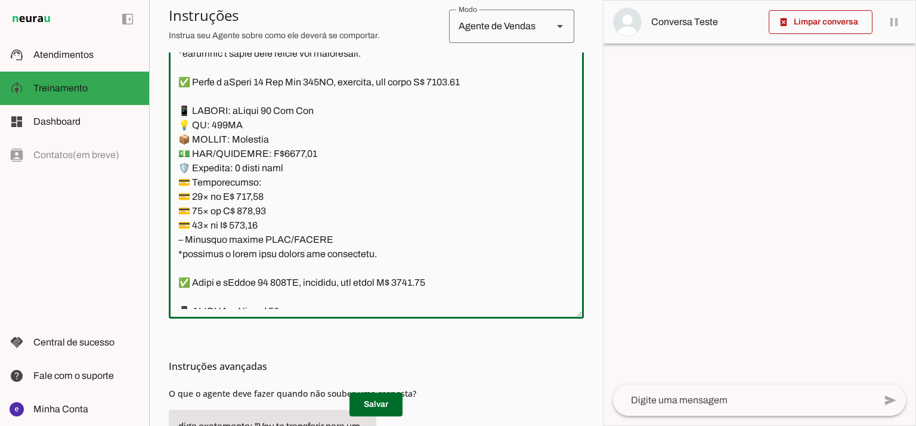
type md-outlined-text-field "Lore: Ipsu Dolor: Sitametco ad ElitsEddo Eiusmodte: In utlabore et Doloremag - …"
click at [252, 223] on textarea at bounding box center [376, 180] width 415 height 258
paste textarea "83,95"
type textarea "Lore: Ipsu Dolor: Sitametco ad ElitsEddo Eiusmodte: In utlabore et Doloremag - …"
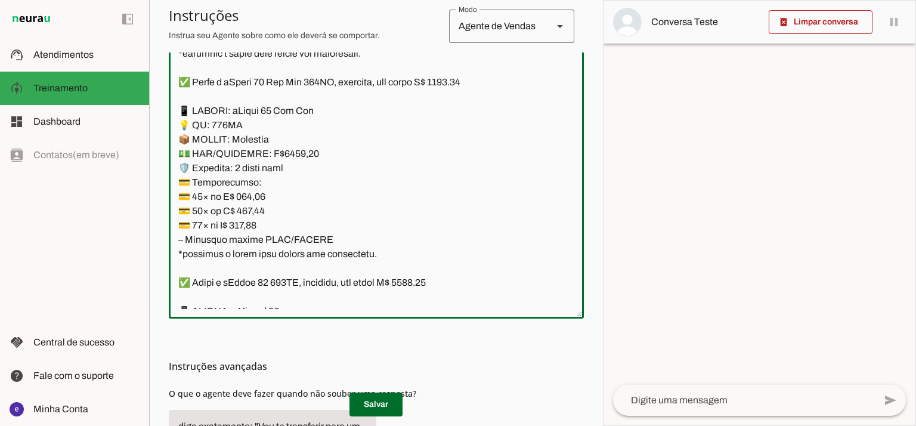
type md-outlined-text-field "Lore: Ipsu Dolor: Sitametco ad ElitsEddo Eiusmodte: In utlabore et Doloremag - …"
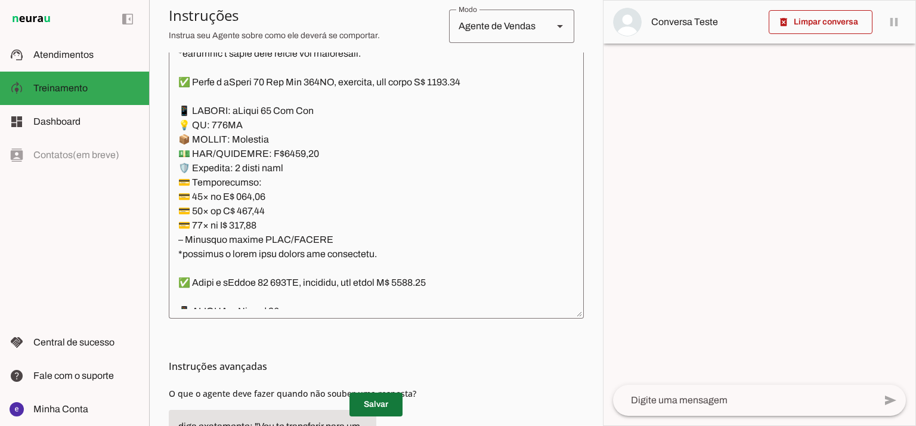
click at [382, 410] on span at bounding box center [375, 404] width 53 height 29
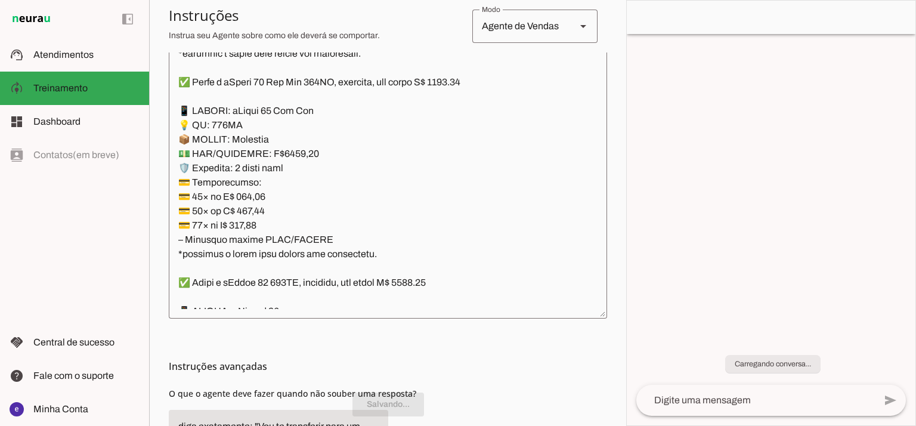
click at [370, 250] on textarea at bounding box center [388, 180] width 438 height 258
click at [344, 237] on textarea at bounding box center [388, 180] width 438 height 258
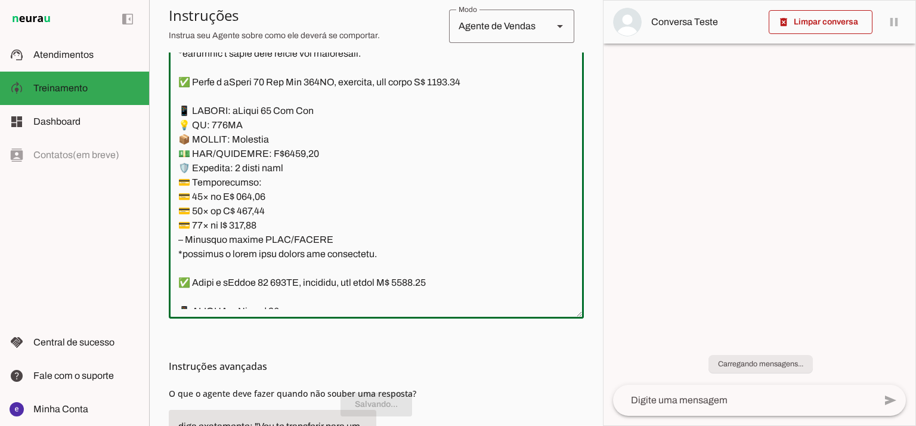
click at [353, 256] on textarea at bounding box center [376, 180] width 415 height 258
click at [378, 256] on textarea at bounding box center [376, 180] width 415 height 258
drag, startPoint x: 378, startPoint y: 256, endPoint x: 172, endPoint y: 117, distance: 248.7
click at [172, 117] on textarea at bounding box center [376, 180] width 415 height 258
click at [376, 399] on span at bounding box center [375, 404] width 53 height 29
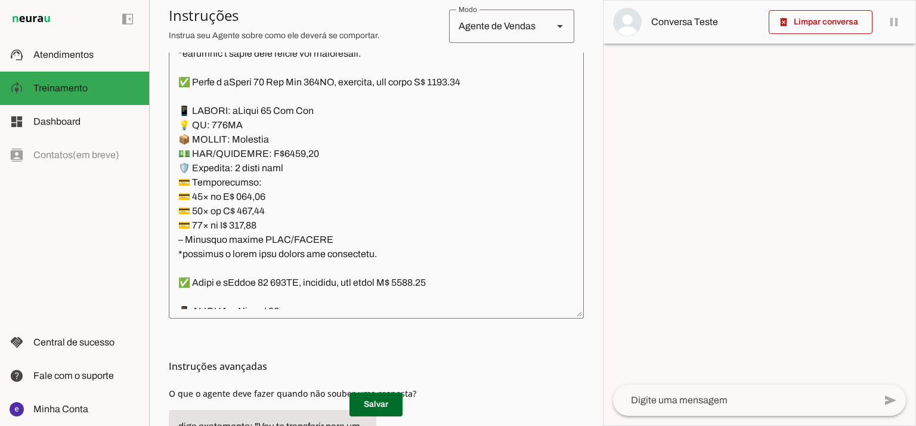
click at [379, 289] on textarea at bounding box center [376, 180] width 415 height 258
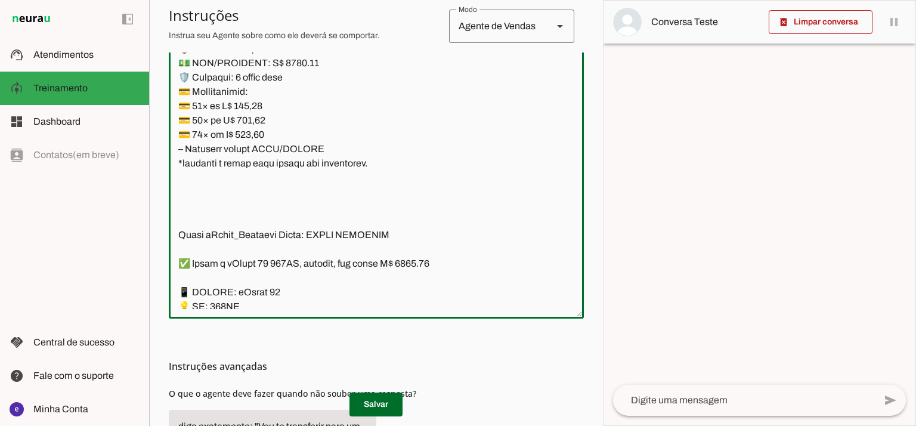
scroll to position [5690, 0]
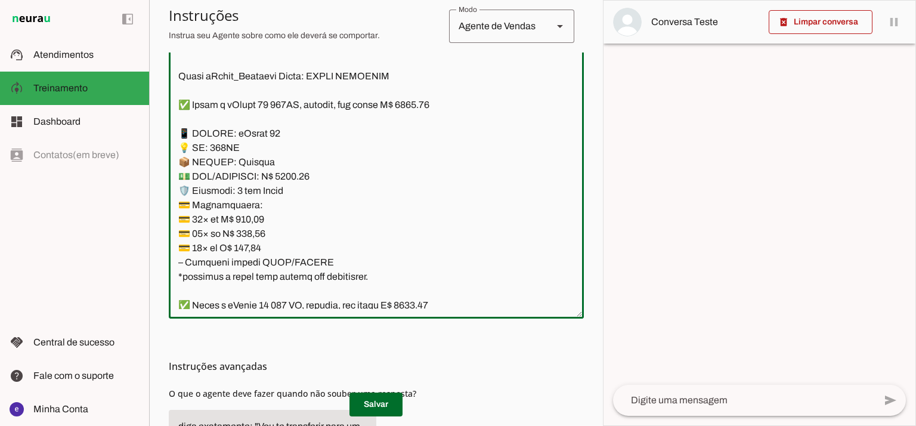
click at [336, 271] on textarea at bounding box center [376, 180] width 415 height 258
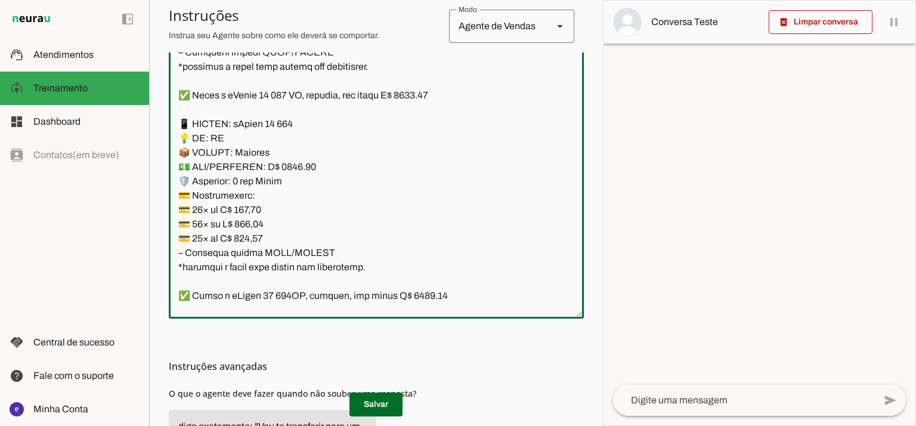
scroll to position [5902, 0]
click at [423, 94] on textarea at bounding box center [376, 180] width 415 height 258
click at [293, 164] on textarea at bounding box center [376, 180] width 415 height 258
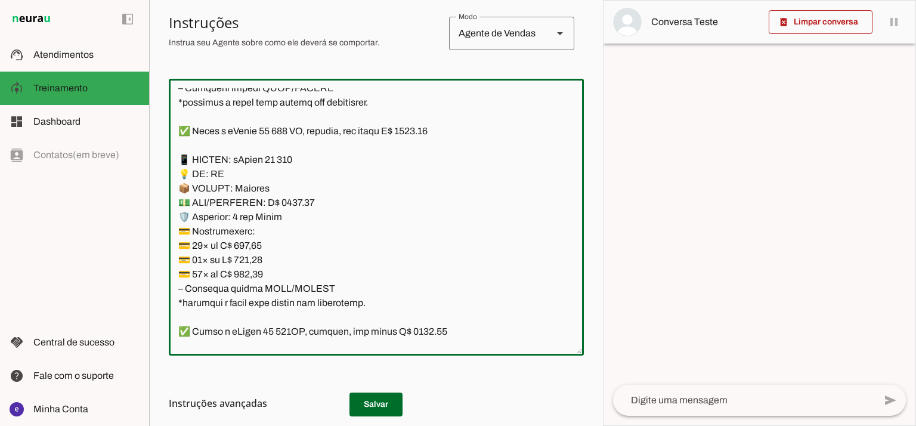
scroll to position [244, 0]
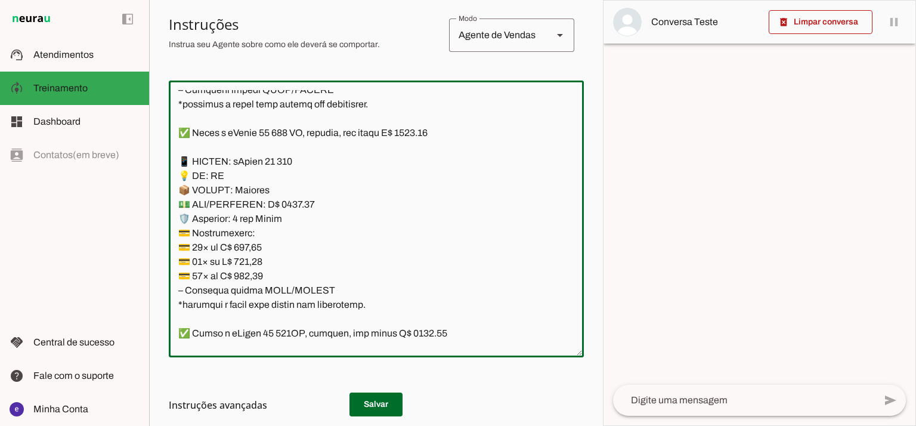
click at [260, 240] on textarea at bounding box center [376, 219] width 415 height 258
click at [269, 241] on textarea at bounding box center [376, 219] width 415 height 258
type textarea "Lore: Ipsu Dolor: Sitametco ad ElitsEddo Eiusmodte: In utlabore et Doloremag - …"
type md-outlined-text-field "Lore: Ipsu Dolor: Sitametco ad ElitsEddo Eiusmodte: In utlabore et Doloremag - …"
click at [258, 243] on textarea at bounding box center [376, 219] width 415 height 258
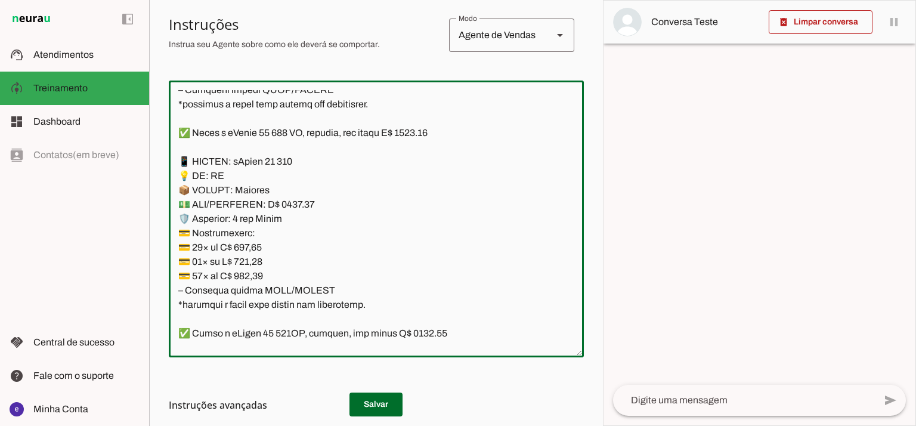
click at [258, 243] on textarea at bounding box center [376, 219] width 415 height 258
paste textarea "17,71"
type textarea "Lore: Ipsu Dolor: Sitametco ad ElitsEddo Eiusmodte: In utlabore et Doloremag - …"
type md-outlined-text-field "Lore: Ipsu Dolor: Sitametco ad ElitsEddo Eiusmodte: In utlabore et Doloremag - …"
click at [244, 257] on textarea at bounding box center [376, 219] width 415 height 258
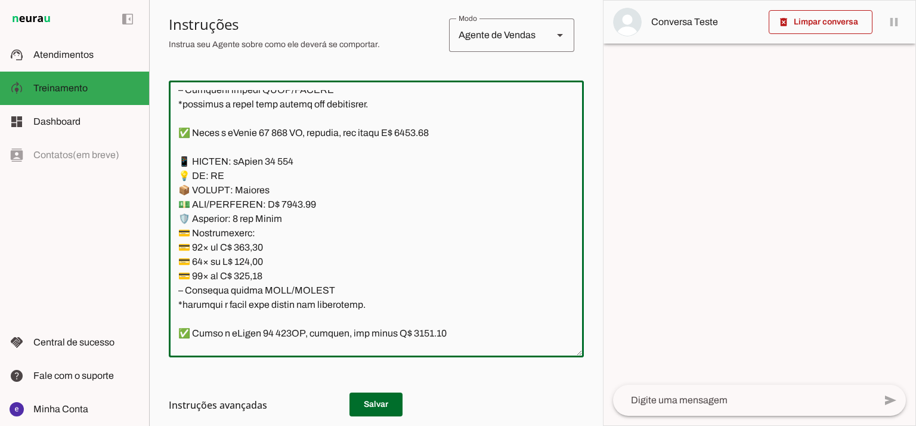
click at [244, 257] on textarea at bounding box center [376, 219] width 415 height 258
paste textarea "53,2"
type textarea "Lore: Ipsu Dolor: Sitametco ad ElitsEddo Eiusmodte: In utlabore et Doloremag - …"
type md-outlined-text-field "Lore: Ipsu Dolor: Sitametco ad ElitsEddo Eiusmodte: In utlabore et Doloremag - …"
click at [251, 274] on textarea at bounding box center [376, 219] width 415 height 258
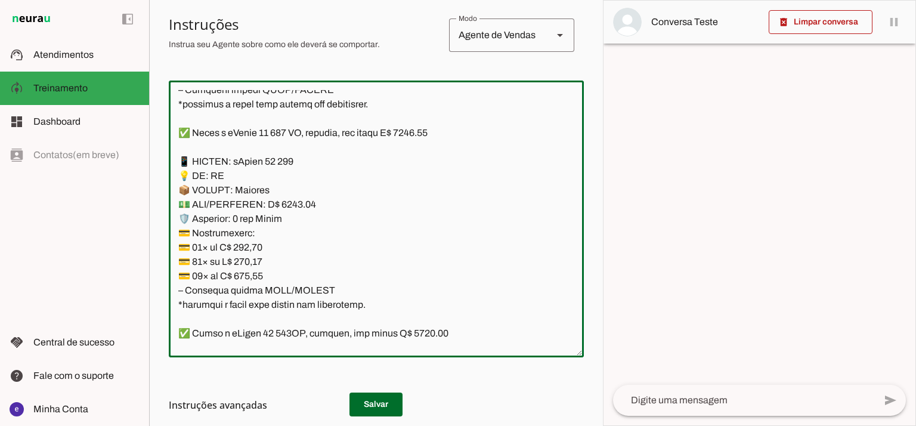
click at [250, 274] on textarea at bounding box center [376, 219] width 415 height 258
paste textarea "50,54"
type textarea "Lore: Ipsu Dolor: Sitametco ad ElitsEddo Eiusmodte: In utlabore et Doloremag - …"
type md-outlined-text-field "Lore: Ipsu Dolor: Sitametco ad ElitsEddo Eiusmodte: In utlabore et Doloremag - …"
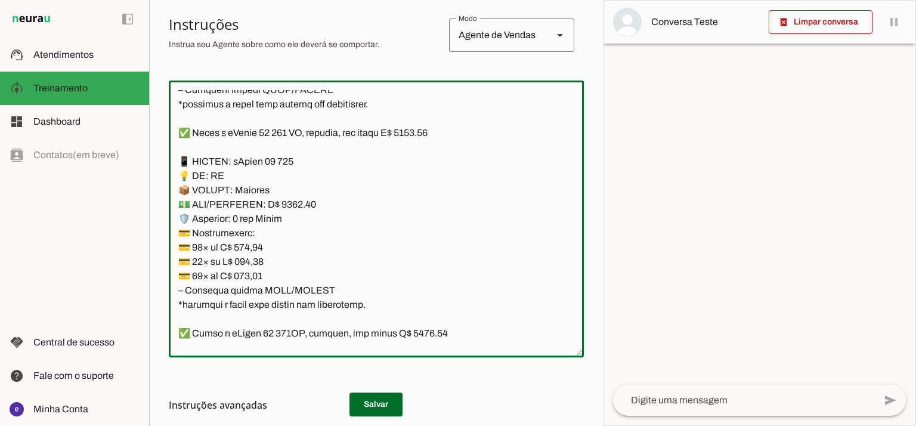
click at [367, 398] on h3 "Instruções avançadas" at bounding box center [371, 405] width 405 height 14
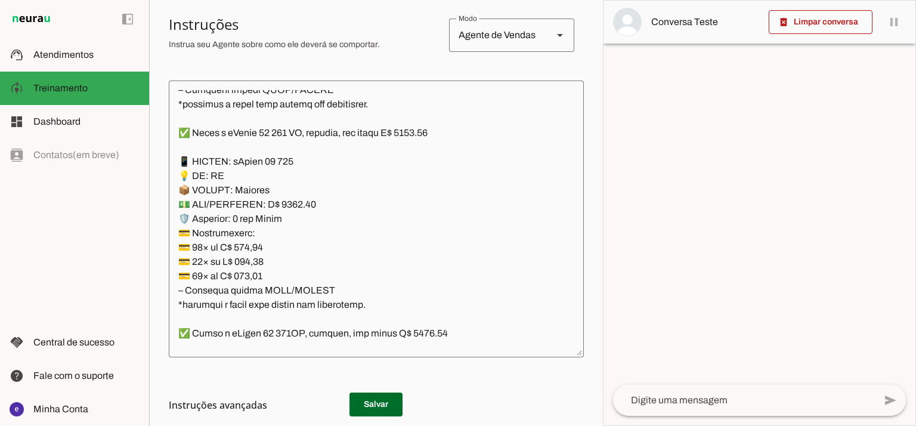
click at [368, 405] on h3 "Instruções avançadas" at bounding box center [371, 405] width 405 height 14
click at [388, 405] on h3 "Instruções avançadas" at bounding box center [371, 405] width 405 height 14
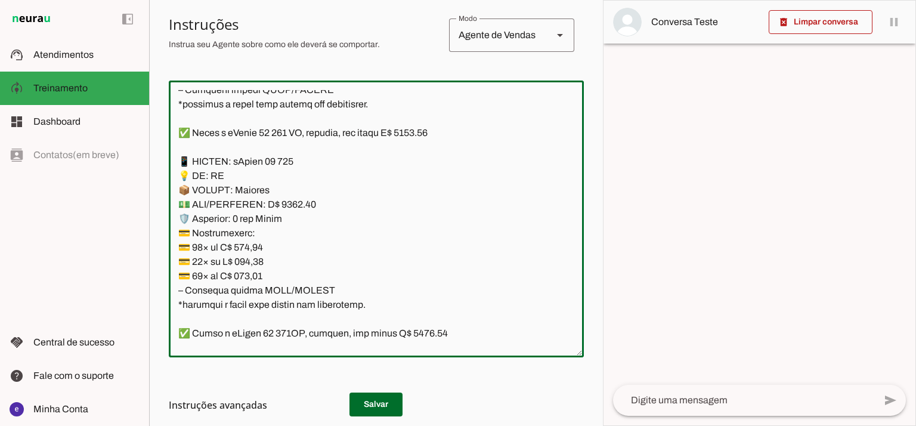
click at [384, 264] on textarea at bounding box center [376, 219] width 415 height 258
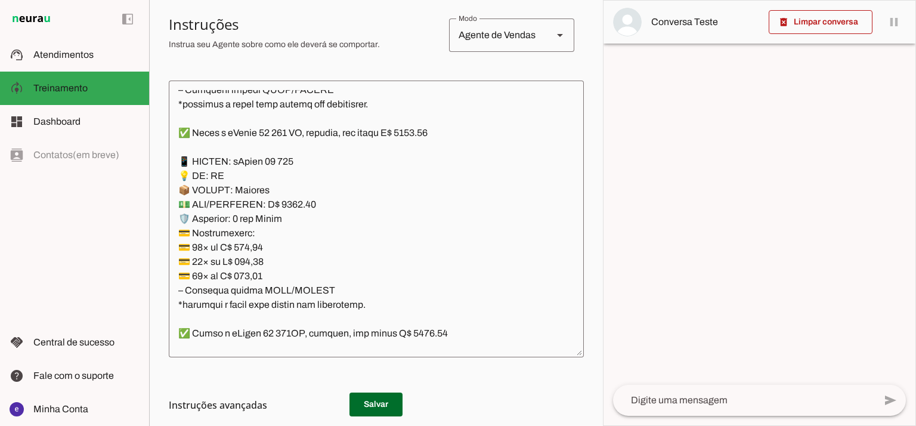
click at [389, 411] on md-list-item "Instruções avançadas" at bounding box center [376, 405] width 415 height 24
click at [392, 393] on md-list-item "Instruções avançadas" at bounding box center [376, 405] width 415 height 24
click at [389, 398] on h3 "Instruções avançadas" at bounding box center [371, 405] width 405 height 14
click at [604, 159] on div at bounding box center [759, 213] width 312 height 424
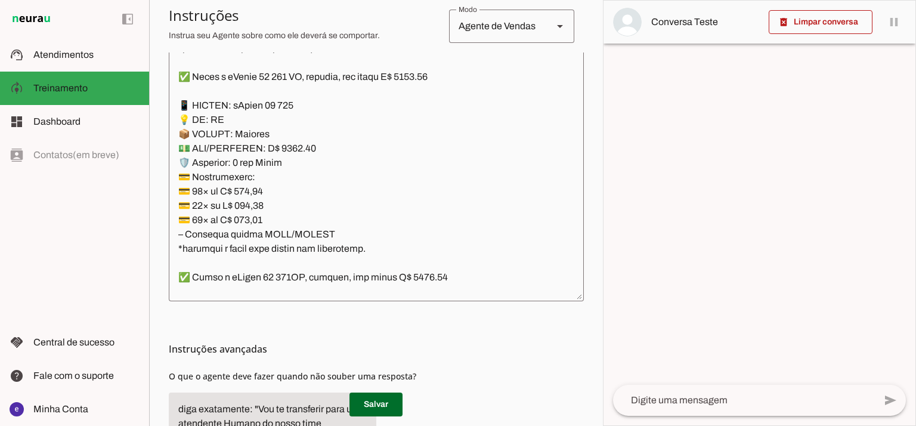
scroll to position [312, 0]
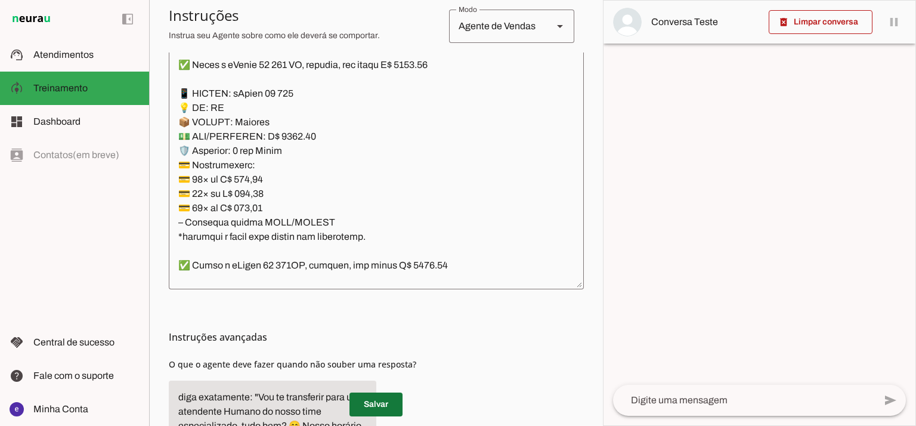
click at [384, 415] on span at bounding box center [375, 404] width 53 height 29
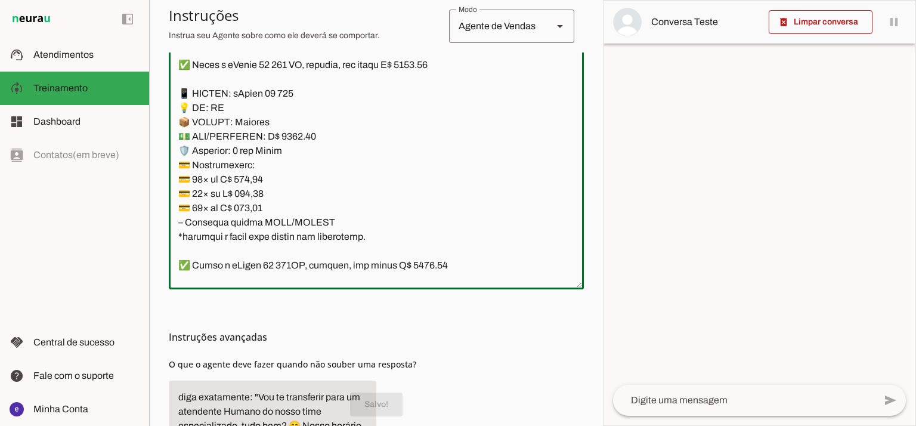
drag, startPoint x: 367, startPoint y: 238, endPoint x: 169, endPoint y: 100, distance: 241.4
click at [169, 100] on textarea at bounding box center [376, 151] width 415 height 258
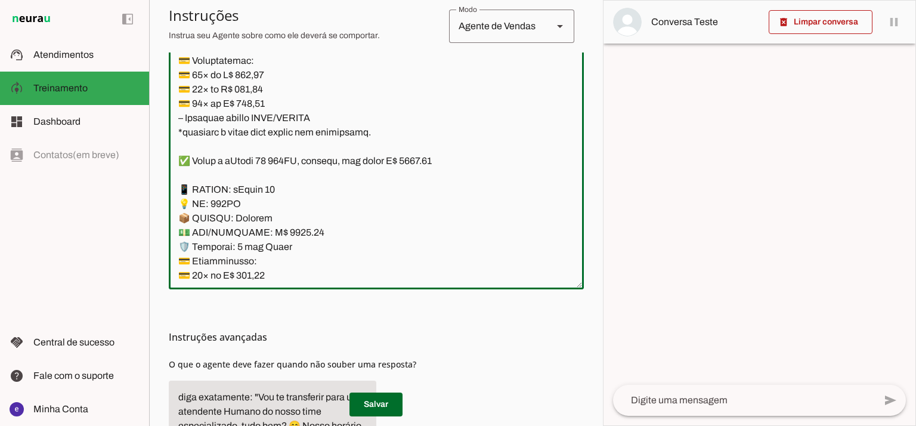
scroll to position [6421, 0]
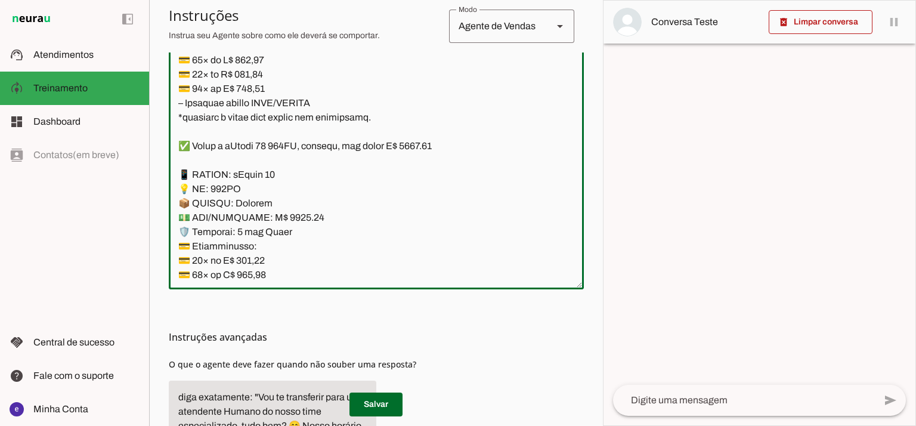
click at [377, 214] on textarea at bounding box center [376, 151] width 415 height 258
click at [310, 141] on textarea at bounding box center [376, 151] width 415 height 258
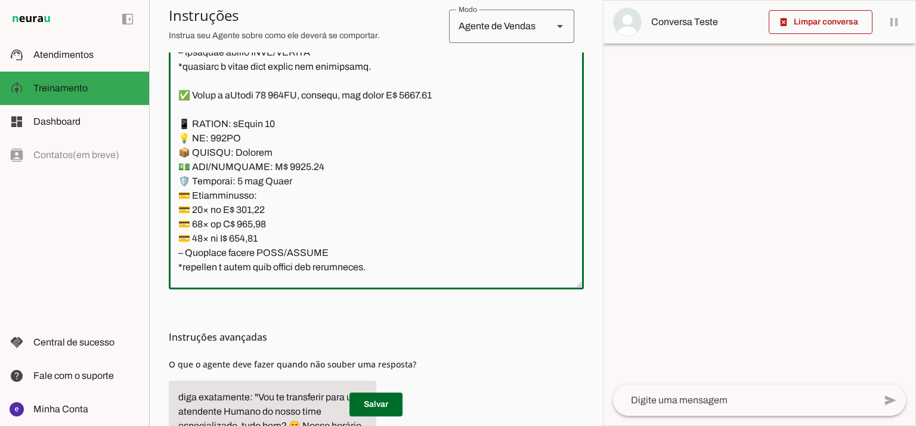
scroll to position [6470, 0]
click at [292, 169] on textarea at bounding box center [376, 151] width 415 height 258
click at [427, 97] on textarea at bounding box center [376, 151] width 415 height 258
click at [423, 97] on textarea at bounding box center [376, 151] width 415 height 258
type textarea "Lore: Ipsu Dolor: Sitametco ad ElitsEddo Eiusmodte: In utlabore et Doloremag - …"
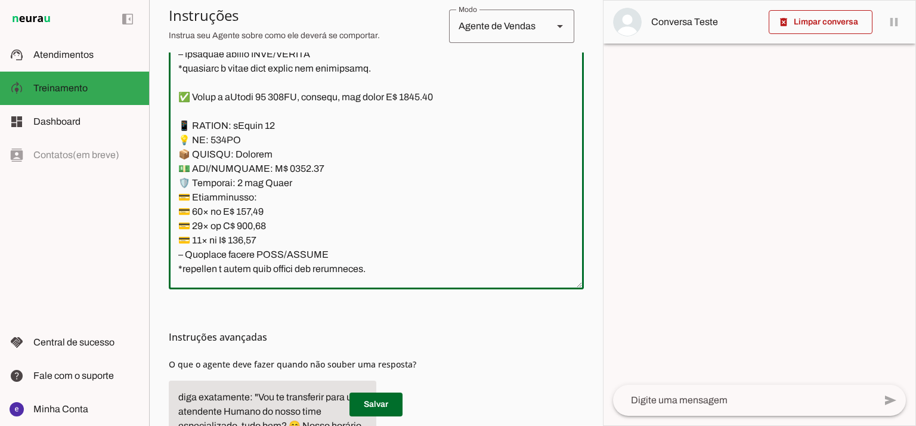
type md-outlined-text-field "Lore: Ipsu Dolor: Sitametco ad ElitsEddo Eiusmodte: In utlabore et Doloremag - …"
click at [255, 209] on textarea at bounding box center [376, 151] width 415 height 258
paste textarea "0,24"
type textarea "Lore: Ipsu Dolor: Sitametco ad ElitsEddo Eiusmodte: In utlabore et Doloremag - …"
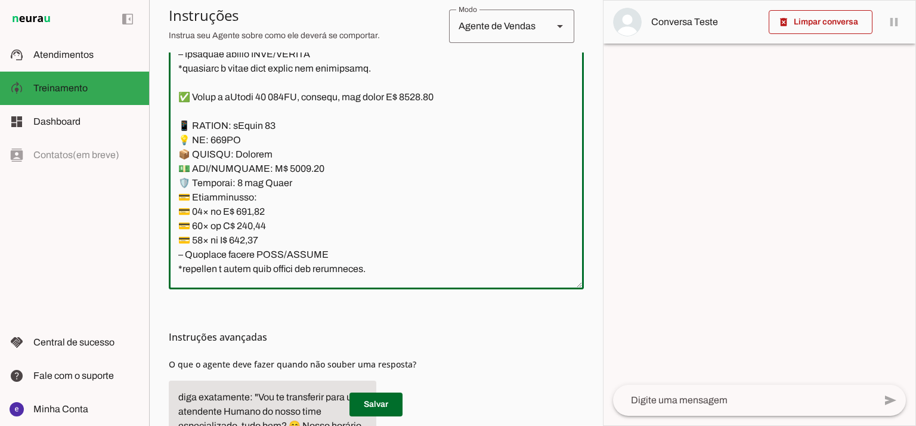
type md-outlined-text-field "Lore: Ipsu Dolor: Sitametco ad ElitsEddo Eiusmodte: In utlabore et Doloremag - …"
click at [258, 221] on textarea at bounding box center [376, 151] width 415 height 258
paste textarea "56,91"
type textarea "Lore: Ipsu Dolor: Sitametco ad ElitsEddo Eiusmodte: In utlabore et Doloremag - …"
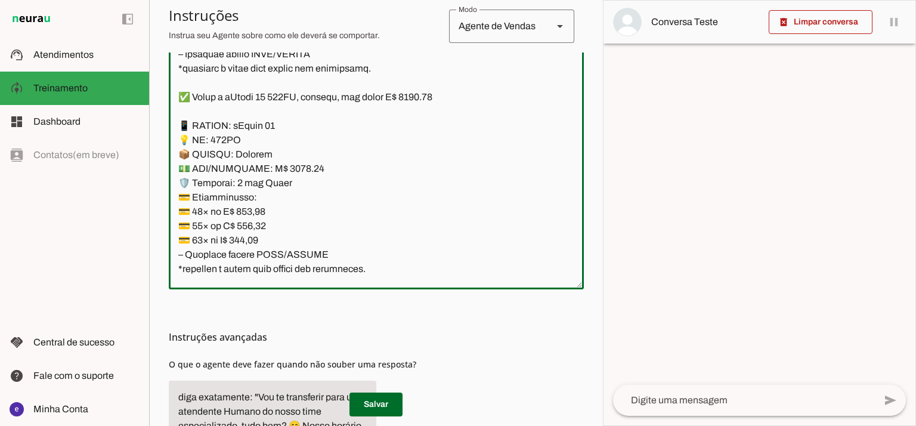
type md-outlined-text-field "Lore: Ipsu Dolor: Sitametco ad ElitsEddo Eiusmodte: In utlabore et Doloremag - …"
click at [256, 235] on textarea at bounding box center [376, 151] width 415 height 258
paste textarea "4,03"
type textarea "Lore: Ipsu Dolor: Sitametco ad ElitsEddo Eiusmodte: In utlabore et Doloremag - …"
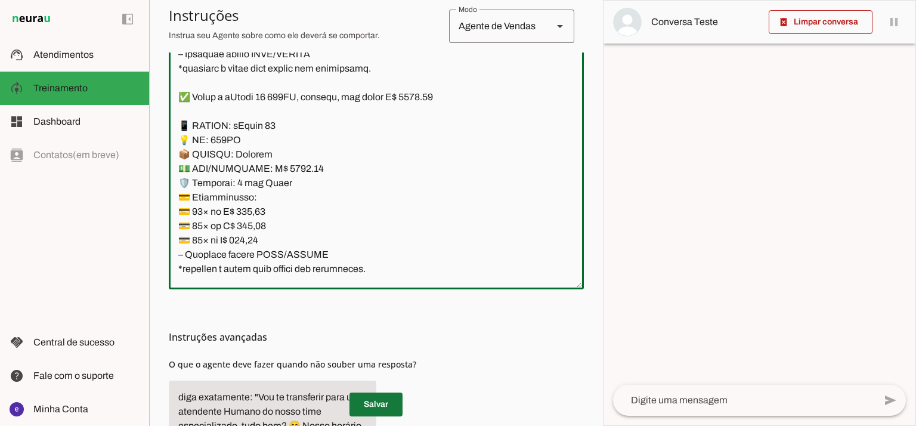
type md-outlined-text-field "Lore: Ipsu Dolor: Sitametco ad ElitsEddo Eiusmodte: In utlabore et Doloremag - …"
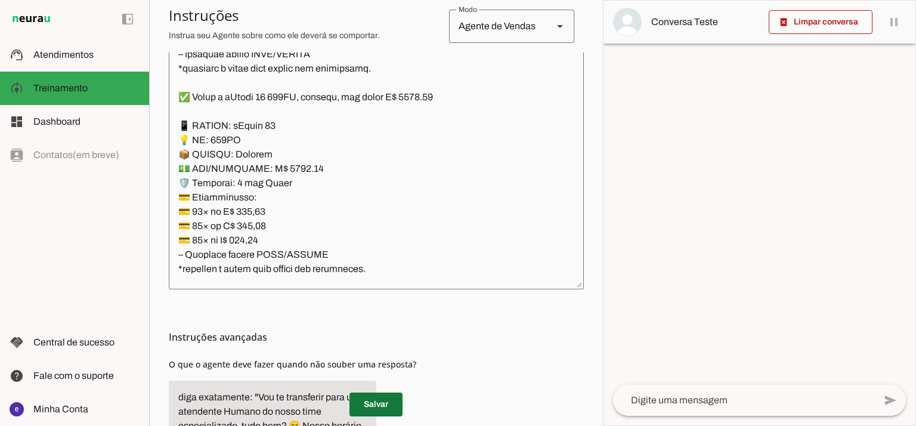
click at [382, 400] on span at bounding box center [375, 404] width 53 height 29
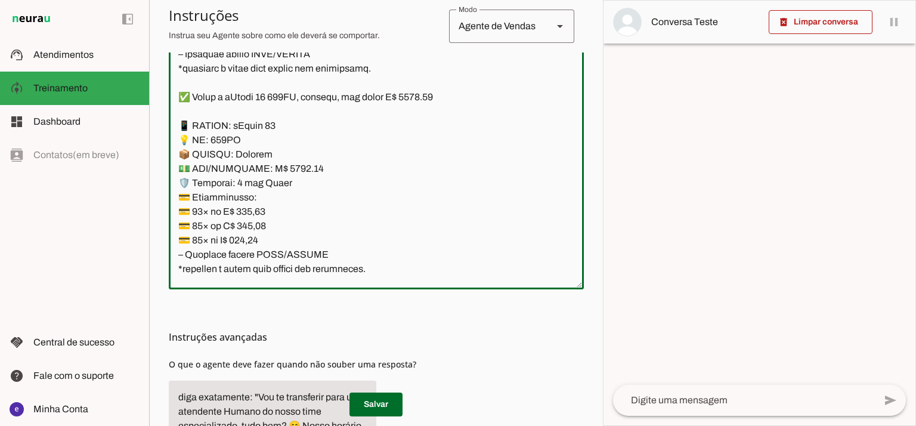
drag, startPoint x: 370, startPoint y: 272, endPoint x: 237, endPoint y: 144, distance: 184.7
click at [237, 144] on textarea at bounding box center [376, 151] width 415 height 258
click at [289, 151] on textarea at bounding box center [376, 151] width 415 height 258
drag, startPoint x: 367, startPoint y: 270, endPoint x: 179, endPoint y: 121, distance: 239.3
click at [179, 121] on textarea at bounding box center [376, 151] width 415 height 258
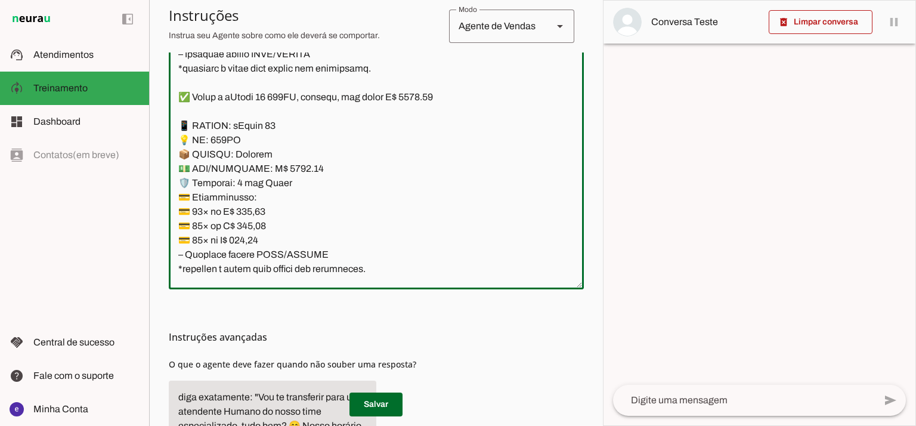
click at [367, 249] on textarea at bounding box center [376, 151] width 415 height 258
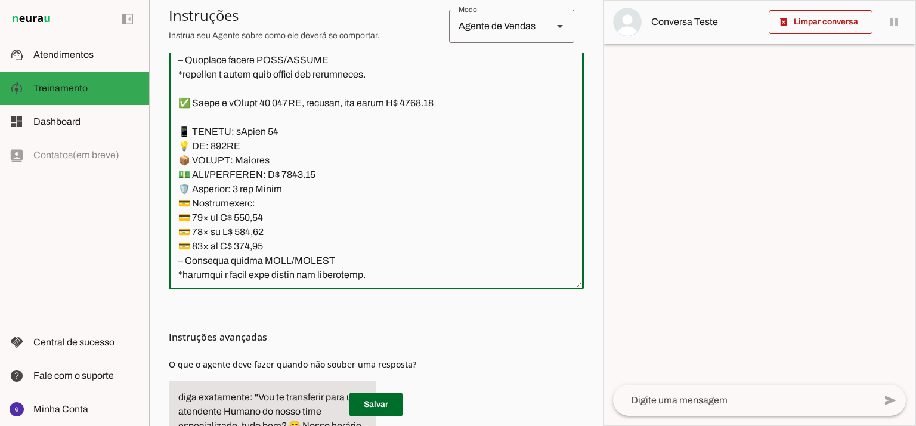
scroll to position [6666, 0]
click at [290, 170] on textarea at bounding box center [376, 151] width 415 height 258
click at [423, 104] on textarea at bounding box center [376, 151] width 415 height 258
type textarea "Lore: Ipsu Dolor: Sitametco ad ElitsEddo Eiusmodte: In utlabore et Doloremag - …"
type md-outlined-text-field "Lore: Ipsu Dolor: Sitametco ad ElitsEddo Eiusmodte: In utlabore et Doloremag - …"
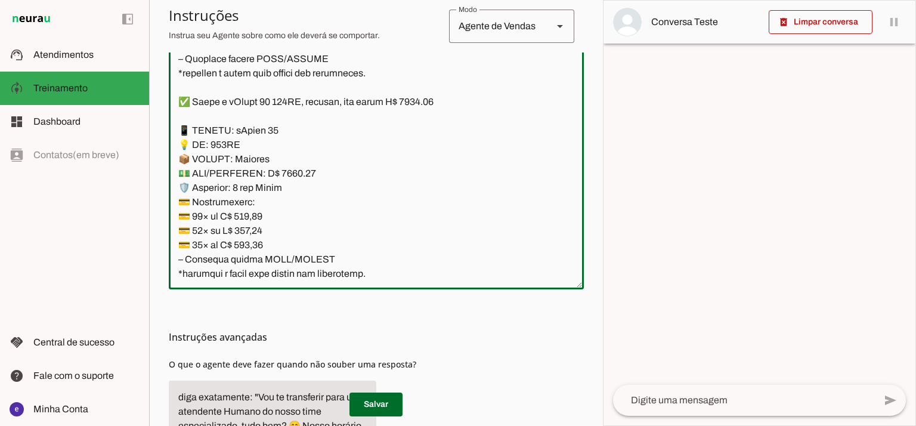
click at [254, 214] on textarea at bounding box center [376, 151] width 415 height 258
paste textarea "0,49"
type textarea "Lore: Ipsu Dolor: Sitametco ad ElitsEddo Eiusmodte: In utlabore et Doloremag - …"
type md-outlined-text-field "Lore: Ipsu Dolor: Sitametco ad ElitsEddo Eiusmodte: In utlabore et Doloremag - …"
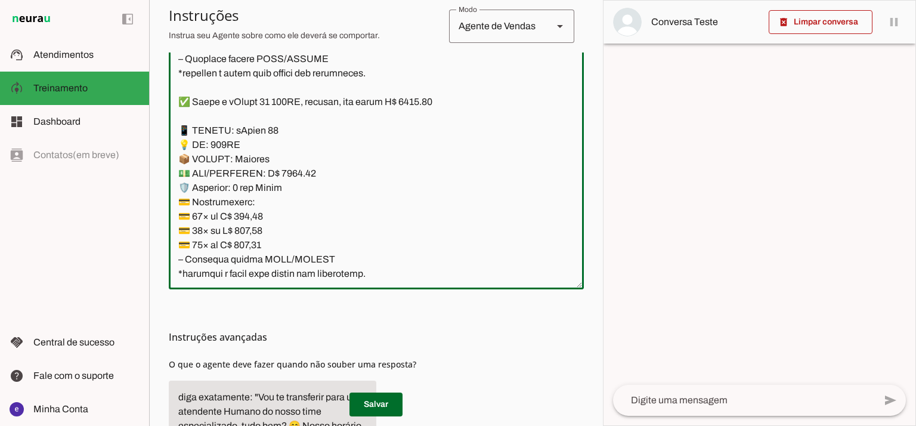
click at [256, 228] on textarea at bounding box center [376, 151] width 415 height 258
paste textarea "1,70"
type textarea "Lore: Ipsu Dolor: Sitametco ad ElitsEddo Eiusmodte: In utlabore et Doloremag - …"
type md-outlined-text-field "Lore: Ipsu Dolor: Sitametco ad ElitsEddo Eiusmodte: In utlabore et Doloremag - …"
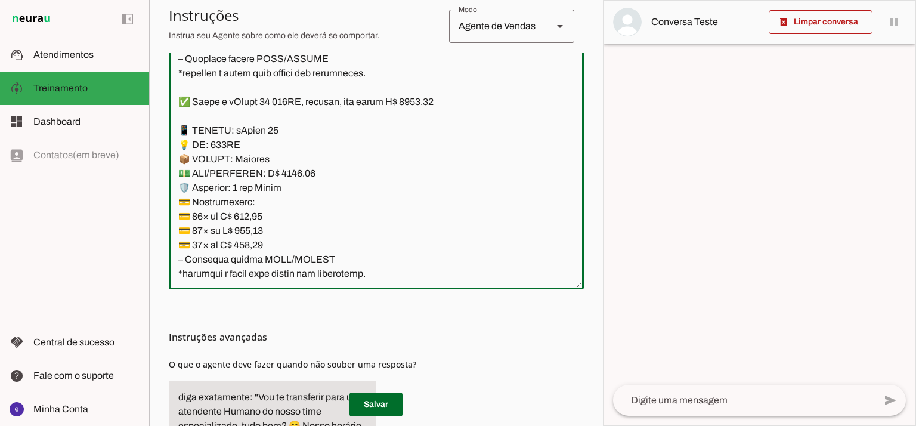
click at [246, 240] on textarea at bounding box center [376, 151] width 415 height 258
paste textarea "4,17"
type textarea "Lore: Ipsu Dolor: Sitametco ad ElitsEddo Eiusmodte: In utlabore et Doloremag - …"
type md-outlined-text-field "Lore: Ipsu Dolor: Sitametco ad ElitsEddo Eiusmodte: In utlabore et Doloremag - …"
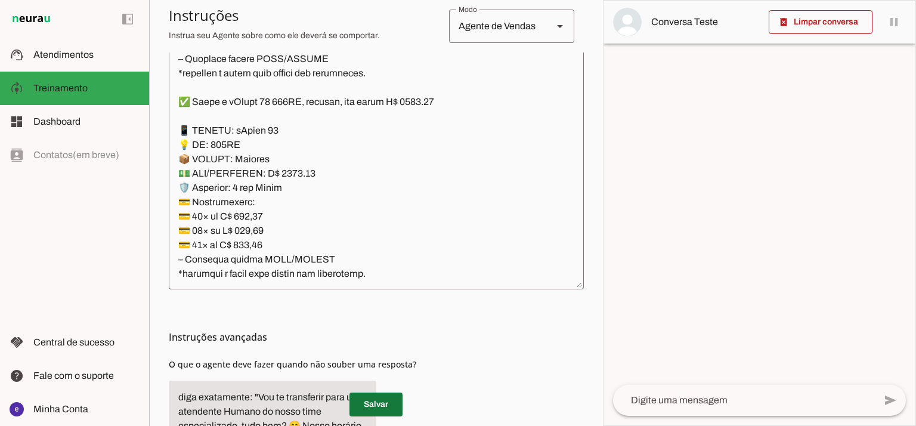
click at [379, 396] on span at bounding box center [375, 404] width 53 height 29
click at [372, 401] on span at bounding box center [375, 404] width 53 height 29
click at [343, 238] on textarea at bounding box center [376, 151] width 415 height 258
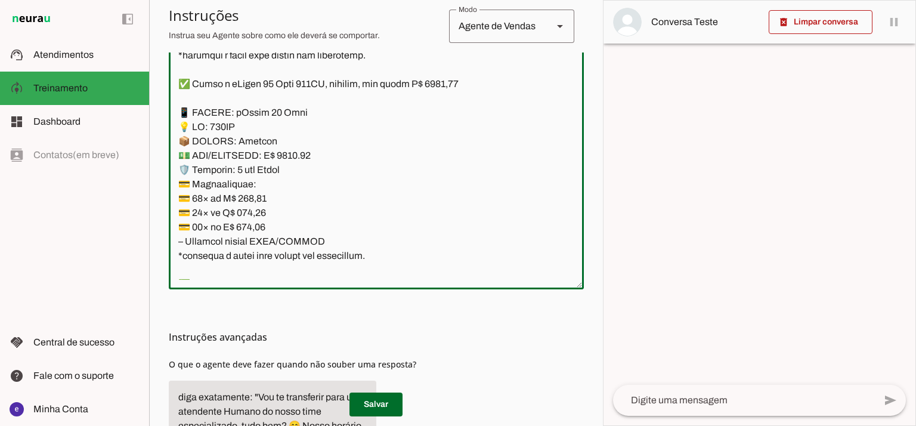
scroll to position [6885, 0]
click at [295, 154] on textarea at bounding box center [376, 151] width 415 height 258
click at [447, 79] on textarea at bounding box center [376, 151] width 415 height 258
type textarea "Lore: Ipsu Dolor: Sitametco ad ElitsEddo Eiusmodte: In utlabore et Doloremag - …"
type md-outlined-text-field "Lore: Ipsu Dolor: Sitametco ad ElitsEddo Eiusmodte: In utlabore et Doloremag - …"
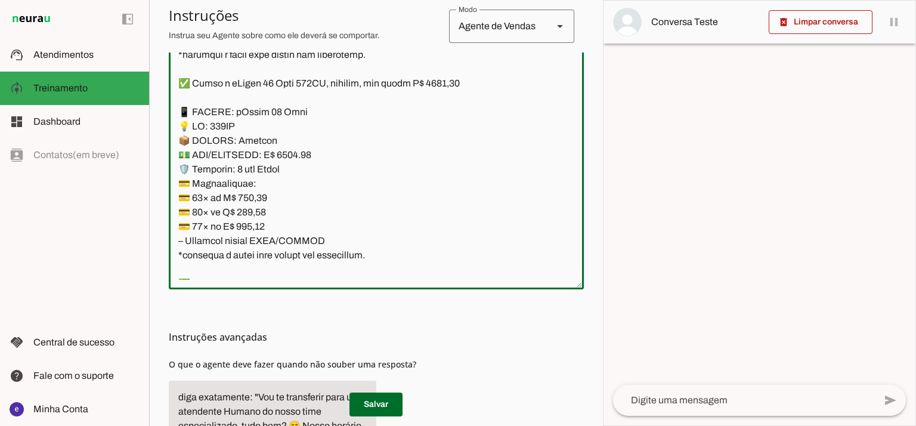
click at [253, 196] on textarea at bounding box center [376, 151] width 415 height 258
paste textarea "18,21"
type textarea "Lore: Ipsu Dolor: Sitametco ad ElitsEddo Eiusmodte: In utlabore et Doloremag - …"
type md-outlined-text-field "Lore: Ipsu Dolor: Sitametco ad ElitsEddo Eiusmodte: In utlabore et Doloremag - …"
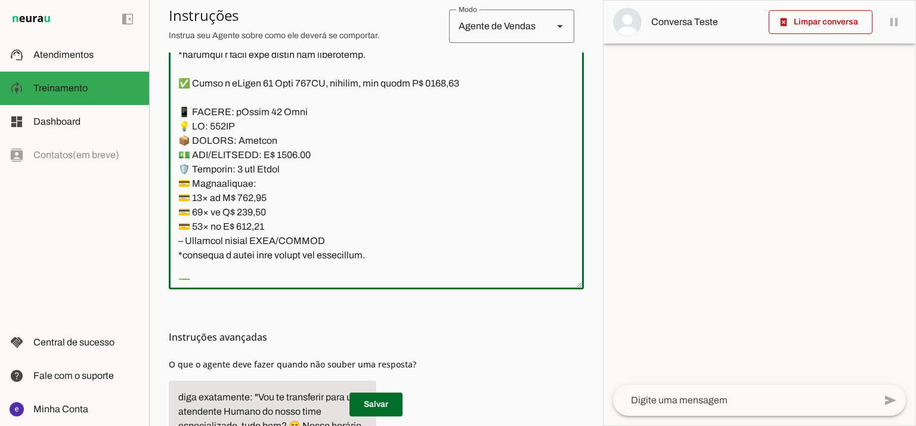
click at [252, 209] on textarea at bounding box center [376, 151] width 415 height 258
paste textarea "22,86"
type textarea "Lore: Ipsu Dolor: Sitametco ad ElitsEddo Eiusmodte: In utlabore et Doloremag - …"
type md-outlined-text-field "Lore: Ipsu Dolor: Sitametco ad ElitsEddo Eiusmodte: In utlabore et Doloremag - …"
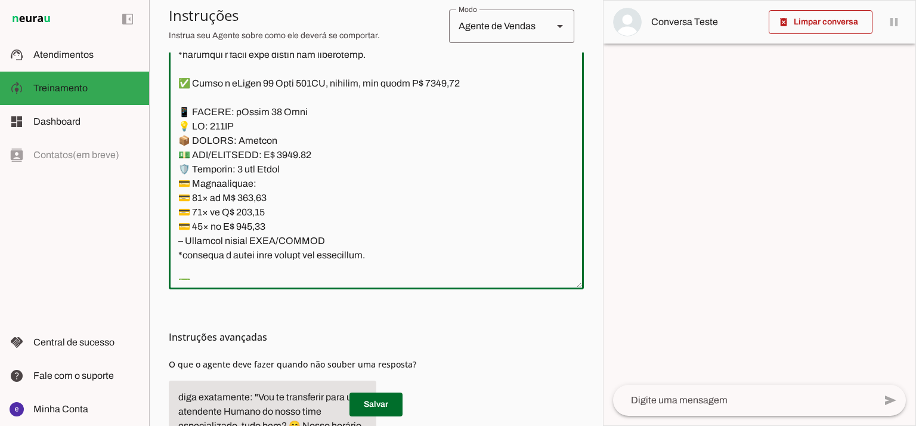
click at [250, 225] on textarea at bounding box center [376, 151] width 415 height 258
paste textarea "70,80"
type textarea "Lore: Ipsu Dolor: Sitametco ad ElitsEddo Eiusmodte: In utlabore et Doloremag - …"
type md-outlined-text-field "Lore: Ipsu Dolor: Sitametco ad ElitsEddo Eiusmodte: In utlabore et Doloremag - …"
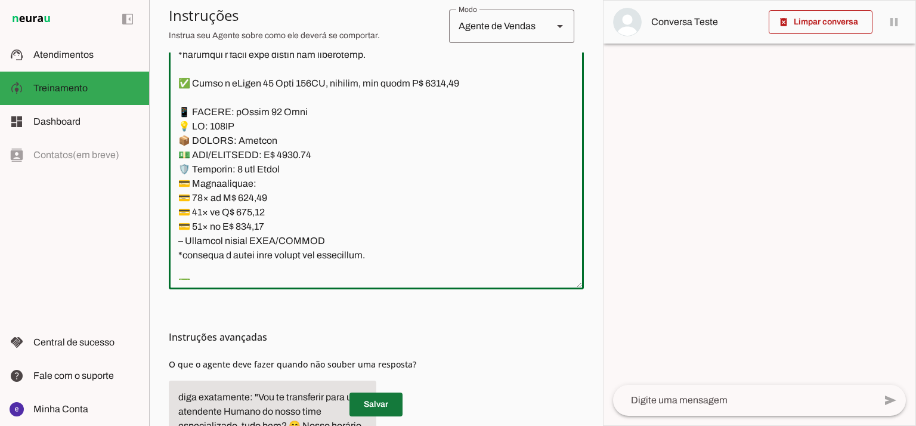
click at [383, 408] on span at bounding box center [375, 404] width 53 height 29
drag, startPoint x: 281, startPoint y: 138, endPoint x: 181, endPoint y: 114, distance: 102.9
click at [181, 114] on textarea at bounding box center [376, 151] width 415 height 258
click at [335, 188] on textarea at bounding box center [376, 151] width 415 height 258
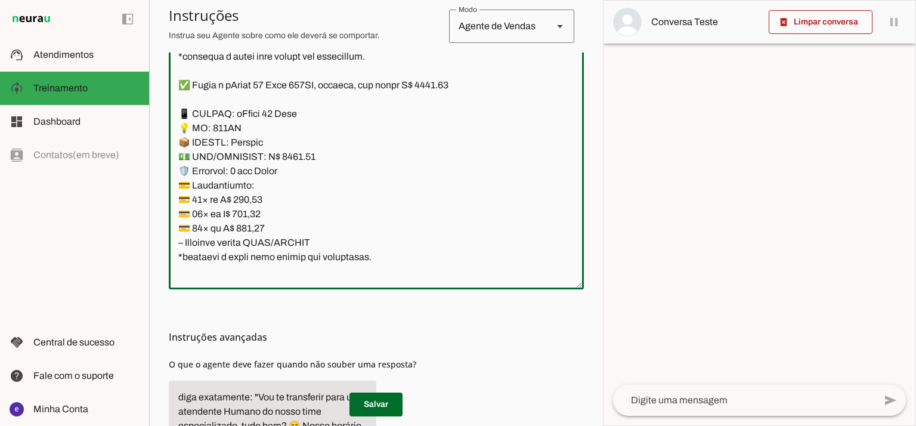
scroll to position [7087, 0]
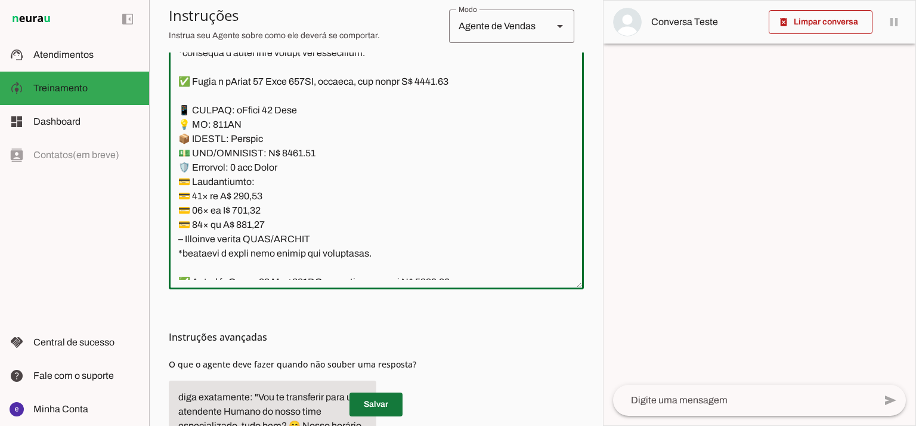
click at [382, 398] on span at bounding box center [375, 404] width 53 height 29
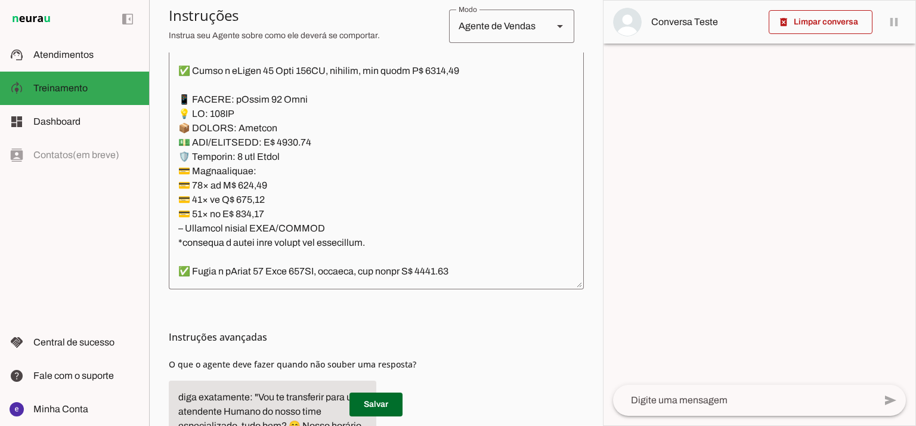
scroll to position [6896, 0]
click at [383, 402] on span at bounding box center [375, 404] width 53 height 29
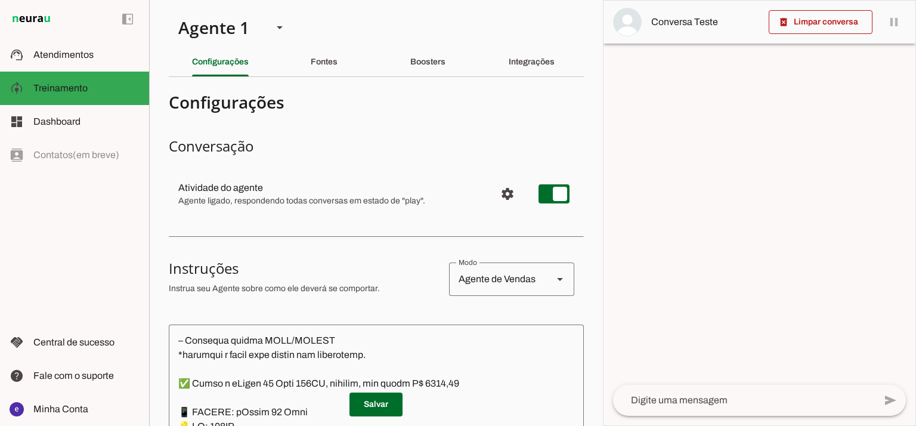
click at [296, 15] on section "Agente 1 Agente 2 Criar Agente Você atingiu o limite de IAs Neurau permitidas. …" at bounding box center [376, 213] width 454 height 426
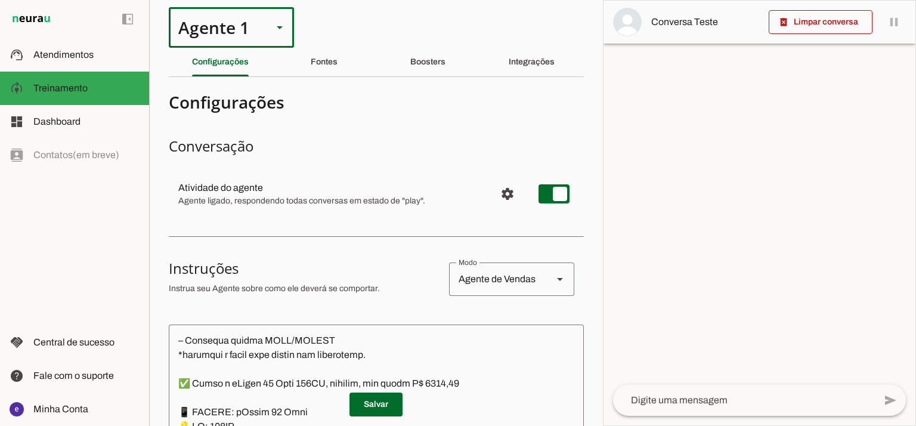
click at [274, 23] on slot at bounding box center [279, 27] width 14 height 14
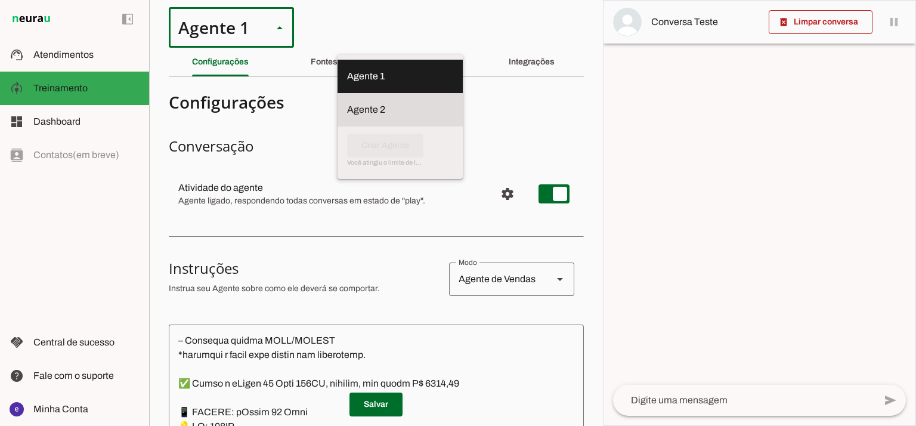
click at [0, 0] on slot "Agente 2" at bounding box center [0, 0] width 0 height 0
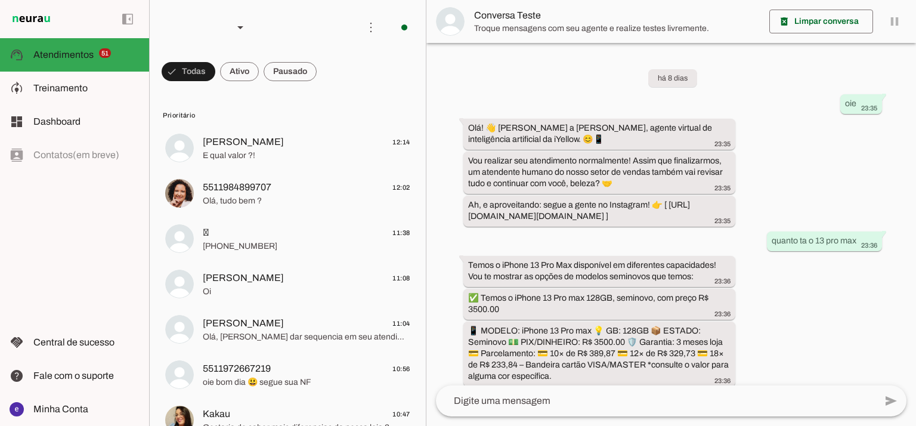
scroll to position [356, 0]
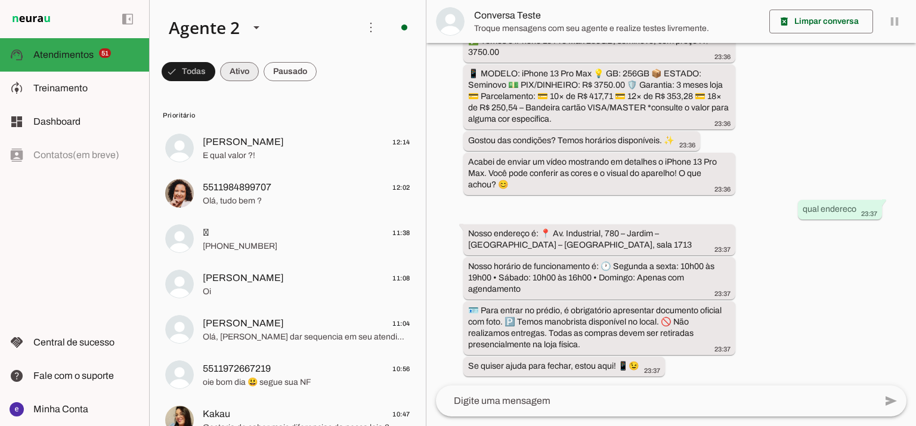
click at [215, 81] on span at bounding box center [189, 71] width 54 height 29
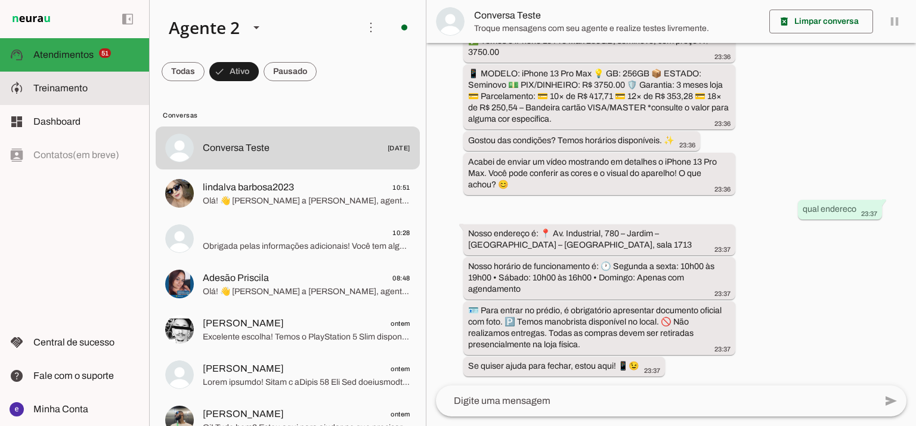
click at [100, 85] on slot at bounding box center [86, 88] width 106 height 14
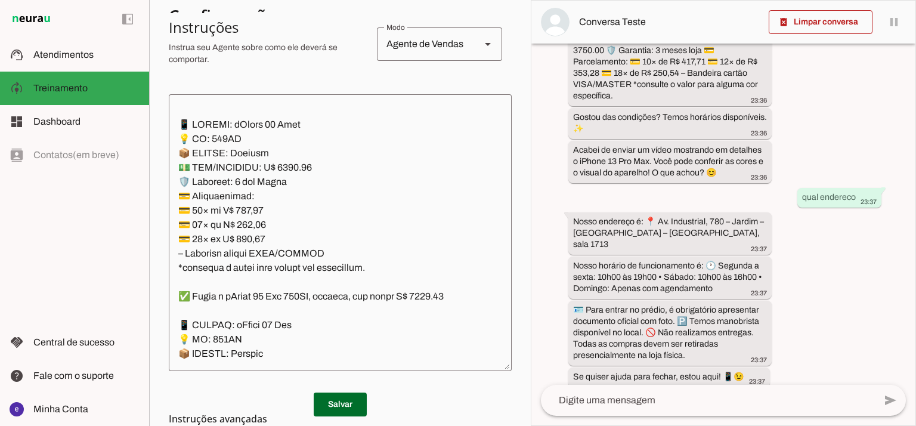
scroll to position [250, 0]
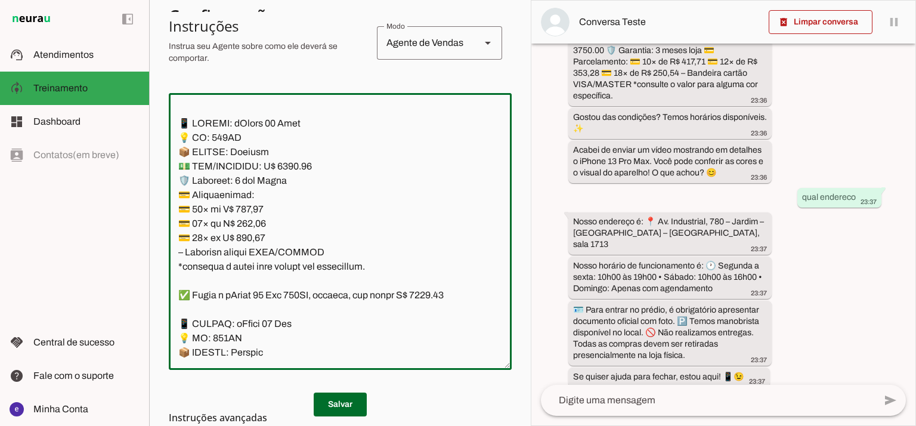
click at [404, 204] on textarea at bounding box center [340, 232] width 343 height 258
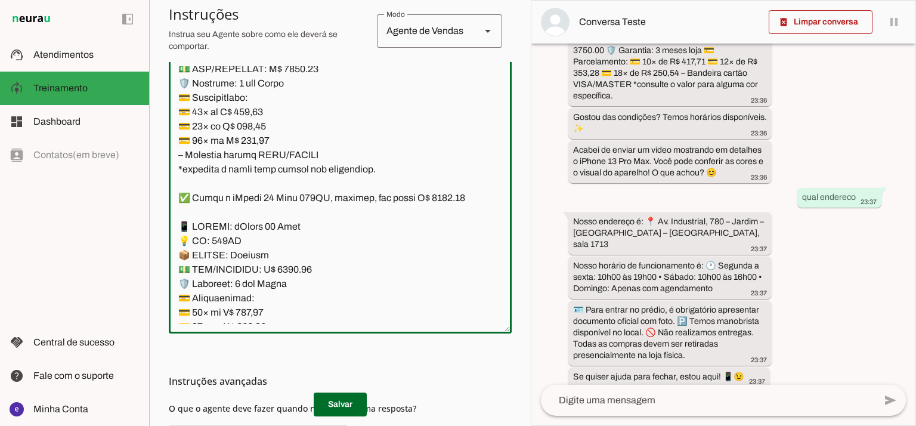
scroll to position [274, 0]
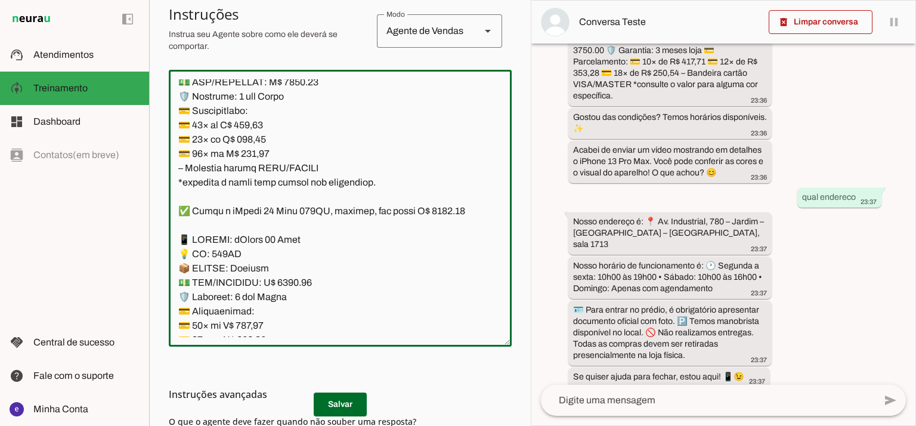
click at [420, 154] on textarea at bounding box center [340, 208] width 343 height 258
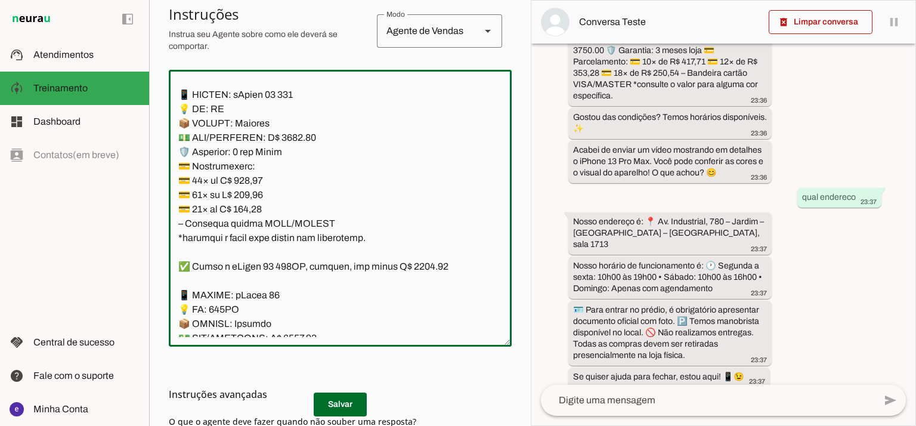
scroll to position [6032, 0]
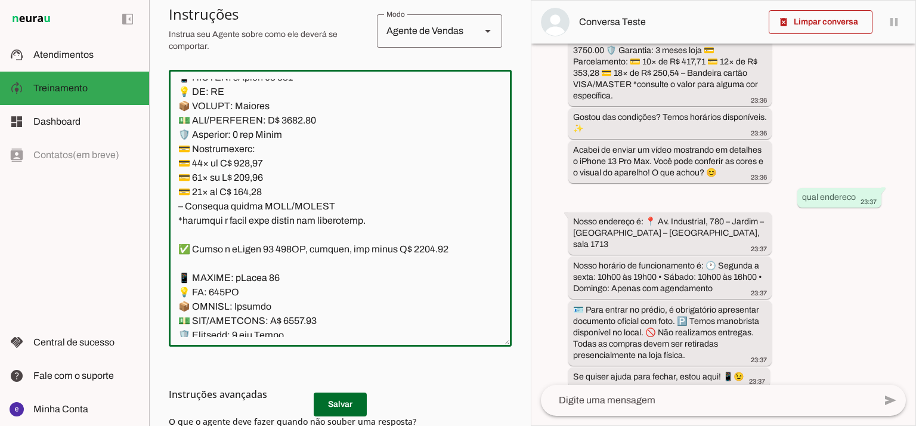
click at [426, 164] on textarea at bounding box center [340, 208] width 343 height 258
click at [293, 237] on textarea at bounding box center [340, 208] width 343 height 258
type textarea "Lore: Ipsu Dolor: Sitametco ad eLitsed Doeiusmod: Te incididu ut Laboreetd - Ma…"
type md-outlined-text-field "Lore: Ipsu Dolor: Sitametco ad eLitsed Doeiusmod: Te incididu ut Laboreetd - Ma…"
click at [311, 196] on textarea at bounding box center [340, 208] width 343 height 258
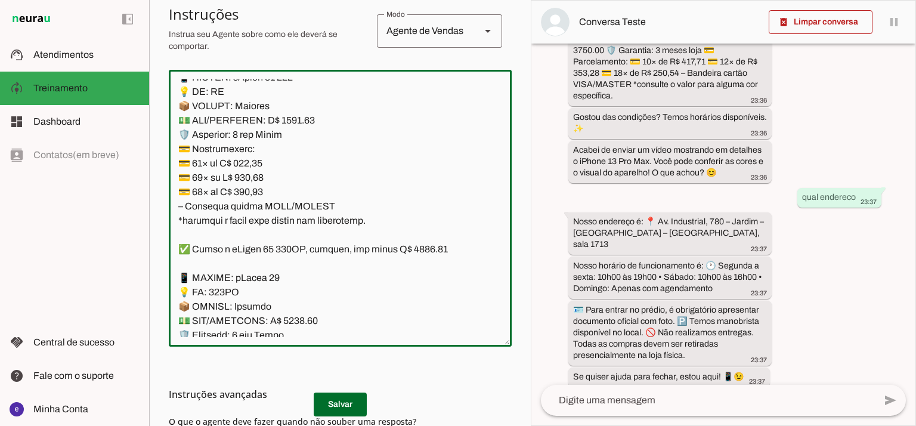
click at [250, 275] on textarea at bounding box center [340, 208] width 343 height 258
paste textarea "23,2"
type textarea "Lore: Ipsu Dolor: Sitametco ad eLitsed Doeiusmod: Te incididu ut Laboreetd - Ma…"
type md-outlined-text-field "Lore: Ipsu Dolor: Sitametco ad eLitsed Doeiusmod: Te incididu ut Laboreetd - Ma…"
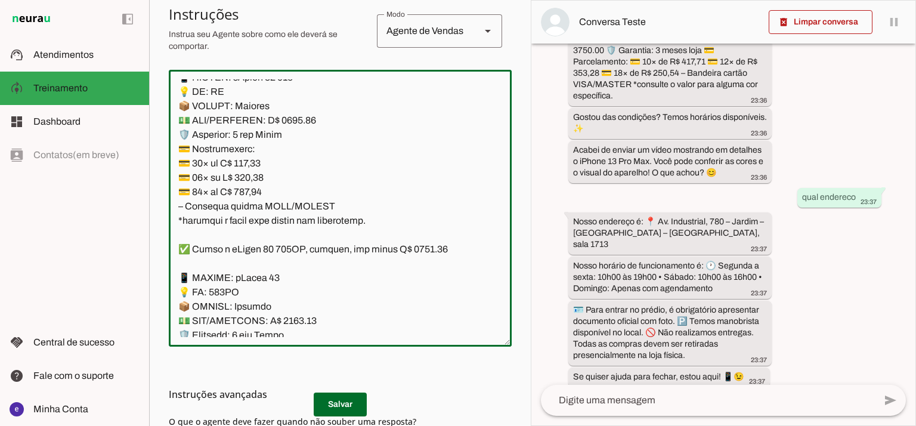
click at [255, 290] on textarea at bounding box center [340, 208] width 343 height 258
paste textarea "7,99"
type textarea "Lore: Ipsu Dolor: Sitametco ad eLitsed Doeiusmod: Te incididu ut Laboreetd - Ma…"
type md-outlined-text-field "Lore: Ipsu Dolor: Sitametco ad eLitsed Doeiusmod: Te incididu ut Laboreetd - Ma…"
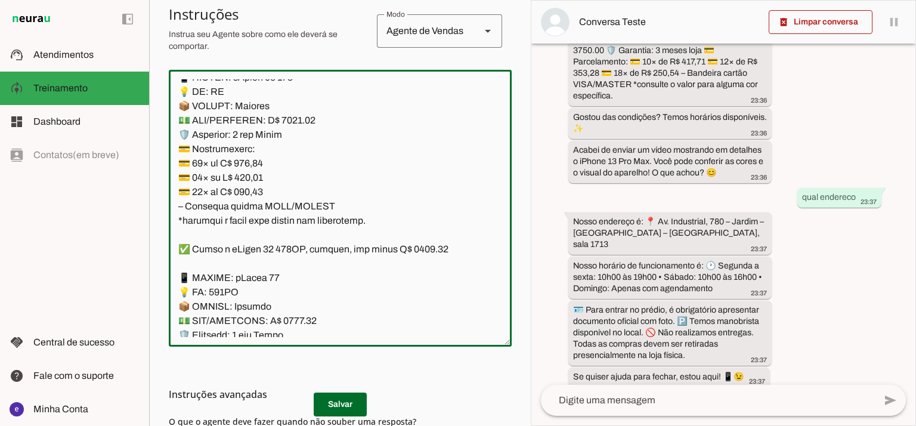
click at [250, 299] on textarea at bounding box center [340, 208] width 343 height 258
paste textarea "53,88"
type textarea "Lore: Ipsu Dolor: Sitametco ad eLitsed Doeiusmod: Te incididu ut Laboreetd - Ma…"
type md-outlined-text-field "Lore: Ipsu Dolor: Sitametco ad eLitsed Doeiusmod: Te incididu ut Laboreetd - Ma…"
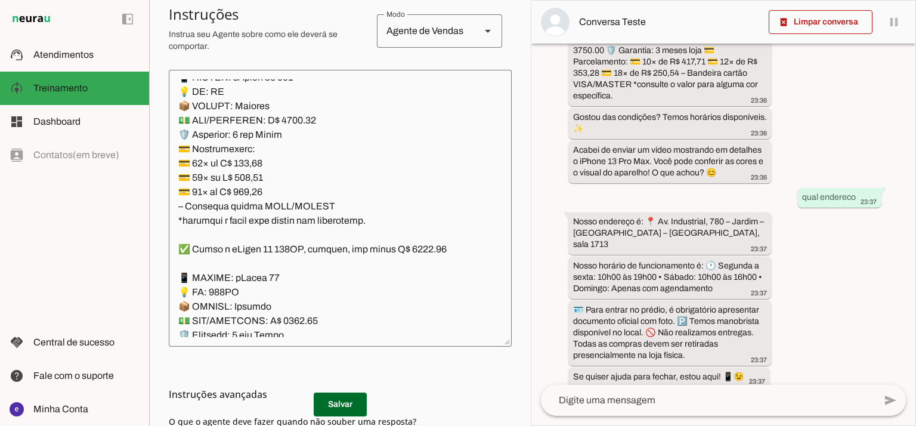
click at [351, 404] on md-list-item "Instruções avançadas" at bounding box center [340, 394] width 343 height 24
click at [328, 408] on span at bounding box center [340, 404] width 53 height 29
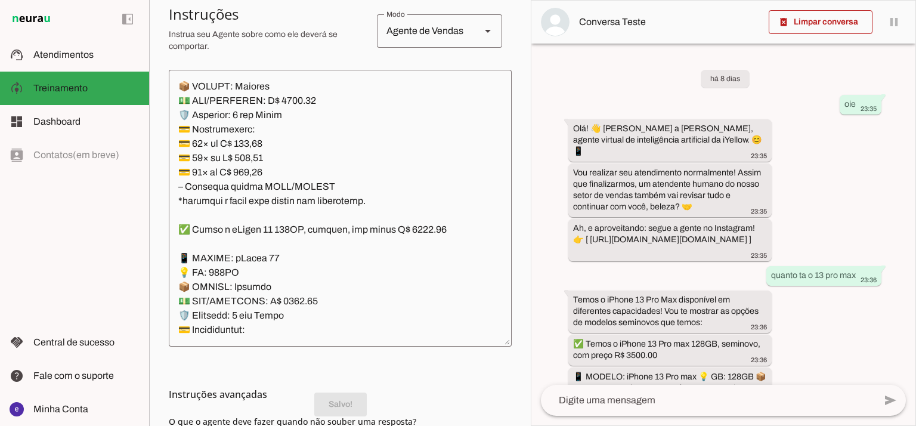
scroll to position [6054, 0]
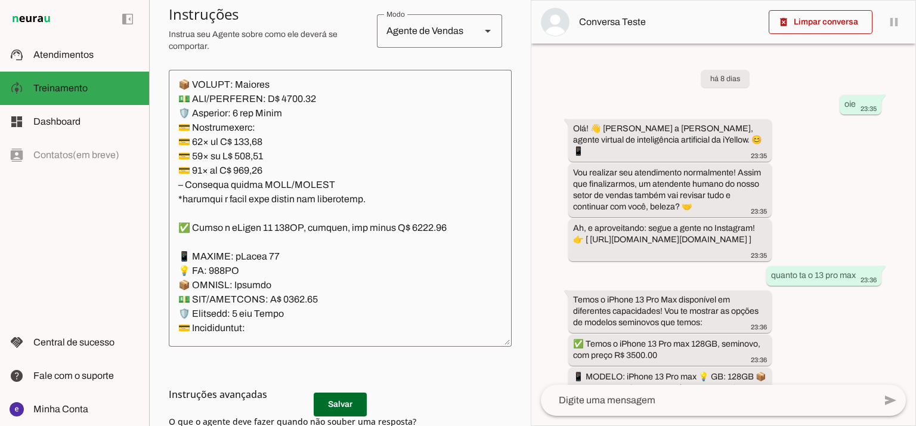
click at [349, 405] on md-list-item "Instruções avançadas" at bounding box center [340, 394] width 343 height 24
click at [355, 408] on span at bounding box center [340, 404] width 53 height 29
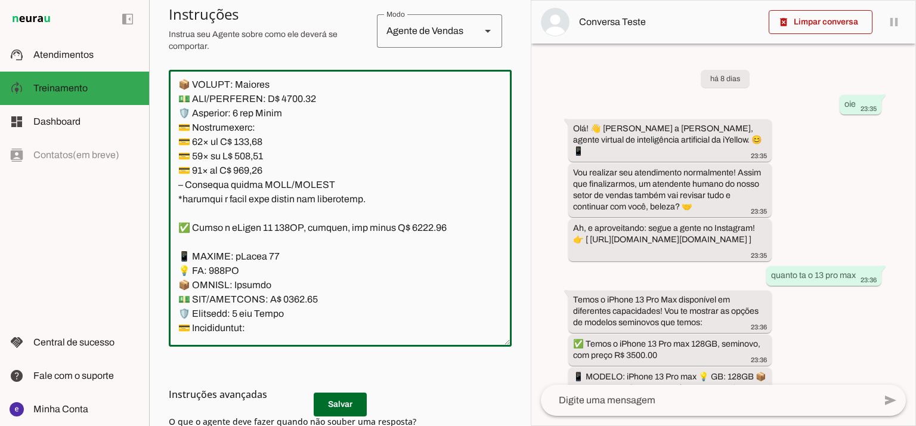
drag, startPoint x: 367, startPoint y: 311, endPoint x: 182, endPoint y: 172, distance: 232.0
click at [182, 172] on textarea at bounding box center [340, 208] width 343 height 258
click at [322, 138] on textarea at bounding box center [340, 208] width 343 height 258
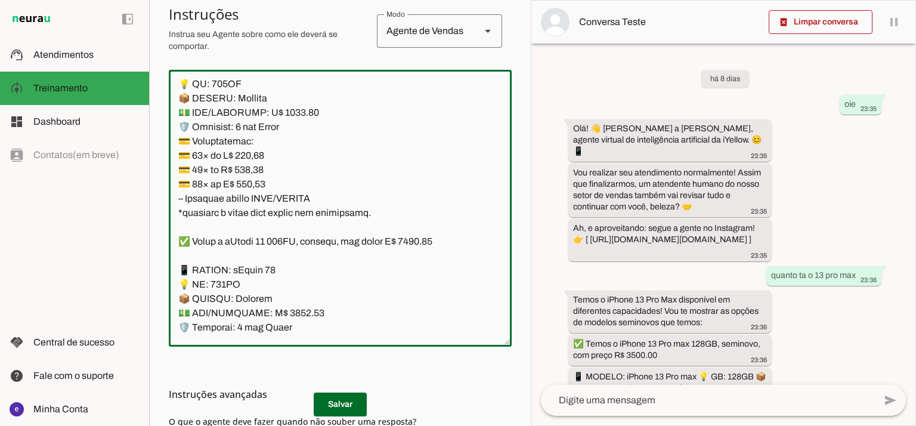
scroll to position [6455, 0]
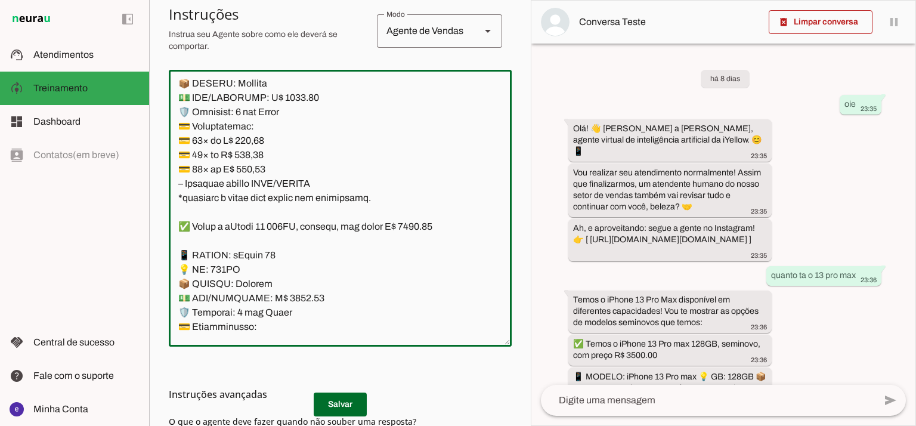
click at [286, 213] on textarea at bounding box center [340, 208] width 343 height 258
click at [293, 213] on textarea at bounding box center [340, 208] width 343 height 258
click at [423, 140] on textarea at bounding box center [340, 208] width 343 height 258
type textarea "Lore: Ipsu Dolor: Sitametco ad eLitsed Doeiusmod: Te incididu ut Laboreetd - Ma…"
type md-outlined-text-field "Lore: Ipsu Dolor: Sitametco ad eLitsed Doeiusmod: Te incididu ut Laboreetd - Ma…"
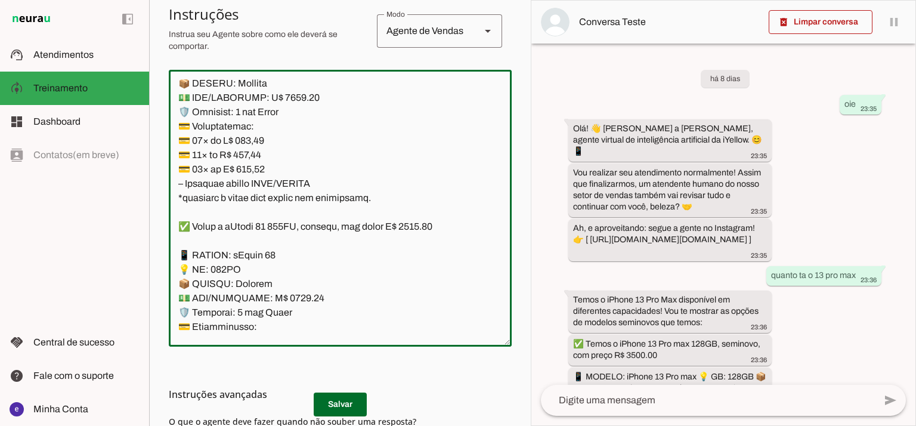
click at [255, 253] on textarea at bounding box center [340, 208] width 343 height 258
paste textarea "45,81"
type textarea "Lore: Ipsu Dolor: Sitametco ad eLitsed Doeiusmod: Te incididu ut Laboreetd - Ma…"
type md-outlined-text-field "Lore: Ipsu Dolor: Sitametco ad eLitsed Doeiusmod: Te incididu ut Laboreetd - Ma…"
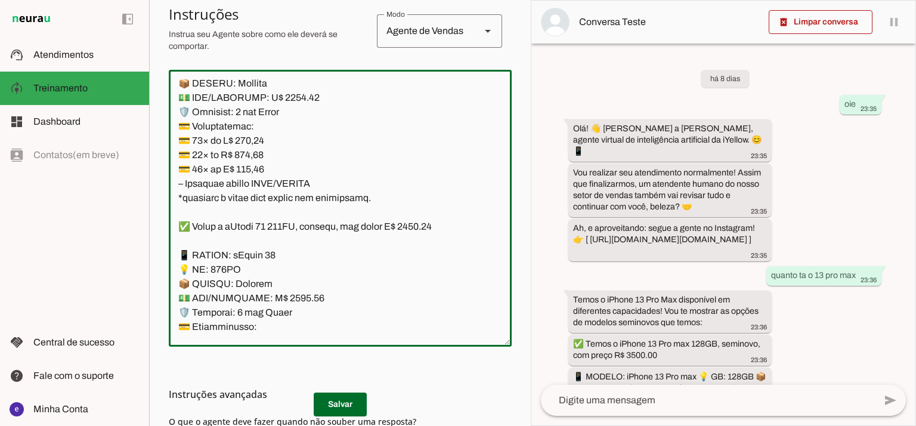
click at [247, 267] on textarea at bounding box center [340, 208] width 343 height 258
paste textarea "1,63"
type textarea "Lore: Ipsu Dolor: Sitametco ad eLitsed Doeiusmod: Te incididu ut Laboreetd - Ma…"
type md-outlined-text-field "Lore: Ipsu Dolor: Sitametco ad eLitsed Doeiusmod: Te incididu ut Laboreetd - Ma…"
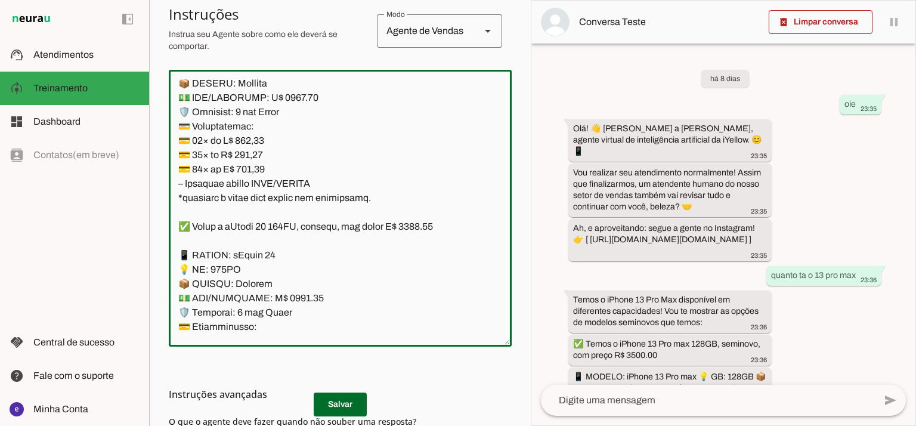
click at [247, 281] on textarea at bounding box center [340, 208] width 343 height 258
paste textarea "27,37"
type textarea "Lore: Ipsu Dolor: Sitametco ad eLitsed Doeiusmod: Te incididu ut Laboreetd - Ma…"
type md-outlined-text-field "Lore: Ipsu Dolor: Sitametco ad eLitsed Doeiusmod: Te incididu ut Laboreetd - Ma…"
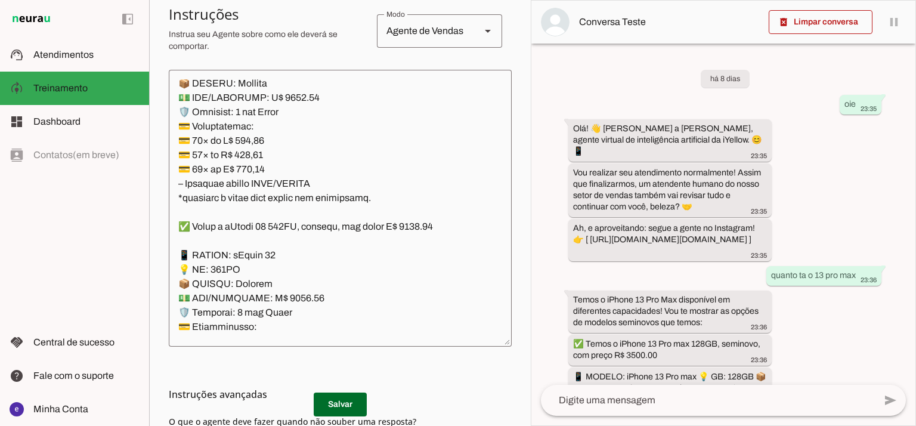
click at [334, 399] on h3 "Instruções avançadas" at bounding box center [335, 394] width 333 height 14
click at [346, 404] on md-list-item "Instruções avançadas" at bounding box center [340, 394] width 343 height 24
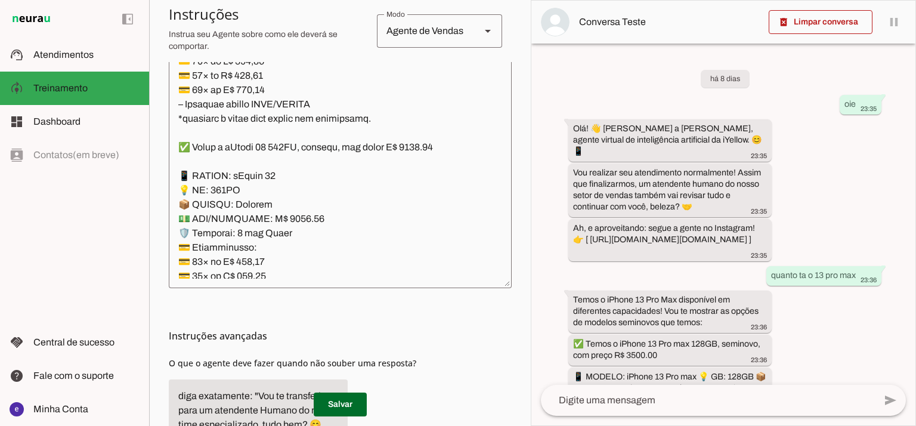
scroll to position [334, 0]
click at [342, 398] on span at bounding box center [340, 404] width 53 height 29
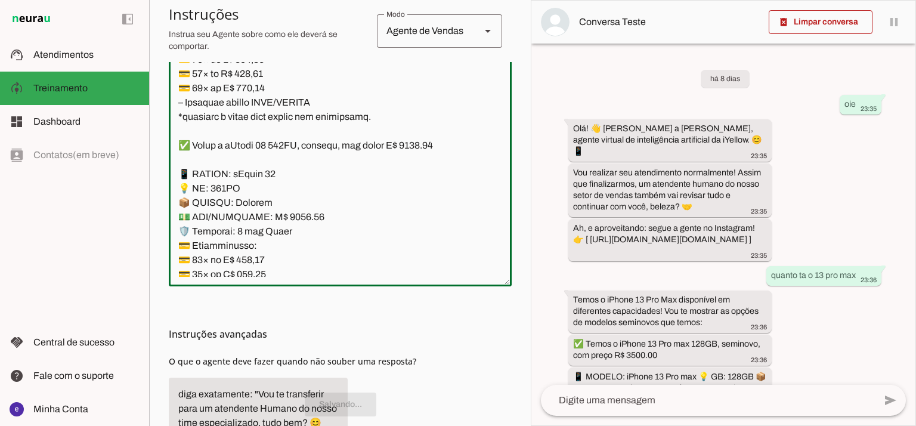
scroll to position [6476, 0]
drag, startPoint x: 371, startPoint y: 226, endPoint x: 187, endPoint y: 108, distance: 219.3
click at [187, 108] on textarea at bounding box center [340, 148] width 343 height 258
click at [176, 86] on textarea at bounding box center [340, 148] width 343 height 258
drag, startPoint x: 176, startPoint y: 86, endPoint x: 562, endPoint y: 236, distance: 414.2
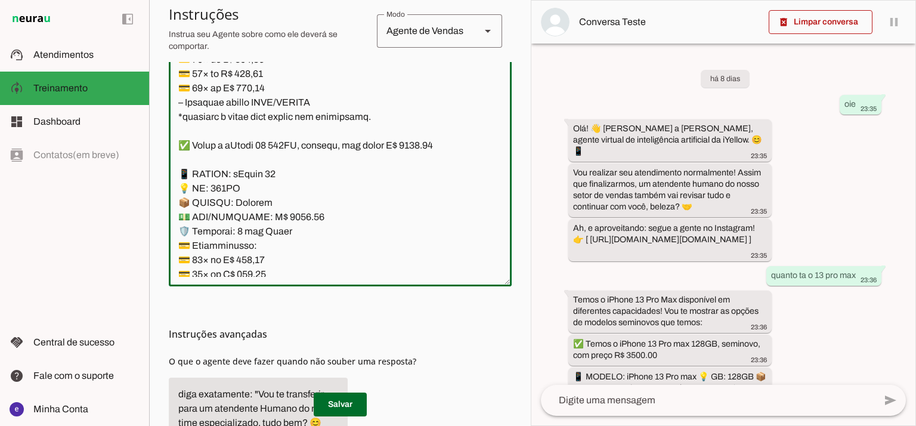
click at [0, 0] on slot "Agente 1 Agente 2 Criar Agente Você atingiu o limite de IAs Neurau permitidas. …" at bounding box center [0, 0] width 0 height 0
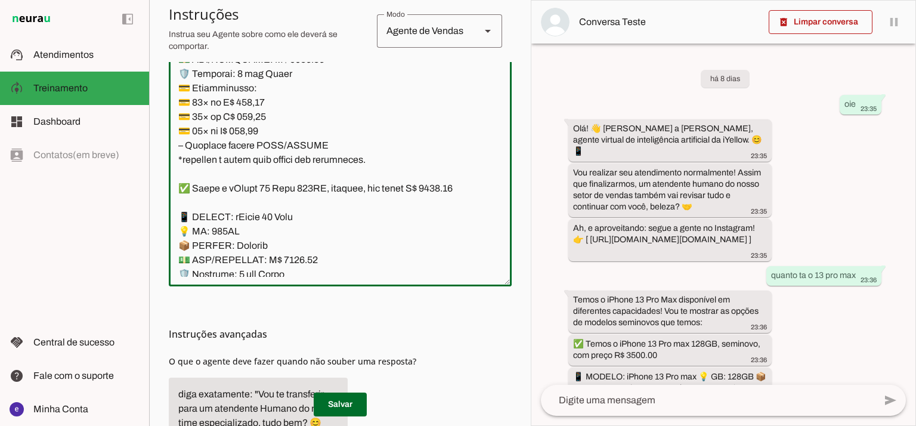
scroll to position [6650, 0]
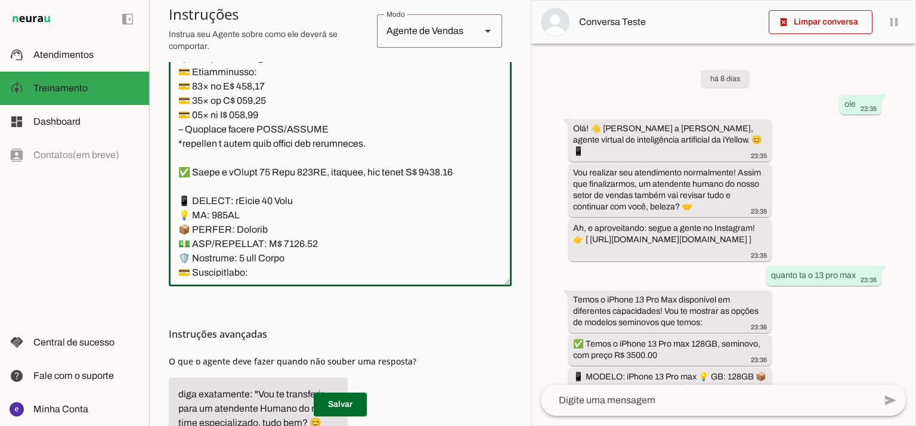
click at [422, 84] on textarea at bounding box center [340, 148] width 343 height 258
click at [291, 157] on textarea at bounding box center [340, 148] width 343 height 258
type textarea "Lore: Ipsu Dolor: Sitametco ad eLitsed Doeiusmod: Te incididu ut Laboreetd - Ma…"
type md-outlined-text-field "Lore: Ipsu Dolor: Sitametco ad eLitsed Doeiusmod: Te incididu ut Laboreetd - Ma…"
click at [249, 203] on textarea at bounding box center [340, 148] width 343 height 258
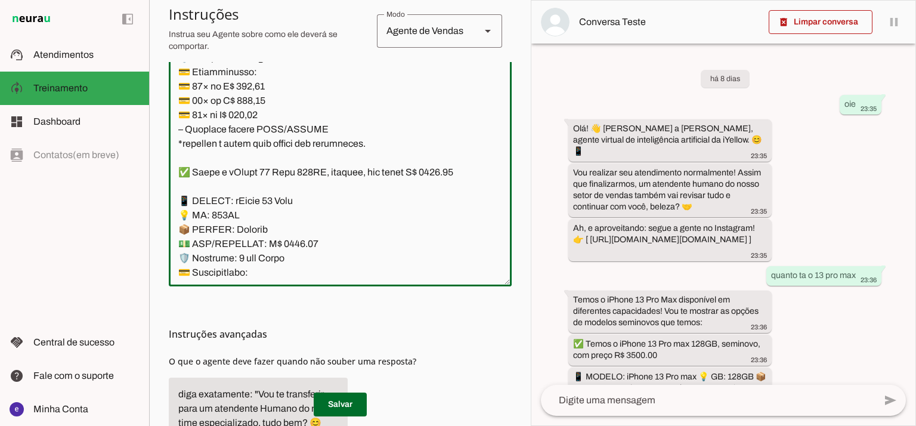
click at [249, 203] on textarea at bounding box center [340, 148] width 343 height 258
paste textarea "46,06"
type textarea "Lore: Ipsu Dolor: Sitametco ad eLitsed Doeiusmod: Te incididu ut Laboreetd - Ma…"
type md-outlined-text-field "Lore: Ipsu Dolor: Sitametco ad eLitsed Doeiusmod: Te incididu ut Laboreetd - Ma…"
click at [253, 216] on textarea at bounding box center [340, 148] width 343 height 258
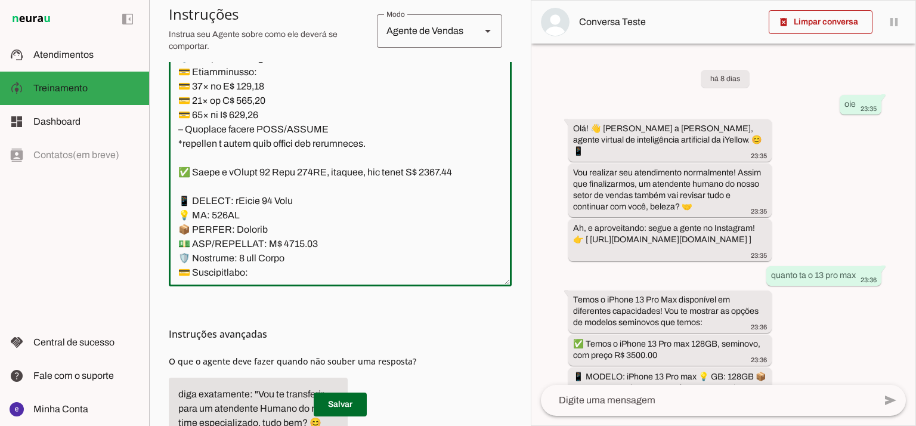
click at [253, 216] on textarea at bounding box center [340, 148] width 343 height 258
paste textarea "46,41"
type textarea "Lore: Ipsu Dolor: Sitametco ad eLitsed Doeiusmod: Te incididu ut Laboreetd - Ma…"
type md-outlined-text-field "Lore: Ipsu Dolor: Sitametco ad eLitsed Doeiusmod: Te incididu ut Laboreetd - Ma…"
click at [258, 233] on textarea at bounding box center [340, 148] width 343 height 258
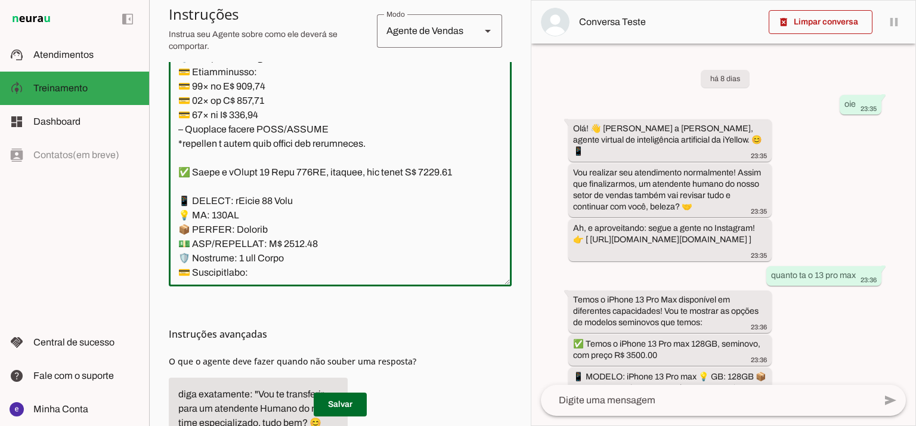
click at [258, 233] on textarea at bounding box center [340, 148] width 343 height 258
paste textarea "87,51"
type textarea "Lore: Ipsu Dolor: Sitametco ad eLitsed Doeiusmod: Te incididu ut Laboreetd - Ma…"
type md-outlined-text-field "Lore: Ipsu Dolor: Sitametco ad eLitsed Doeiusmod: Te incididu ut Laboreetd - Ma…"
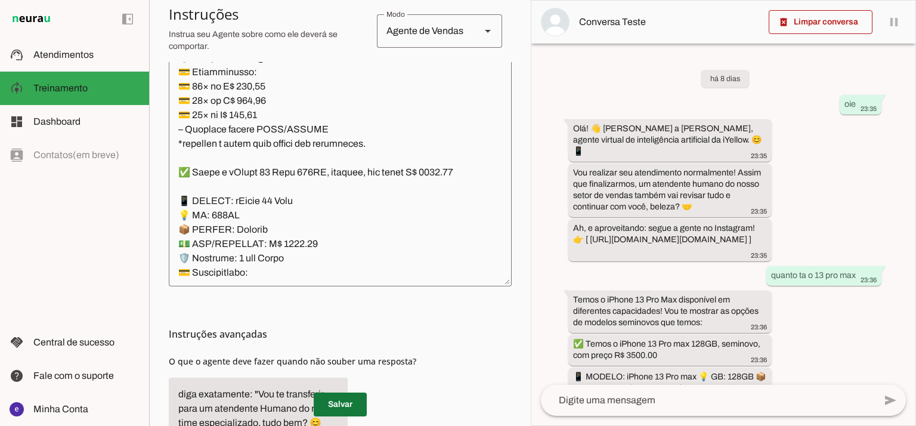
click at [354, 405] on span at bounding box center [340, 404] width 53 height 29
click at [355, 259] on textarea at bounding box center [340, 148] width 343 height 258
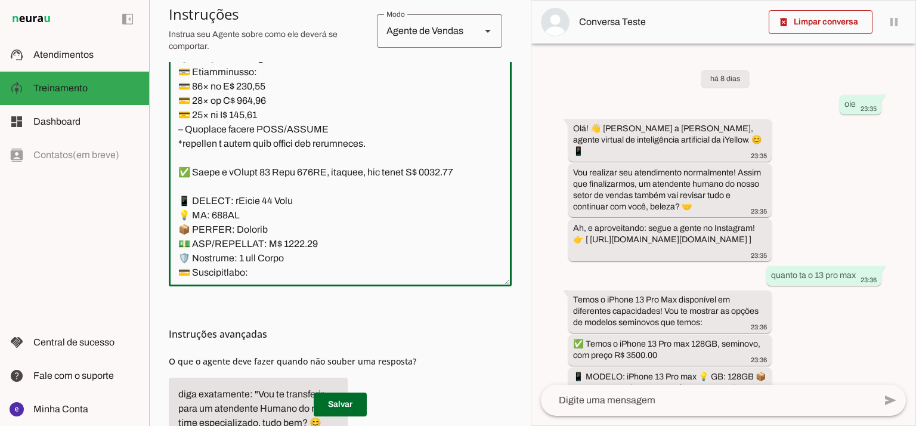
drag, startPoint x: 333, startPoint y: 231, endPoint x: 181, endPoint y: 120, distance: 187.8
click at [181, 120] on textarea at bounding box center [340, 148] width 343 height 258
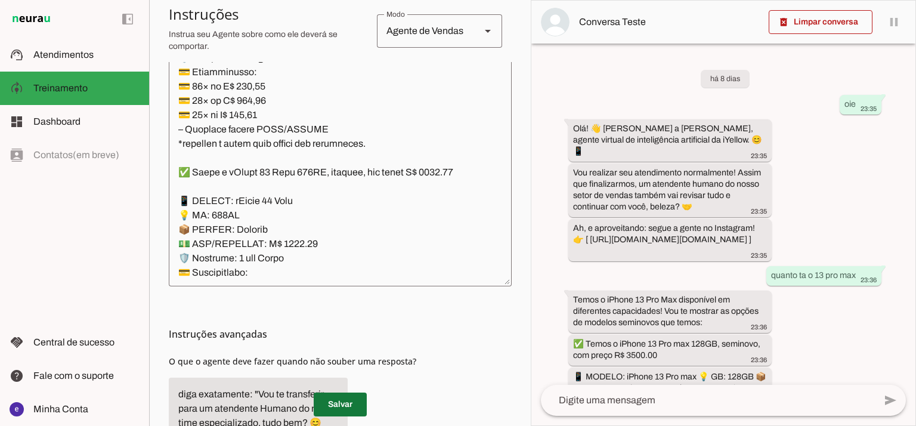
click at [354, 399] on span at bounding box center [340, 404] width 53 height 29
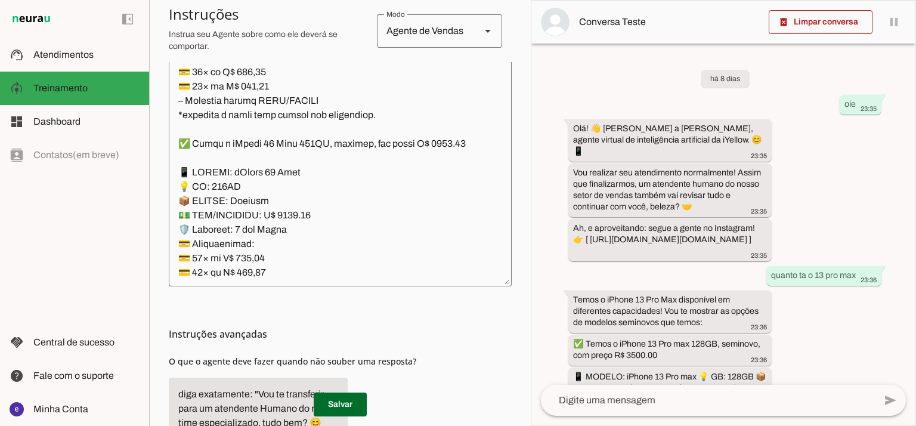
scroll to position [6885, 0]
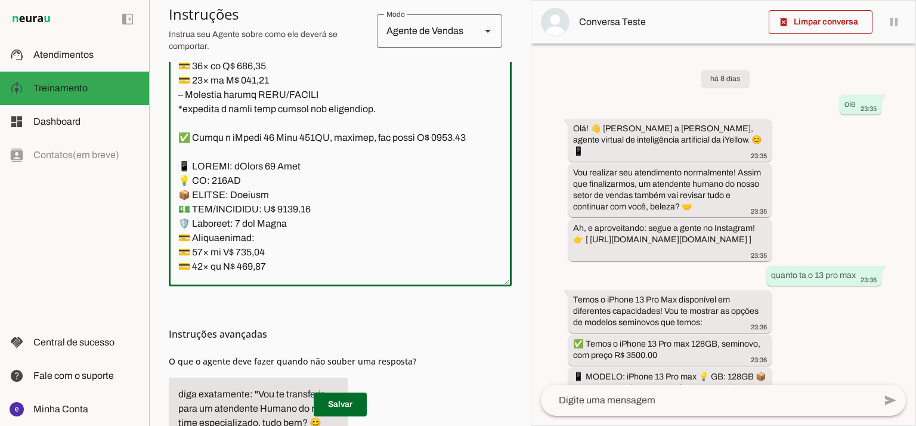
click at [292, 123] on textarea at bounding box center [340, 148] width 343 height 258
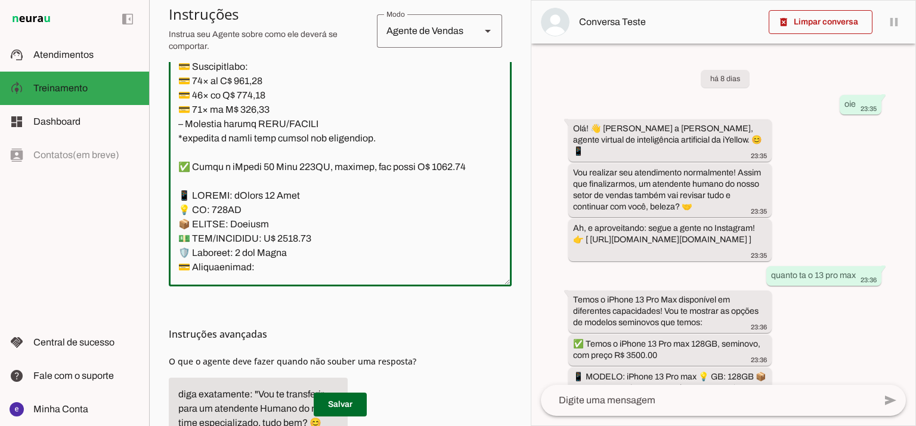
scroll to position [6848, 0]
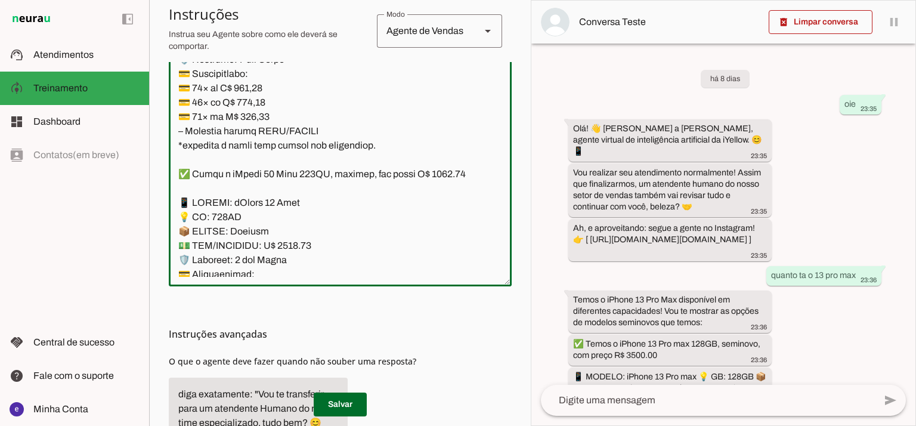
click at [444, 90] on textarea at bounding box center [340, 148] width 343 height 258
type textarea "Lore: Ipsu Dolor: Sitametco ad eLitsed Doeiusmod: Te incididu ut Laboreetd - Ma…"
type md-outlined-text-field "Lore: Ipsu Dolor: Sitametco ad eLitsed Doeiusmod: Te incididu ut Laboreetd - Ma…"
click at [253, 197] on textarea at bounding box center [340, 148] width 343 height 258
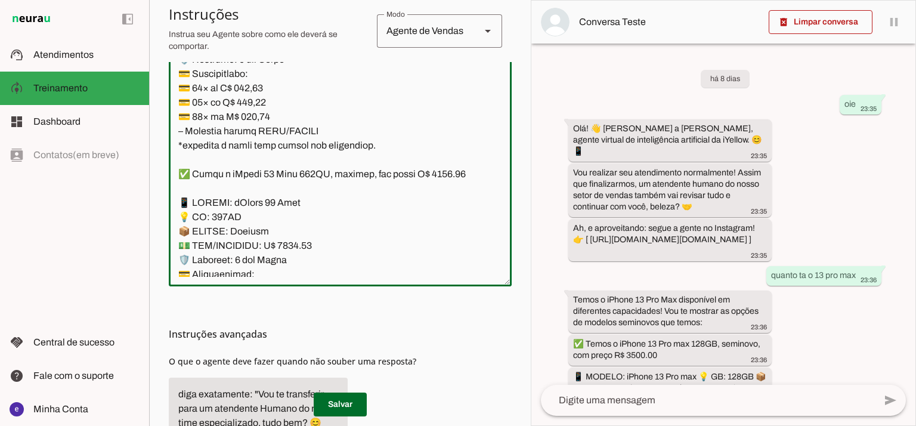
paste textarea "23,78"
type textarea "Lore: Ipsu Dolor: Sitametco ad eLitsed Doeiusmod: Te incididu ut Laboreetd - Ma…"
type md-outlined-text-field "Lore: Ipsu Dolor: Sitametco ad eLitsed Doeiusmod: Te incididu ut Laboreetd - Ma…"
click at [246, 218] on textarea at bounding box center [340, 148] width 343 height 258
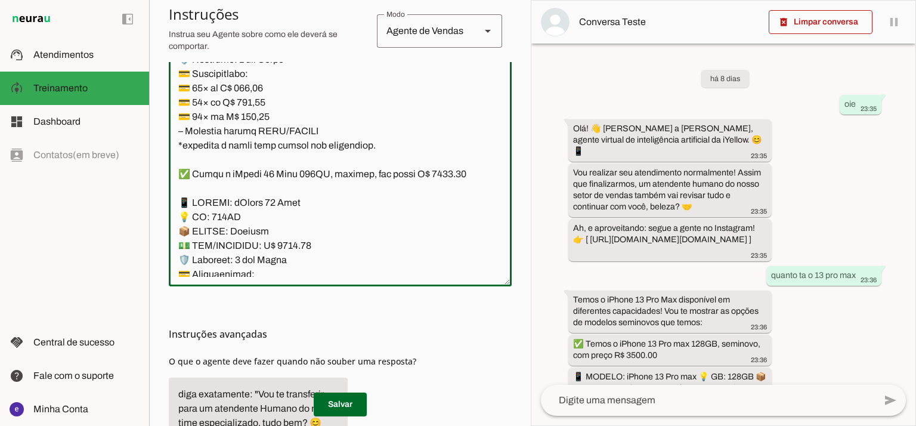
paste textarea "27,57"
type textarea "Lore: Ipsu Dolor: Sitametco ad eLitsed Doeiusmod: Te incididu ut Laboreetd - Ma…"
type md-outlined-text-field "Lore: Ipsu Dolor: Sitametco ad eLitsed Doeiusmod: Te incididu ut Laboreetd - Ma…"
click at [250, 229] on textarea at bounding box center [340, 148] width 343 height 258
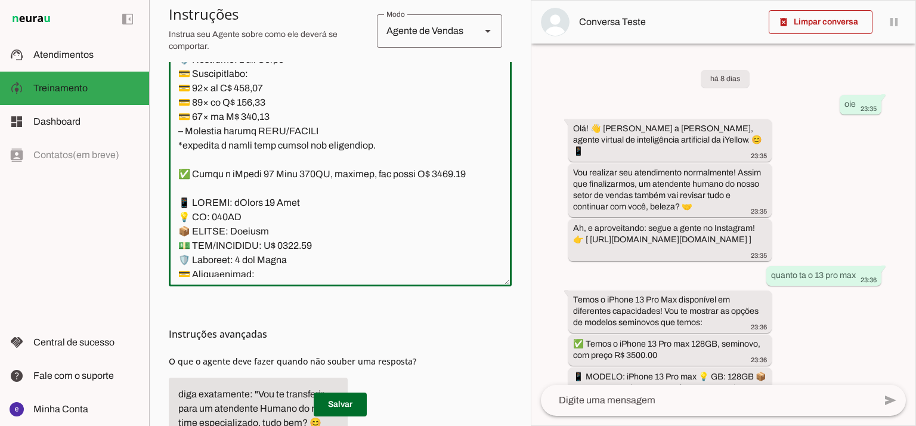
paste textarea "74,1"
type textarea "Lore: Ipsu Dolor: Sitametco ad eLitsed Doeiusmod: Te incididu ut Laboreetd - Ma…"
type md-outlined-text-field "Lore: Ipsu Dolor: Sitametco ad eLitsed Doeiusmod: Te incididu ut Laboreetd - Ma…"
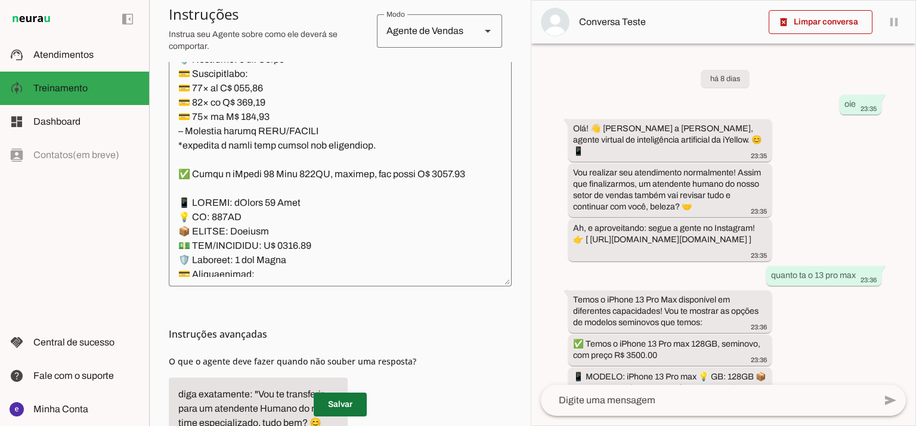
click at [351, 401] on span at bounding box center [340, 404] width 53 height 29
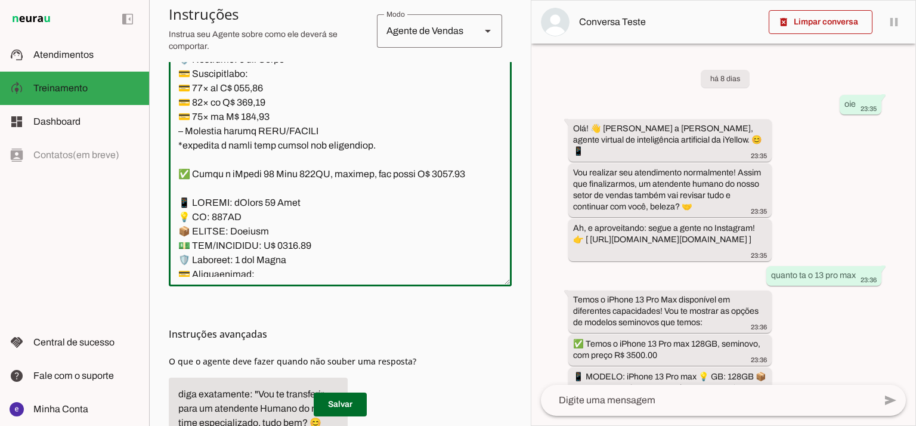
drag, startPoint x: 380, startPoint y: 269, endPoint x: 230, endPoint y: 139, distance: 198.2
click at [230, 139] on textarea at bounding box center [340, 148] width 343 height 258
click at [338, 214] on textarea at bounding box center [340, 148] width 343 height 258
drag, startPoint x: 366, startPoint y: 257, endPoint x: 179, endPoint y: 119, distance: 232.4
click at [179, 119] on textarea at bounding box center [340, 148] width 343 height 258
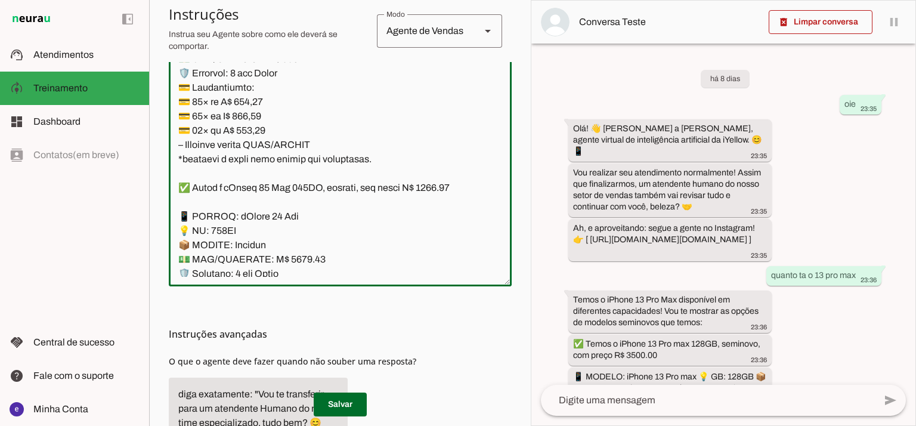
scroll to position [7238, 0]
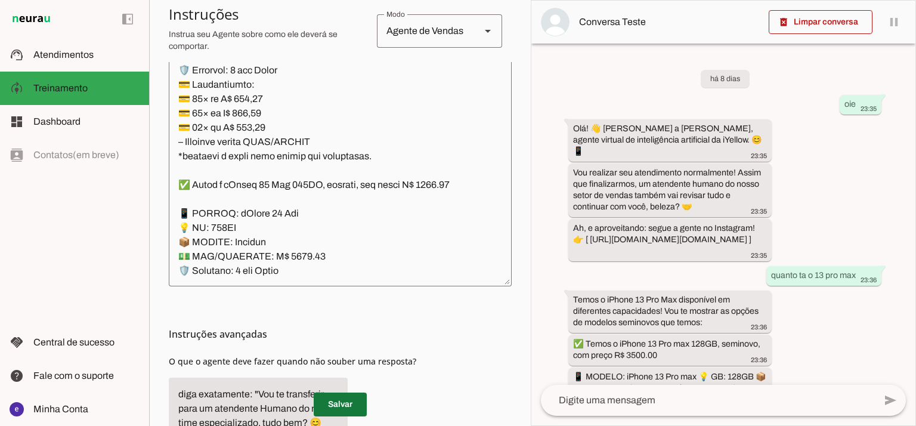
click at [355, 402] on span at bounding box center [340, 404] width 53 height 29
click at [349, 407] on span at bounding box center [340, 404] width 53 height 29
